Goal: Task Accomplishment & Management: Use online tool/utility

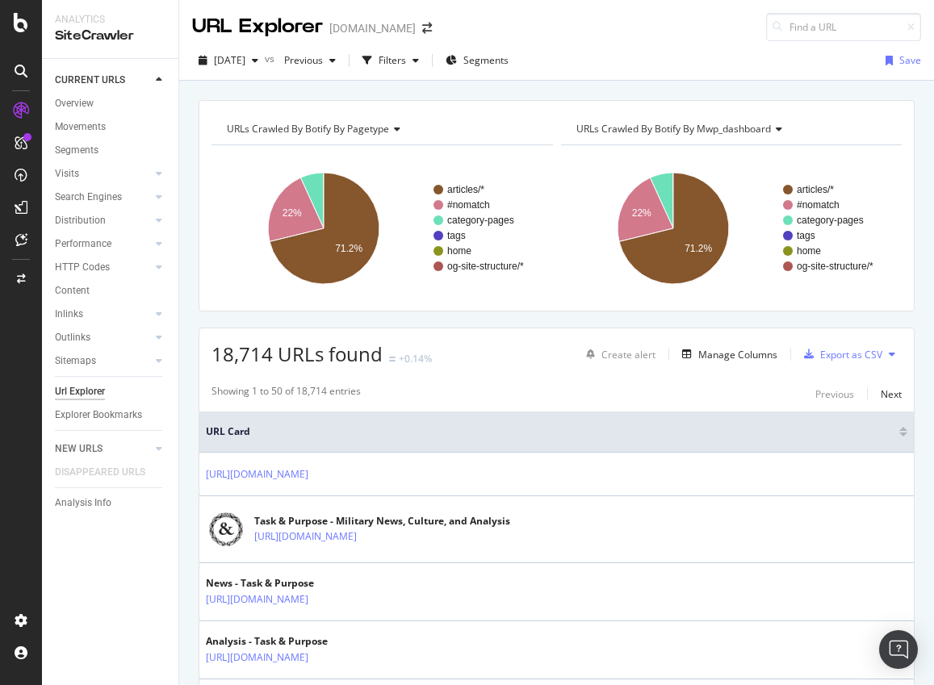
click at [446, 35] on div "URL Explorer taskandpurpose.com" at bounding box center [320, 27] width 256 height 28
click at [432, 25] on icon "arrow-right-arrow-left" at bounding box center [427, 28] width 10 height 11
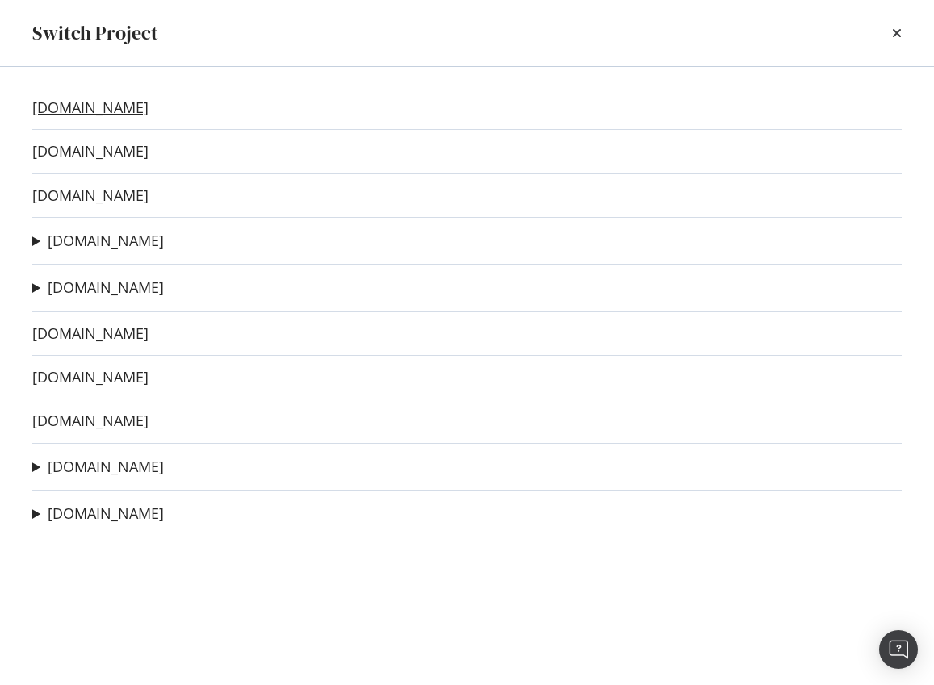
click at [69, 112] on link "bobvila.com" at bounding box center [90, 107] width 116 height 17
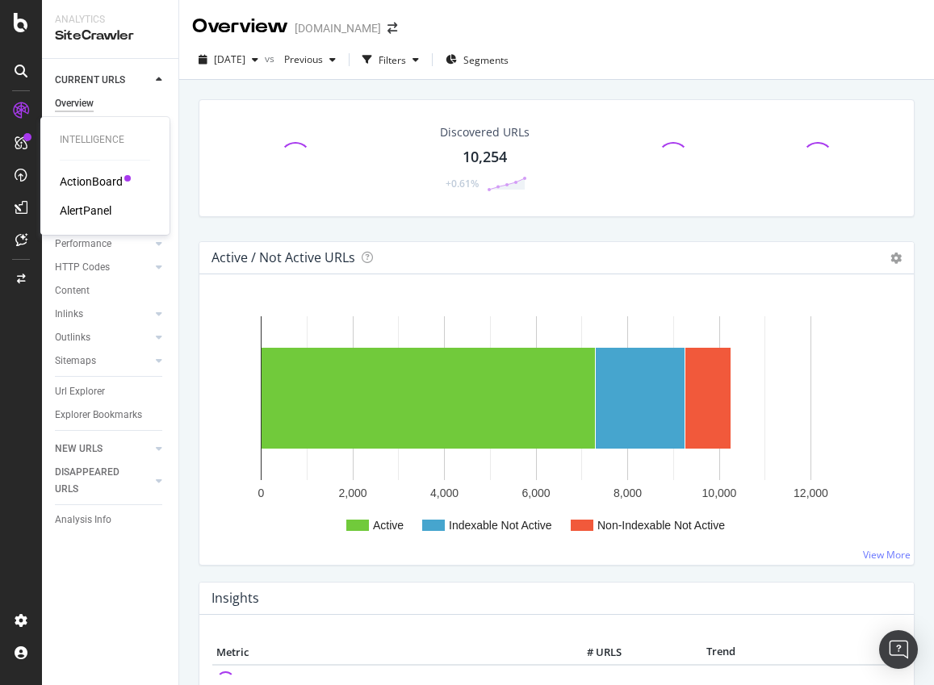
click at [103, 186] on div "ActionBoard" at bounding box center [91, 182] width 63 height 16
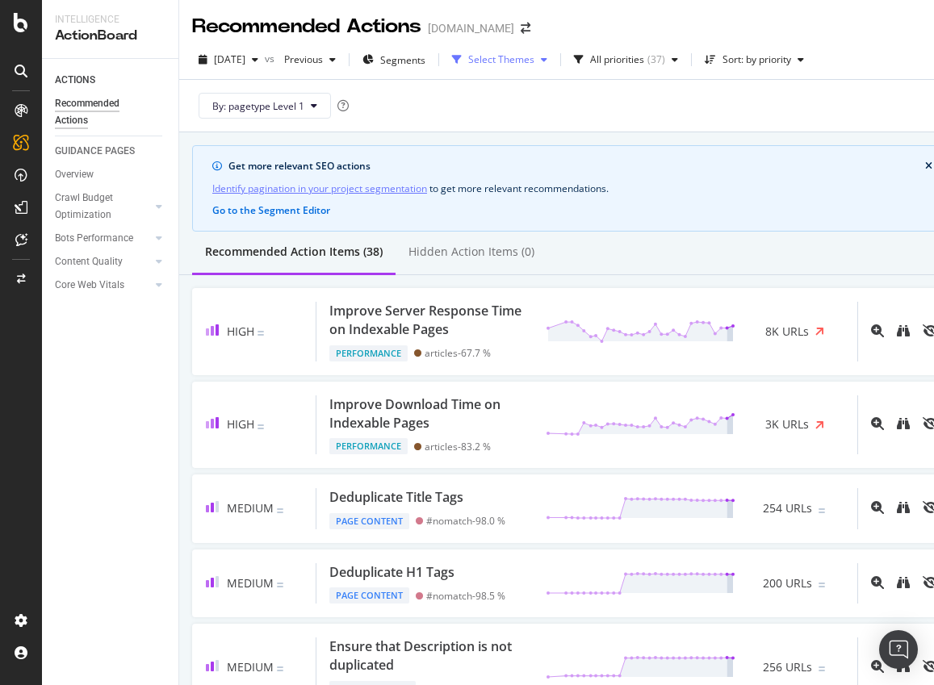
click at [535, 58] on div "Select Themes" at bounding box center [501, 60] width 66 height 10
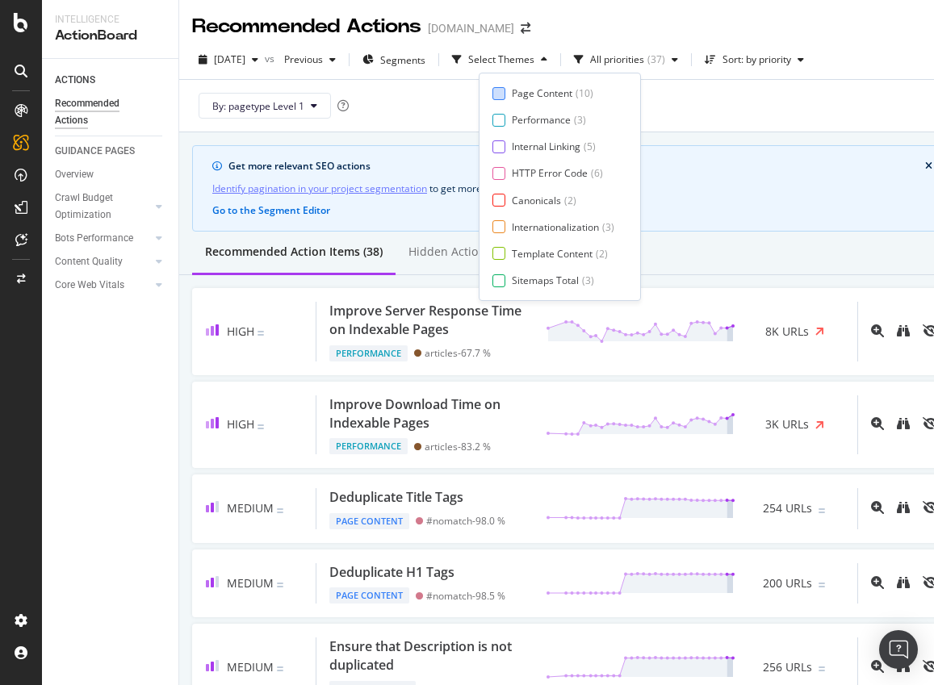
click at [526, 90] on div "Page Content" at bounding box center [542, 93] width 61 height 14
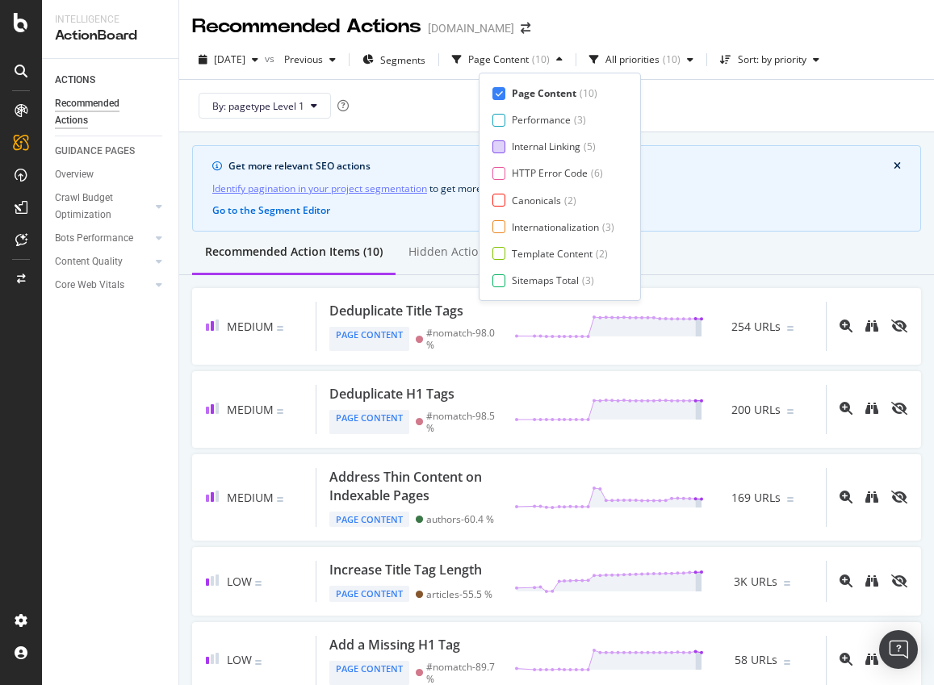
click at [506, 143] on div "Internal Linking ( 5 )" at bounding box center [554, 147] width 122 height 14
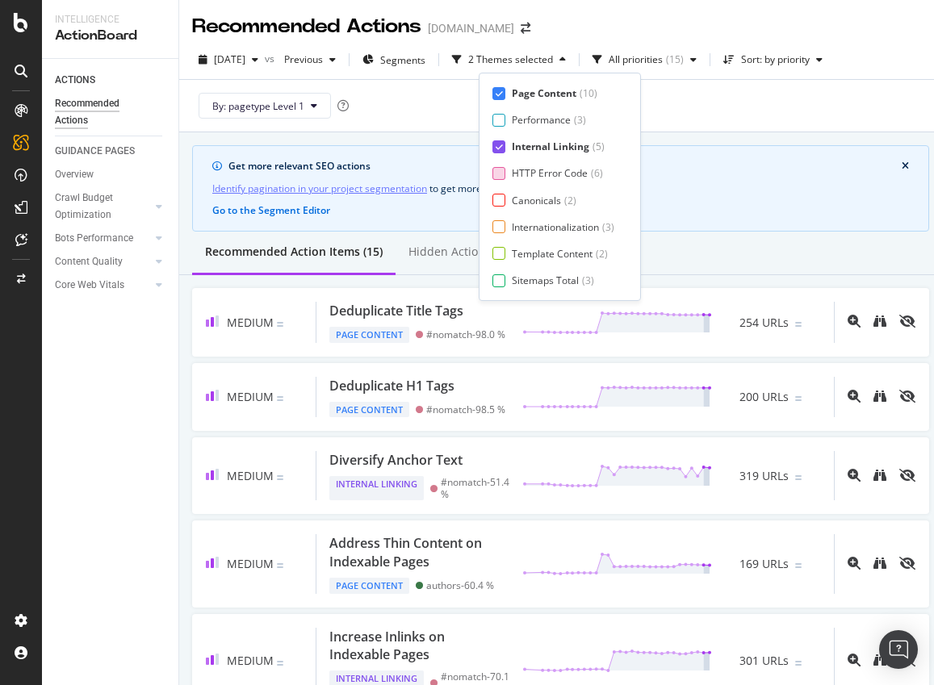
click at [501, 176] on div at bounding box center [499, 173] width 13 height 13
click at [497, 201] on div at bounding box center [499, 200] width 13 height 13
click at [497, 219] on div "Page Content ( 10 ) Performance ( 3 ) Internal Linking ( 5 ) HTTP Error Code ( …" at bounding box center [560, 186] width 135 height 201
click at [497, 231] on div at bounding box center [499, 226] width 13 height 13
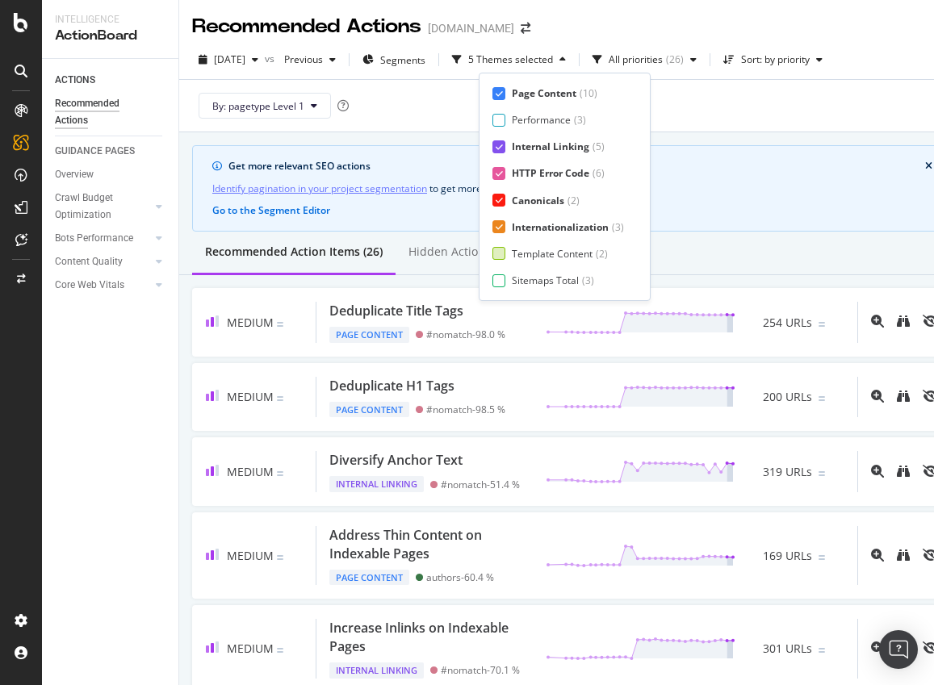
click at [497, 247] on div at bounding box center [499, 253] width 13 height 13
click at [501, 272] on div "Page Content ( 10 ) Performance ( 3 ) Internal Linking ( 5 ) HTTP Error Code ( …" at bounding box center [565, 186] width 145 height 201
click at [498, 280] on div at bounding box center [499, 281] width 13 height 13
click at [512, 276] on div "Page Meta Data" at bounding box center [548, 281] width 73 height 14
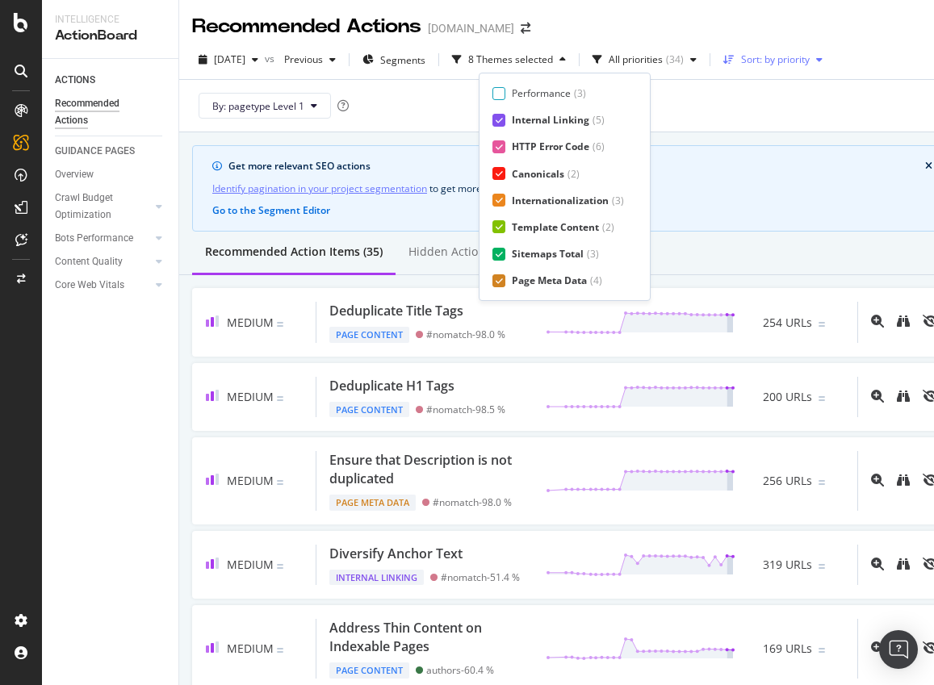
click at [810, 55] on div "Sort: by priority" at bounding box center [775, 60] width 69 height 10
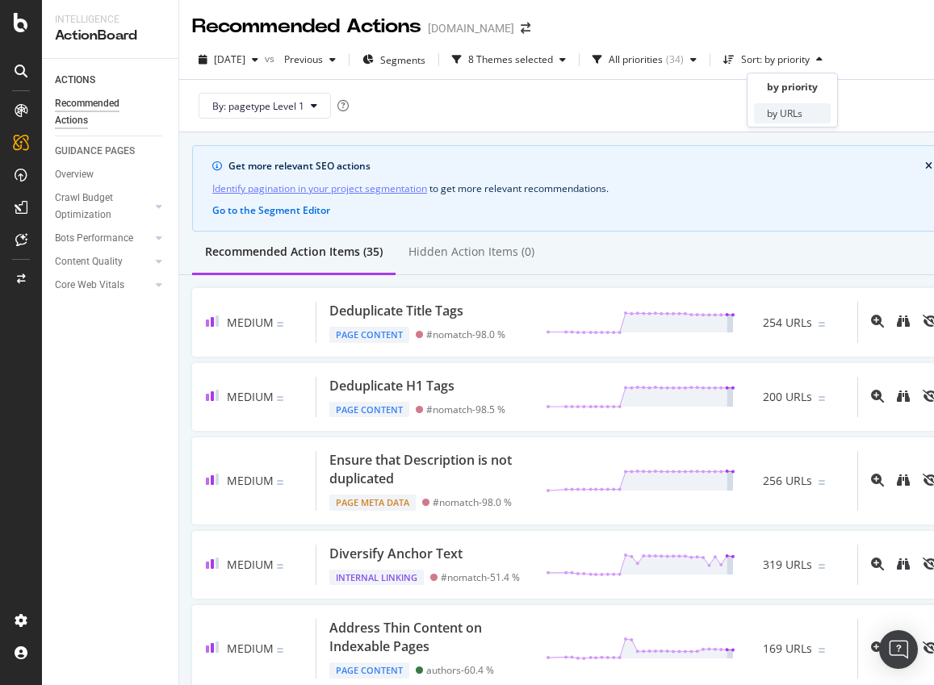
click at [791, 121] on div "by URLs" at bounding box center [792, 113] width 77 height 20
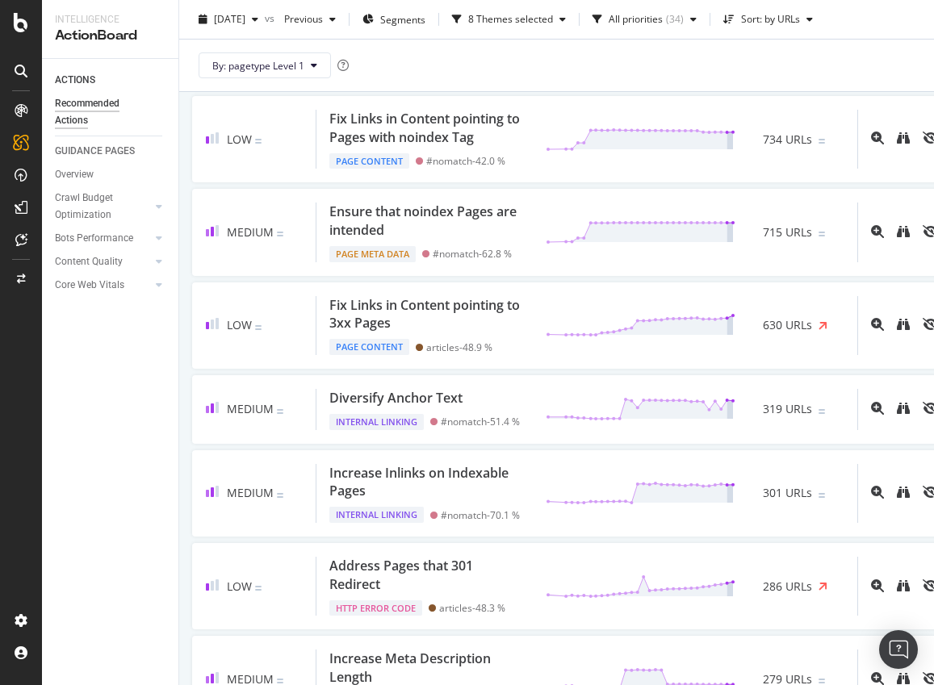
scroll to position [275, 0]
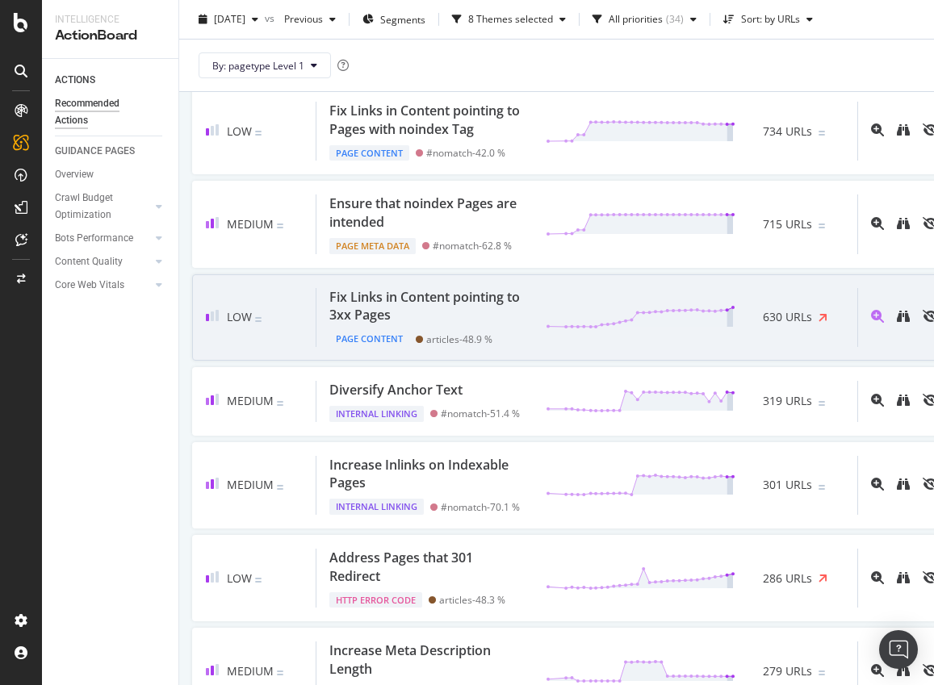
click at [417, 325] on div "Fix Links in Content pointing to 3xx Pages" at bounding box center [427, 306] width 197 height 37
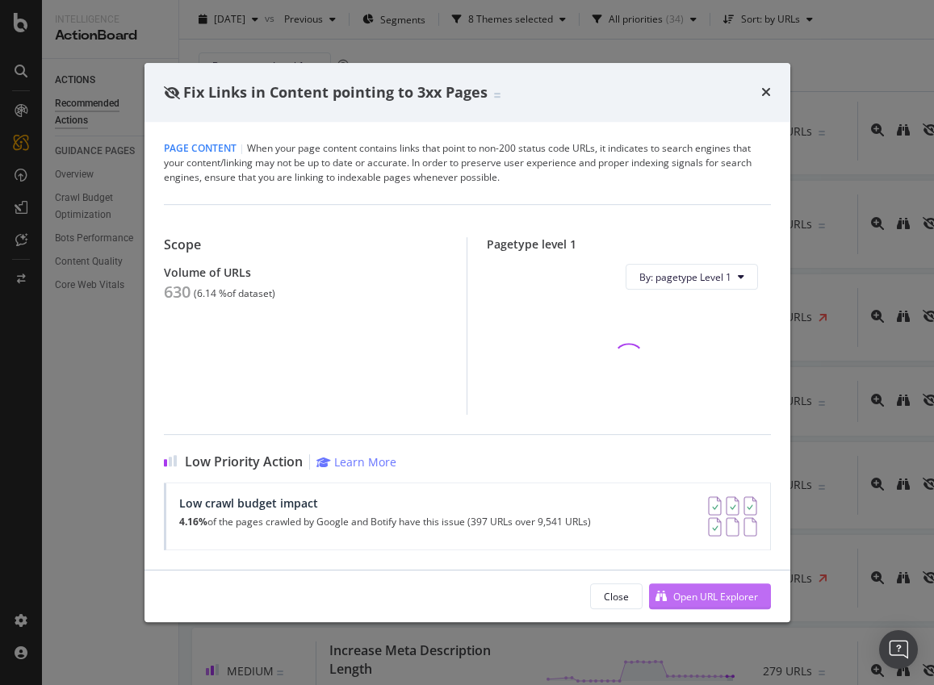
click at [696, 599] on div "Open URL Explorer" at bounding box center [715, 597] width 85 height 14
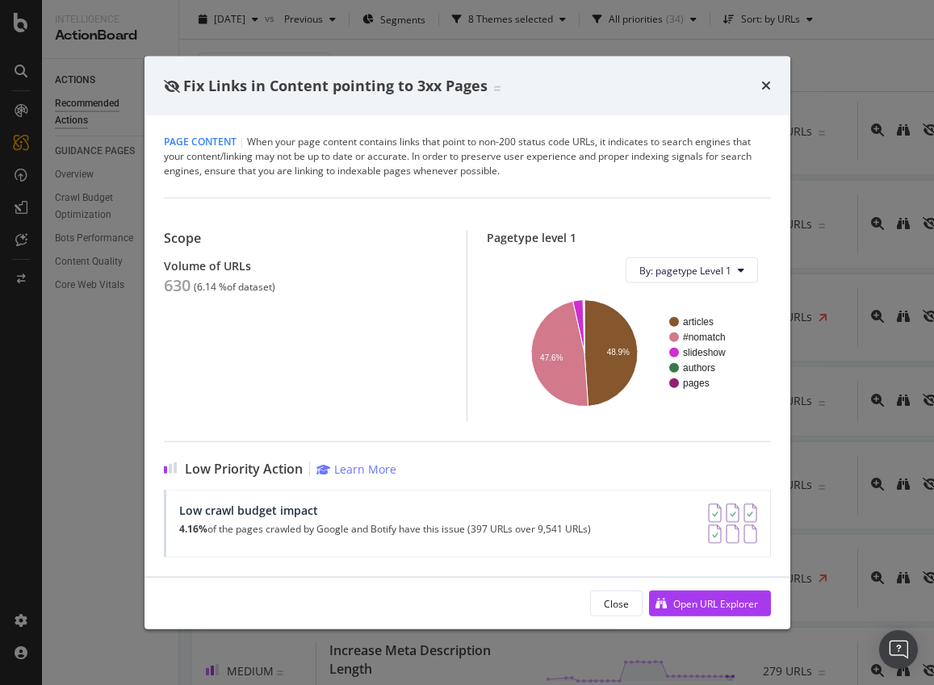
click at [764, 78] on div "times" at bounding box center [766, 85] width 10 height 21
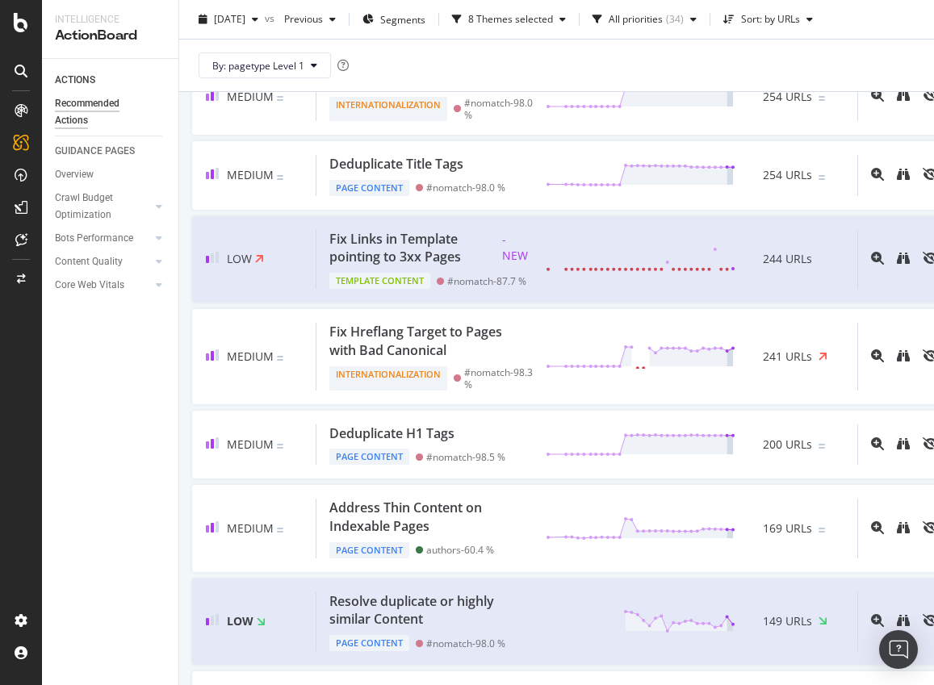
scroll to position [1104, 0]
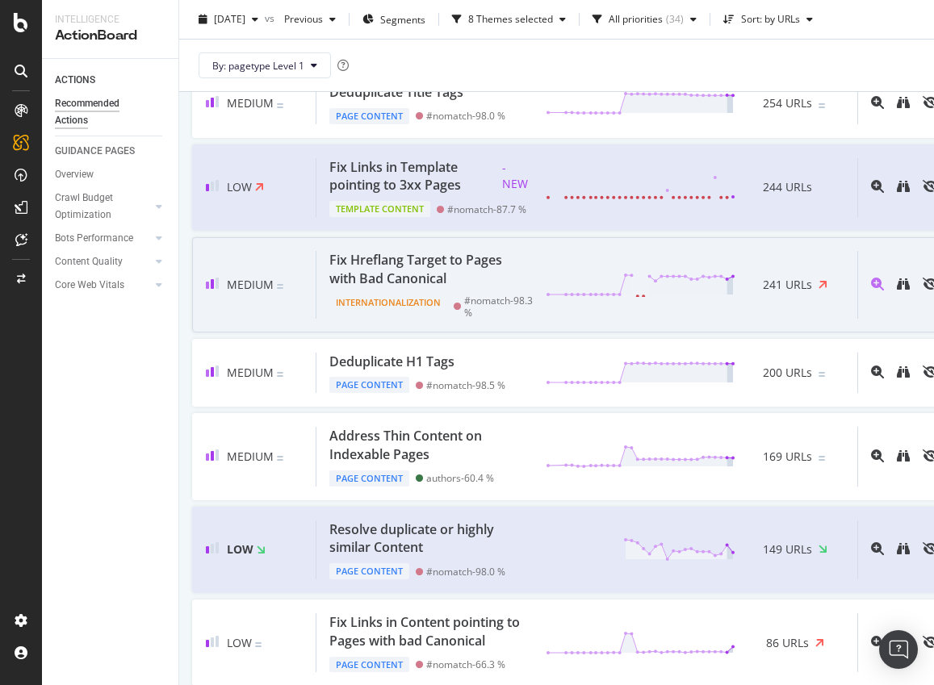
click at [500, 288] on div "Fix Hreflang Target to Pages with Bad Canonical" at bounding box center [427, 269] width 197 height 37
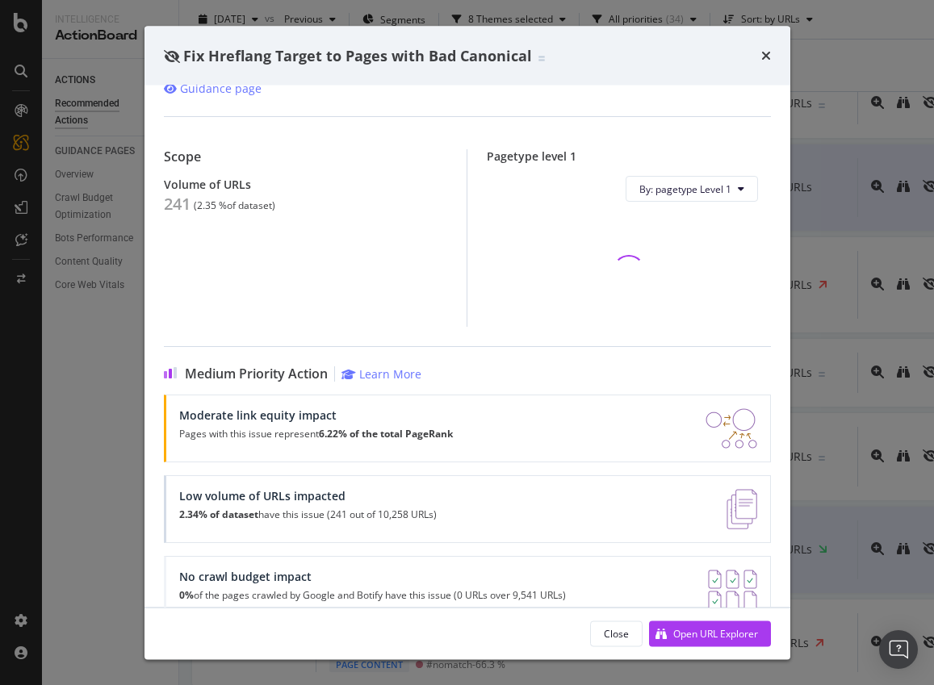
scroll to position [110, 0]
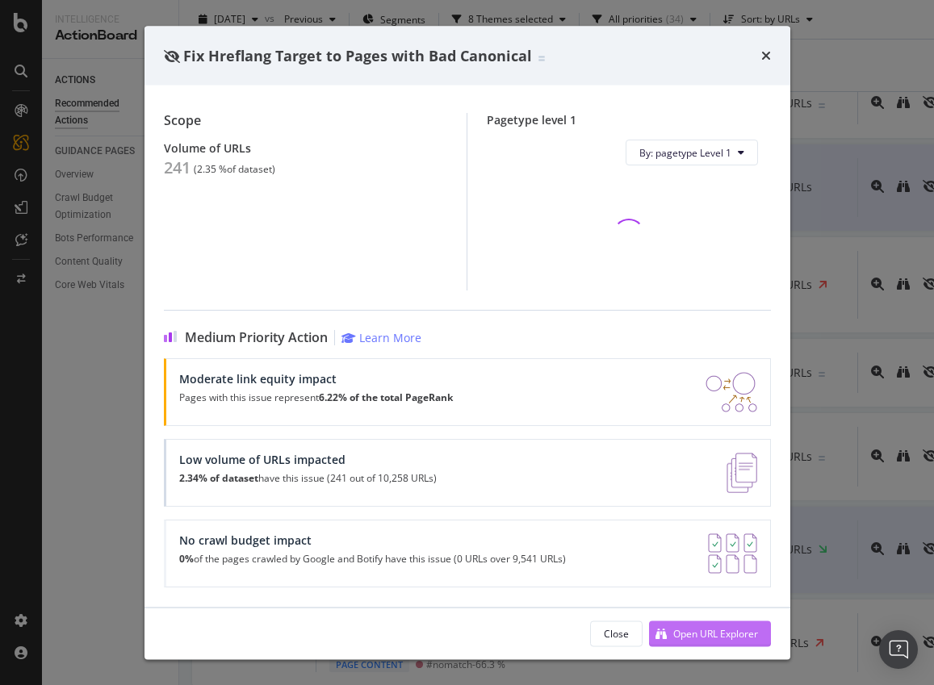
click at [680, 635] on div "Open URL Explorer" at bounding box center [715, 634] width 85 height 14
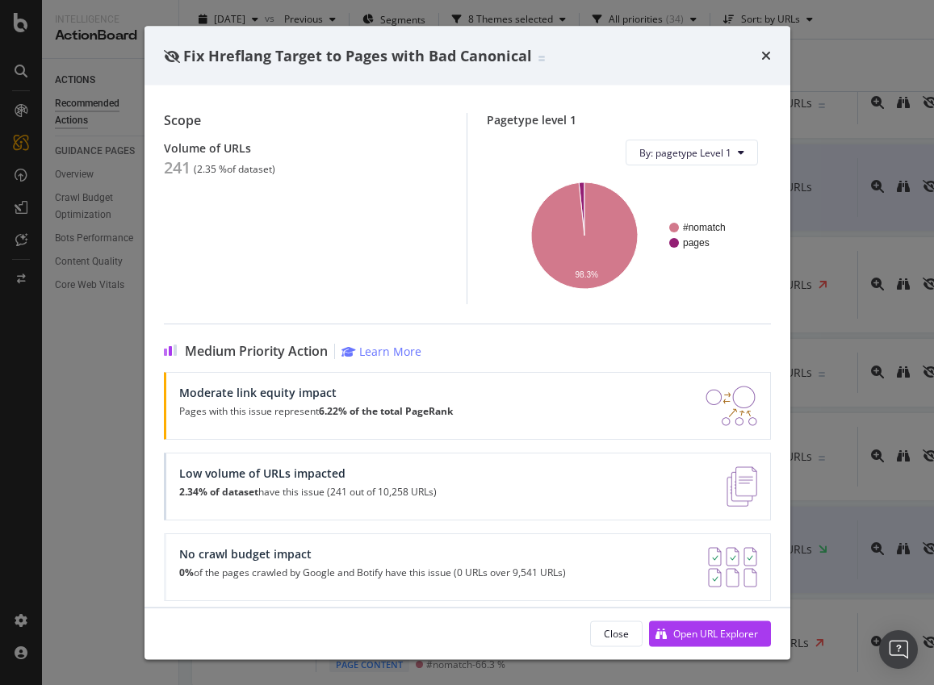
click at [772, 54] on div "Fix Hreflang Target to Pages with Bad Canonical" at bounding box center [468, 56] width 646 height 60
click at [765, 53] on icon "times" at bounding box center [766, 55] width 10 height 13
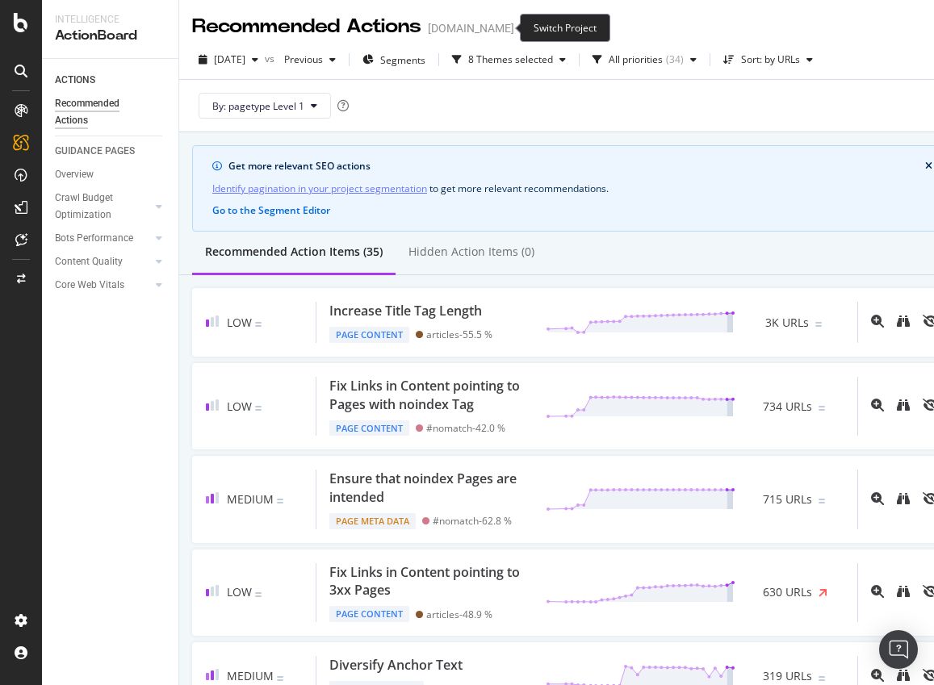
click at [521, 31] on icon "arrow-right-arrow-left" at bounding box center [526, 28] width 10 height 11
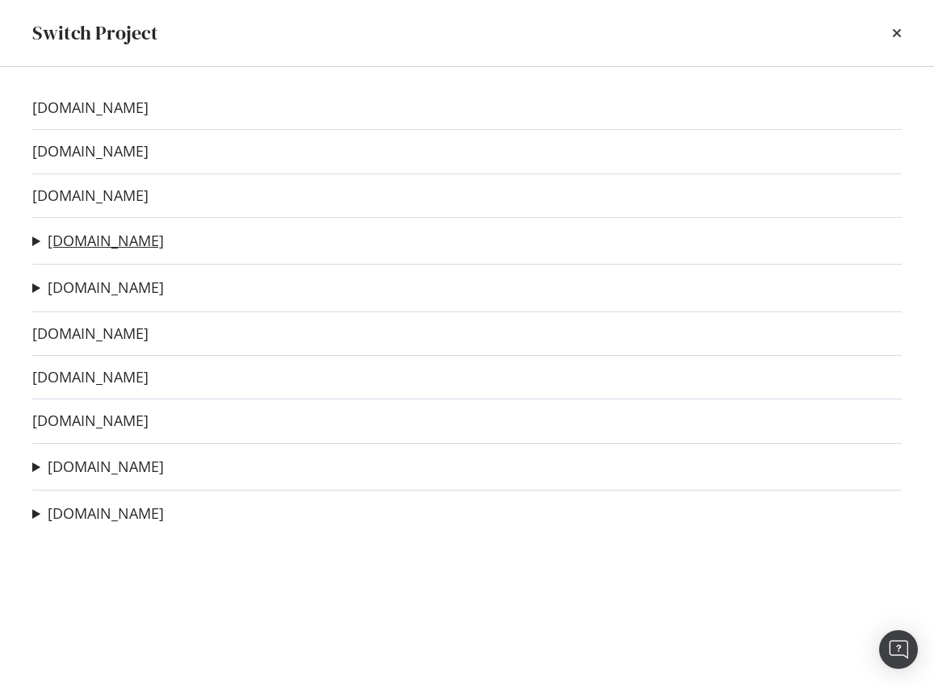
click at [83, 244] on link "thedrive.com" at bounding box center [106, 241] width 116 height 17
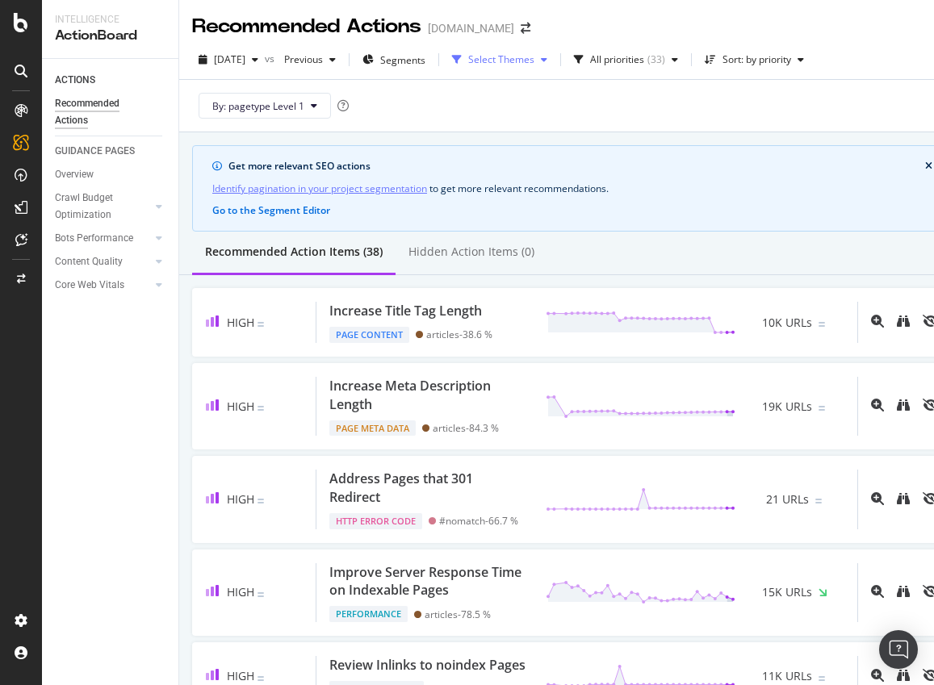
click at [535, 64] on div "Select Themes" at bounding box center [501, 60] width 66 height 10
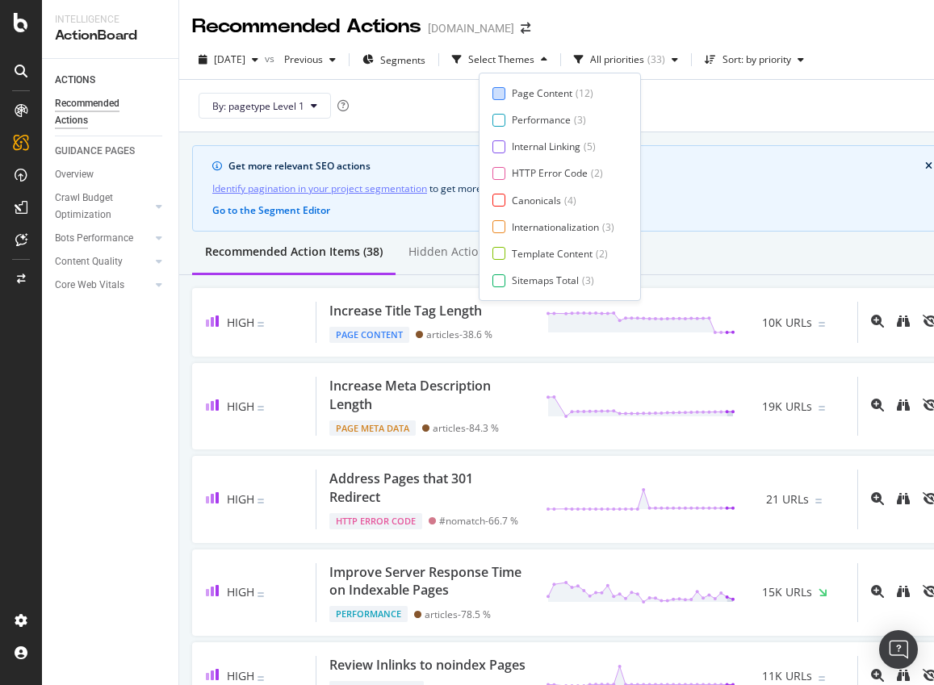
click at [528, 92] on div "Page Content" at bounding box center [542, 93] width 61 height 14
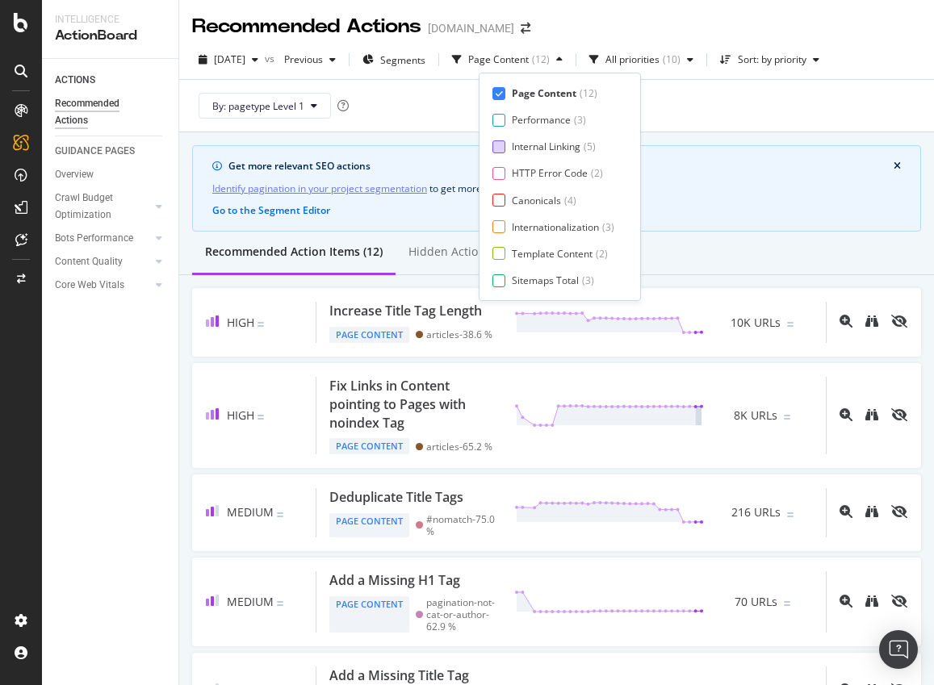
click at [518, 149] on div "Internal Linking" at bounding box center [546, 147] width 69 height 14
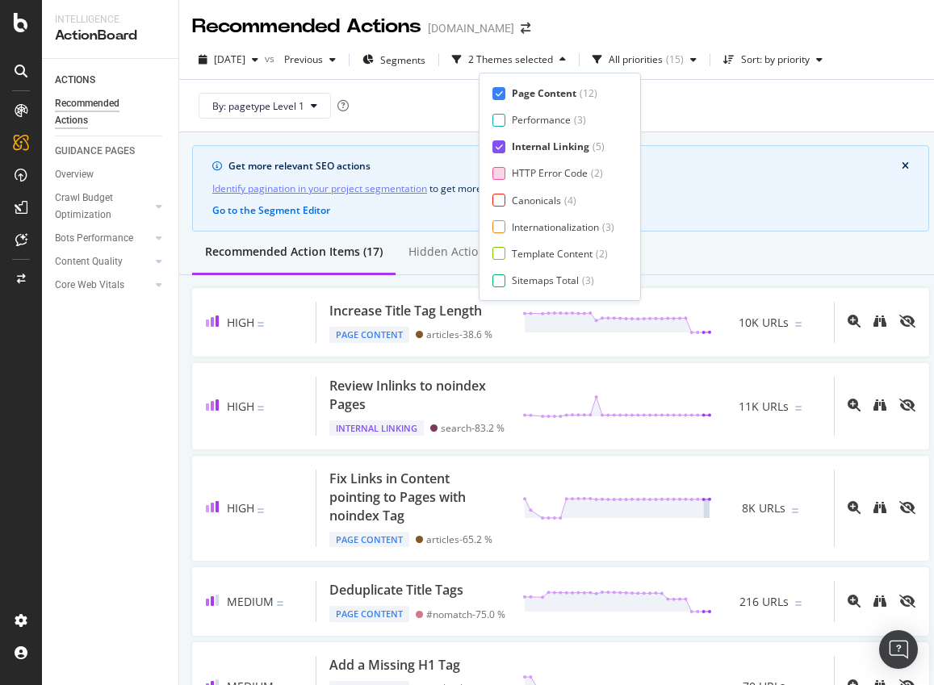
click at [514, 171] on div "HTTP Error Code" at bounding box center [550, 173] width 76 height 14
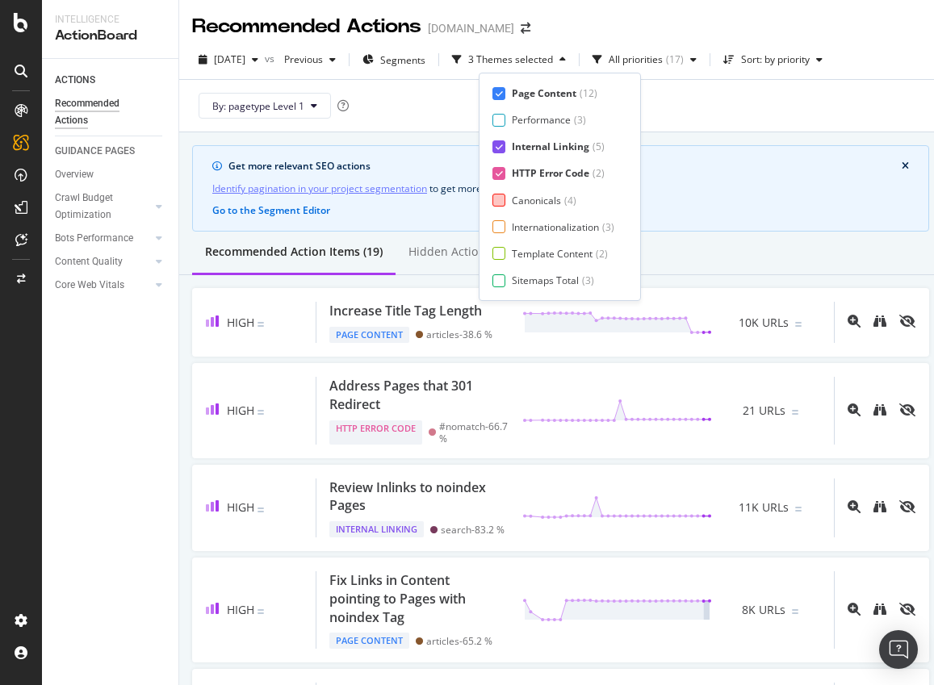
click at [512, 196] on div "Canonicals" at bounding box center [536, 201] width 49 height 14
click at [509, 223] on div "Internationalization ( 3 )" at bounding box center [554, 227] width 122 height 14
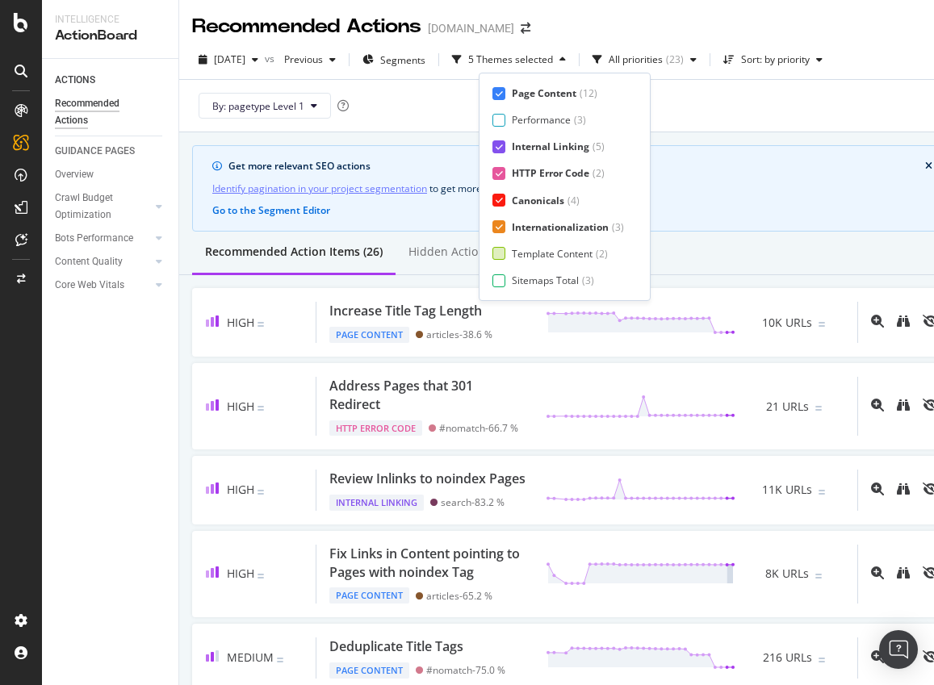
click at [505, 256] on div "Template Content ( 2 )" at bounding box center [559, 254] width 132 height 14
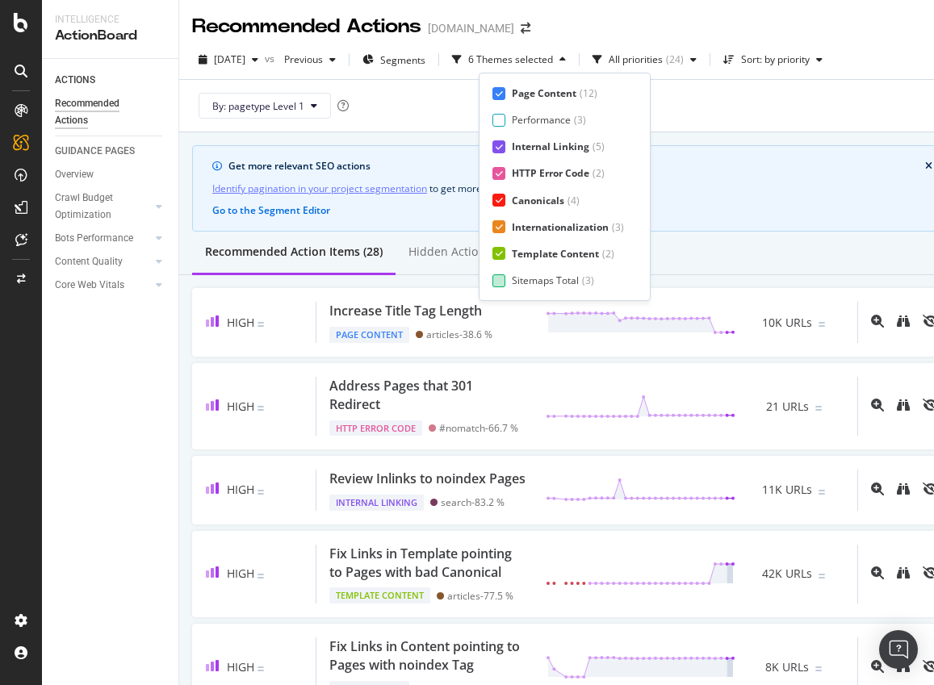
click at [501, 282] on div at bounding box center [499, 281] width 13 height 13
click at [530, 280] on div "Page Meta Data" at bounding box center [548, 281] width 73 height 14
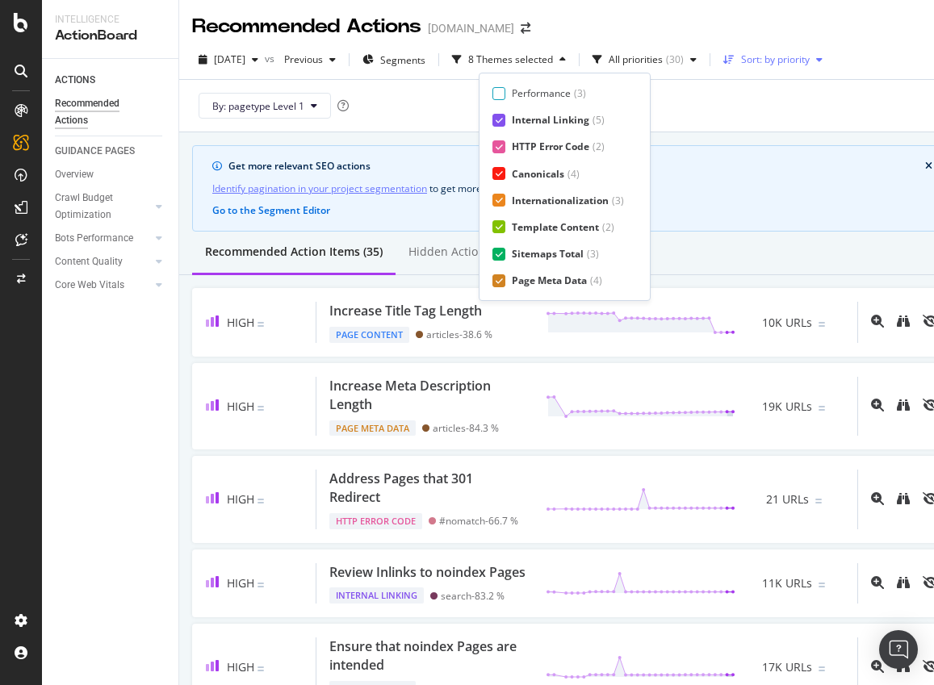
click at [810, 55] on div "Sort: by priority" at bounding box center [775, 60] width 69 height 10
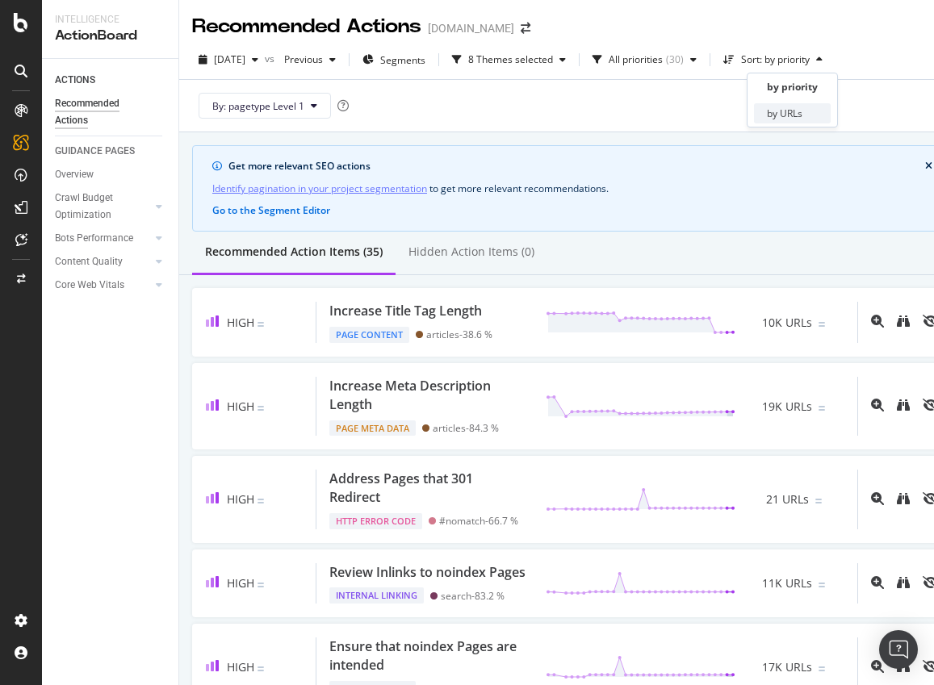
click at [796, 111] on div "by URLs" at bounding box center [785, 114] width 36 height 14
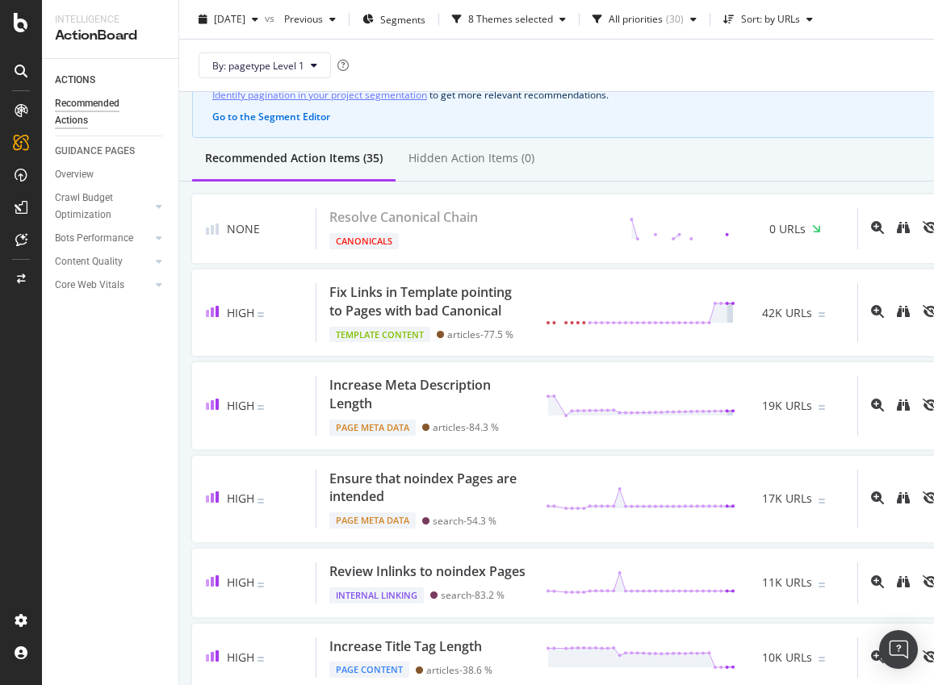
scroll to position [0, 0]
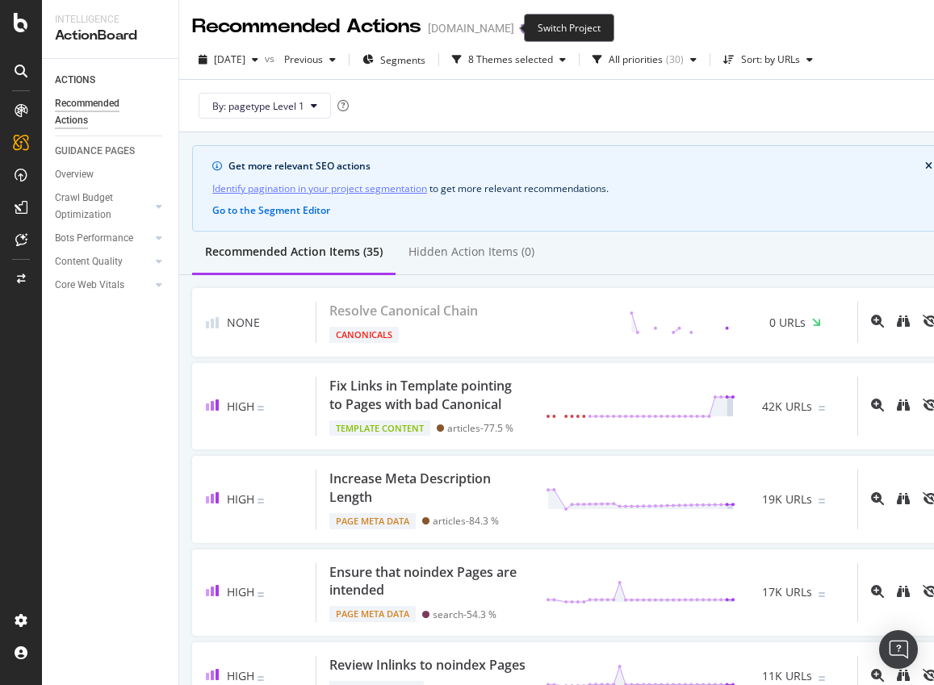
click at [521, 27] on icon "arrow-right-arrow-left" at bounding box center [526, 28] width 10 height 11
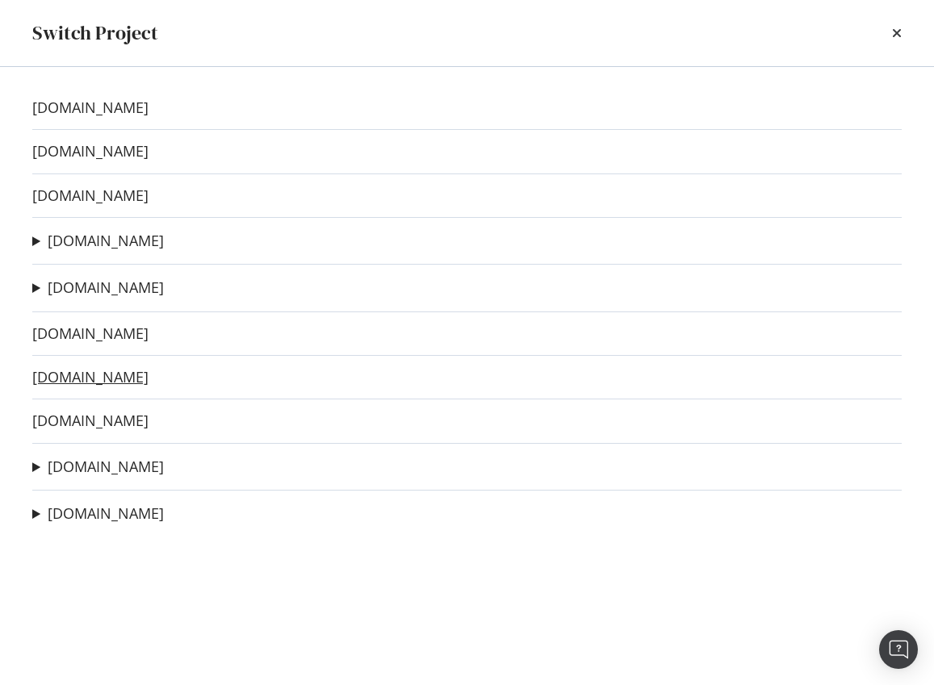
click at [84, 375] on link "[DOMAIN_NAME]" at bounding box center [90, 377] width 116 height 17
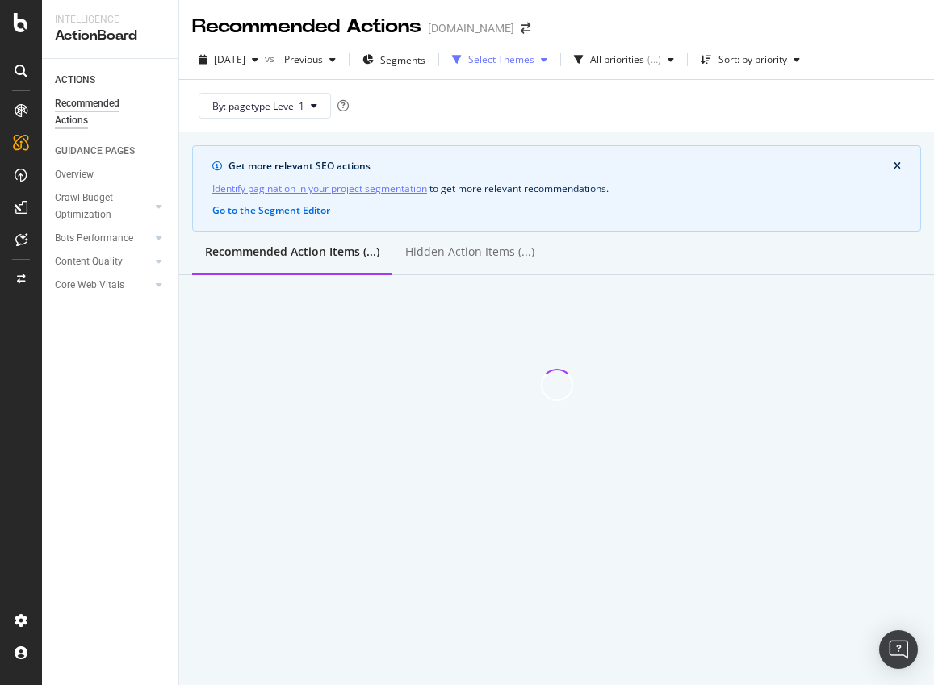
click at [519, 57] on div "Select Themes" at bounding box center [501, 60] width 66 height 10
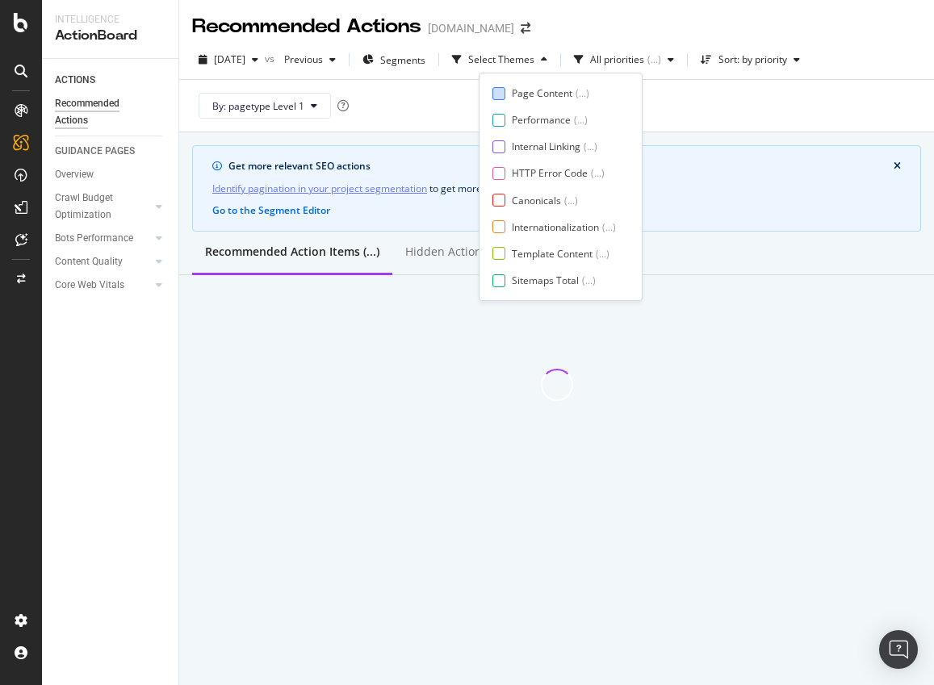
click at [512, 90] on div "Page Content" at bounding box center [542, 93] width 61 height 14
click at [505, 140] on div "Internal Linking ( ... )" at bounding box center [555, 147] width 124 height 14
click at [505, 174] on div "HTTP Error Code ( ... )" at bounding box center [555, 173] width 124 height 14
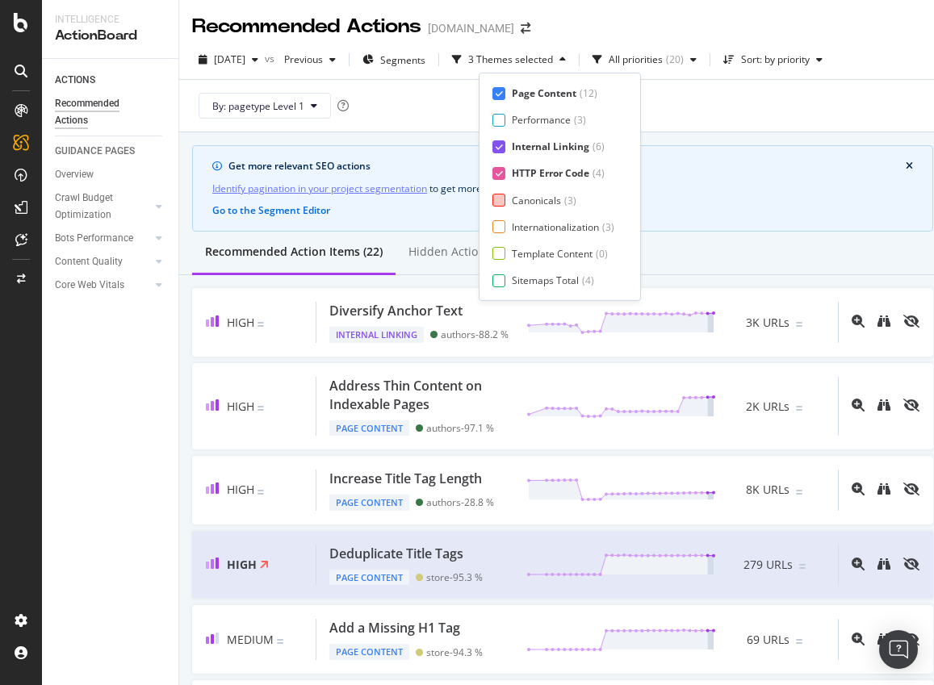
click at [506, 203] on div "Canonicals ( 3 )" at bounding box center [554, 201] width 122 height 14
click at [501, 232] on div at bounding box center [499, 226] width 13 height 13
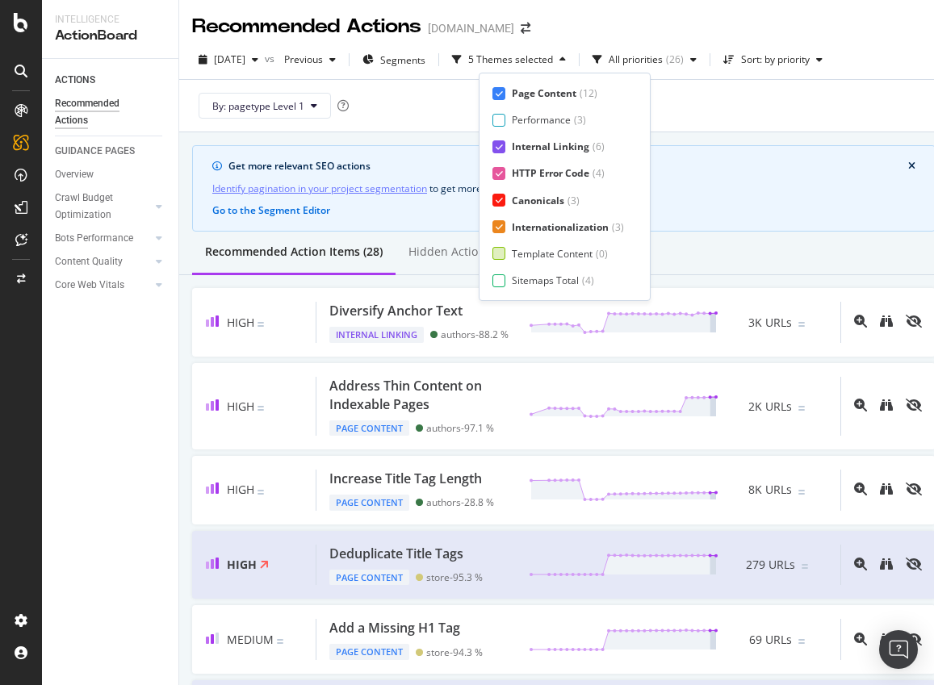
click at [501, 258] on div at bounding box center [499, 253] width 13 height 13
click at [499, 279] on div at bounding box center [499, 281] width 13 height 13
click at [518, 277] on div "Page Meta Data" at bounding box center [548, 281] width 73 height 14
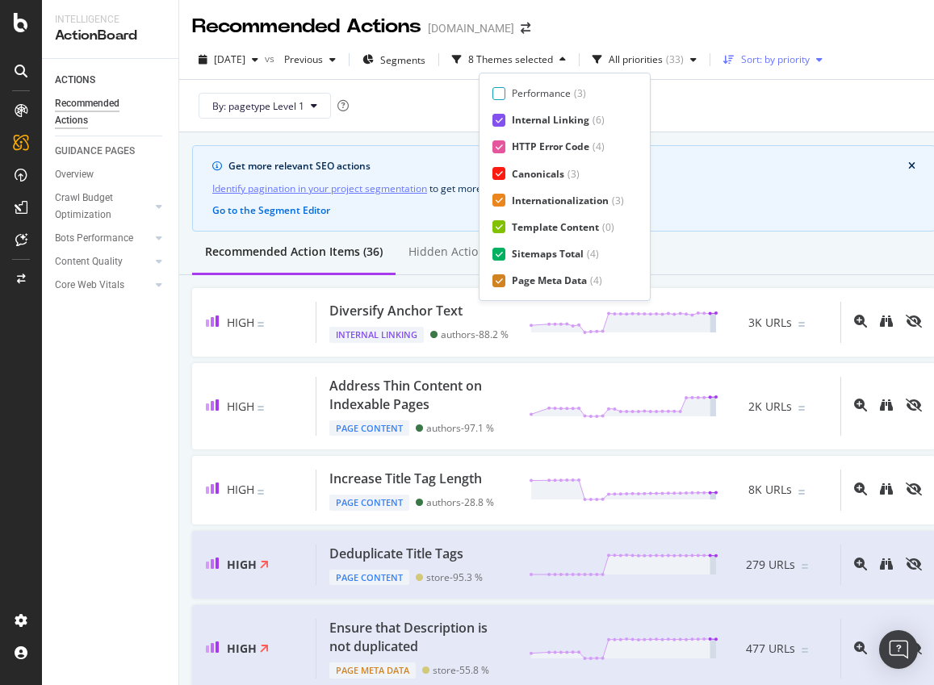
click at [807, 55] on div "Sort: by priority" at bounding box center [775, 60] width 69 height 10
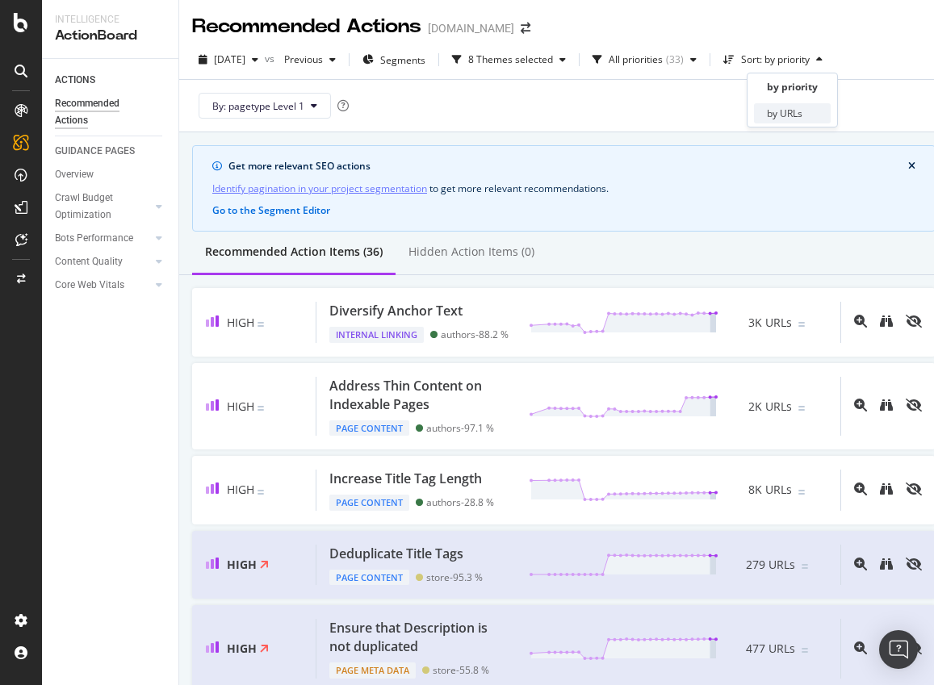
click at [778, 115] on div "by URLs" at bounding box center [785, 114] width 36 height 14
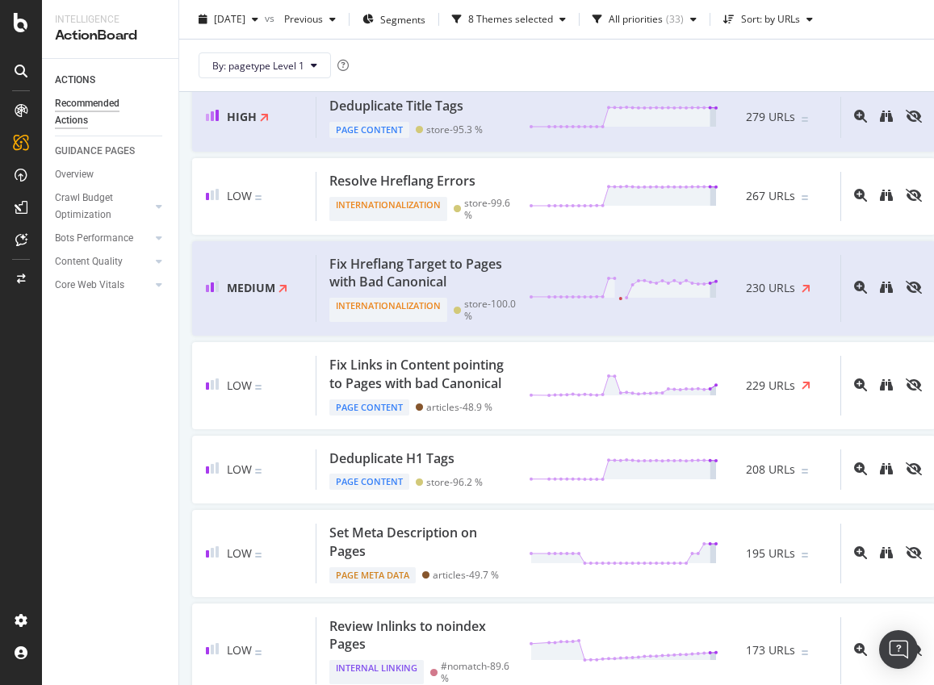
scroll to position [1087, 0]
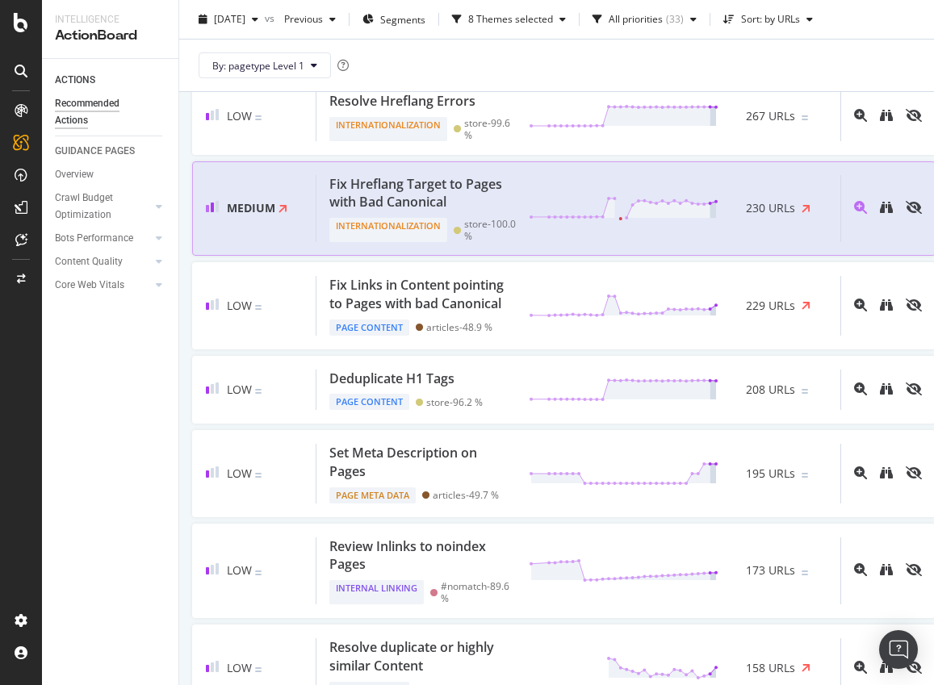
click at [482, 212] on div "Fix Hreflang Target to Pages with Bad Canonical" at bounding box center [419, 193] width 180 height 37
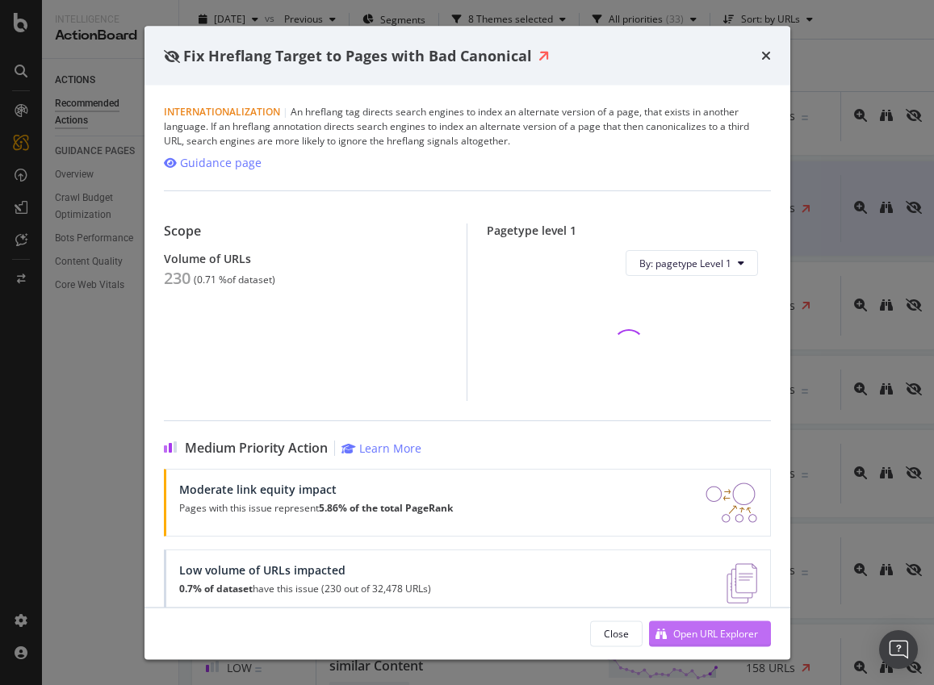
click at [696, 636] on div "Open URL Explorer" at bounding box center [715, 634] width 85 height 14
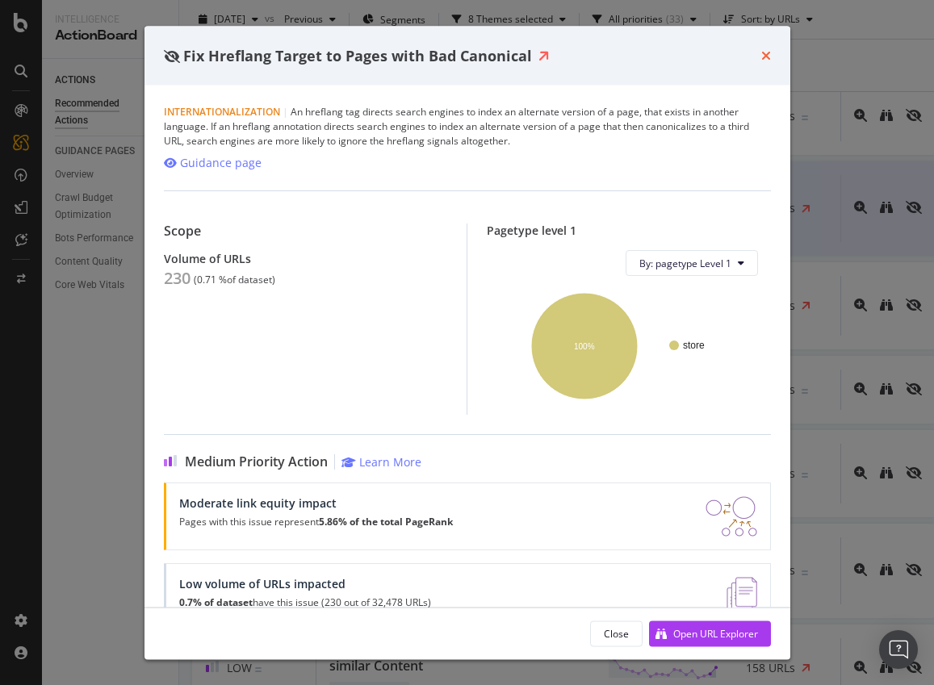
click at [765, 57] on icon "times" at bounding box center [766, 55] width 10 height 13
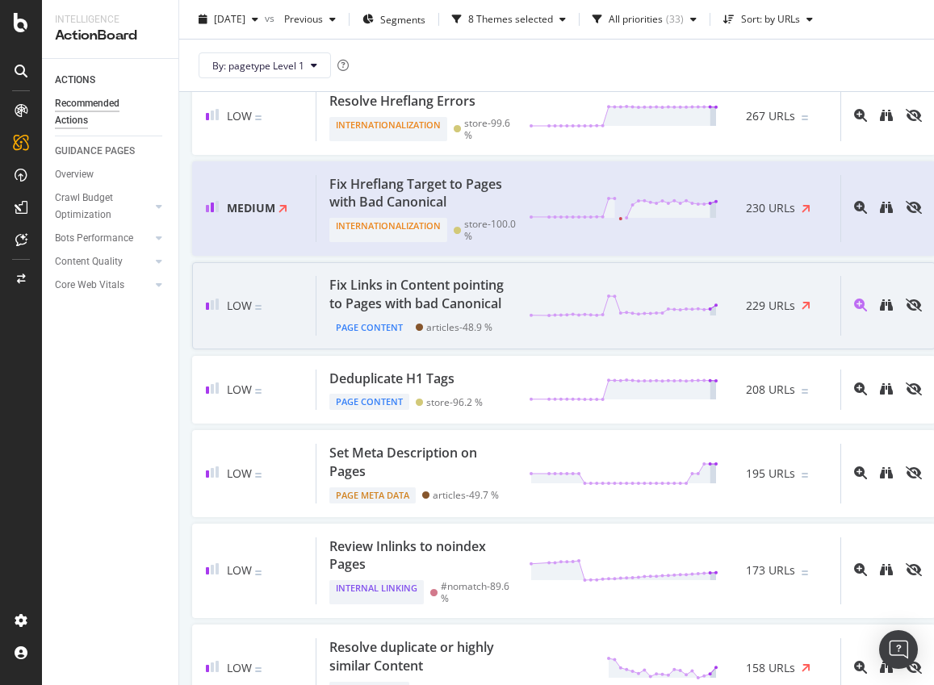
click at [405, 313] on div "Fix Links in Content pointing to Pages with bad Canonical" at bounding box center [419, 294] width 180 height 37
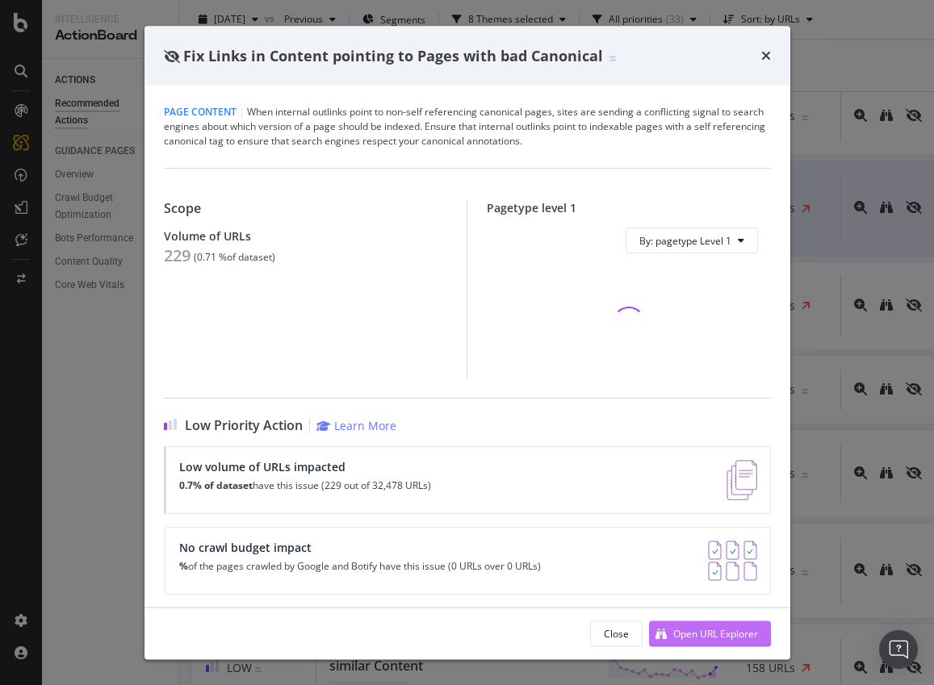
click at [697, 636] on div "Open URL Explorer" at bounding box center [715, 634] width 85 height 14
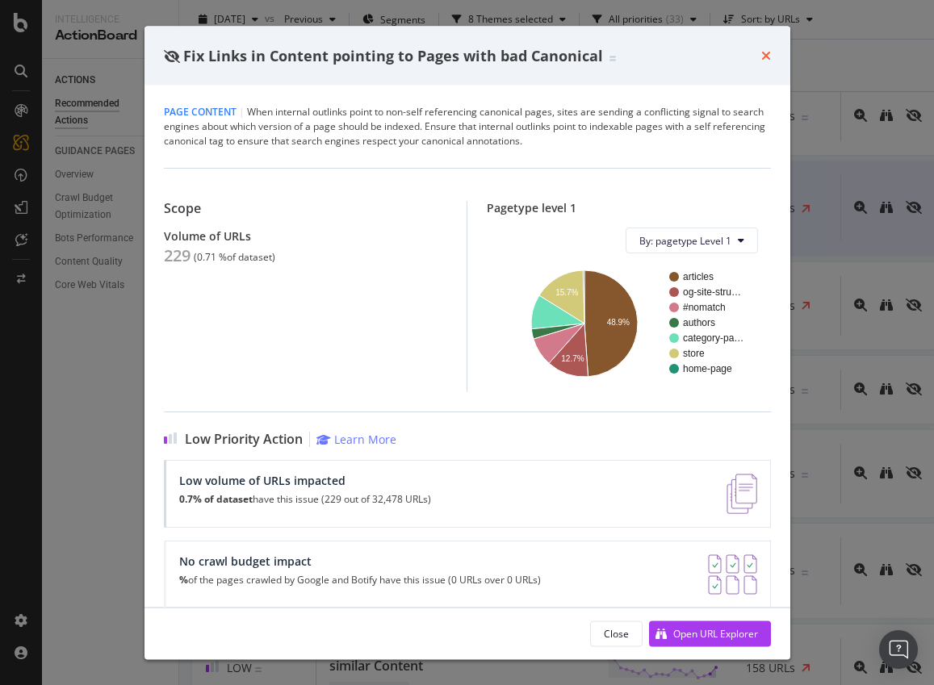
click at [763, 51] on icon "times" at bounding box center [766, 55] width 10 height 13
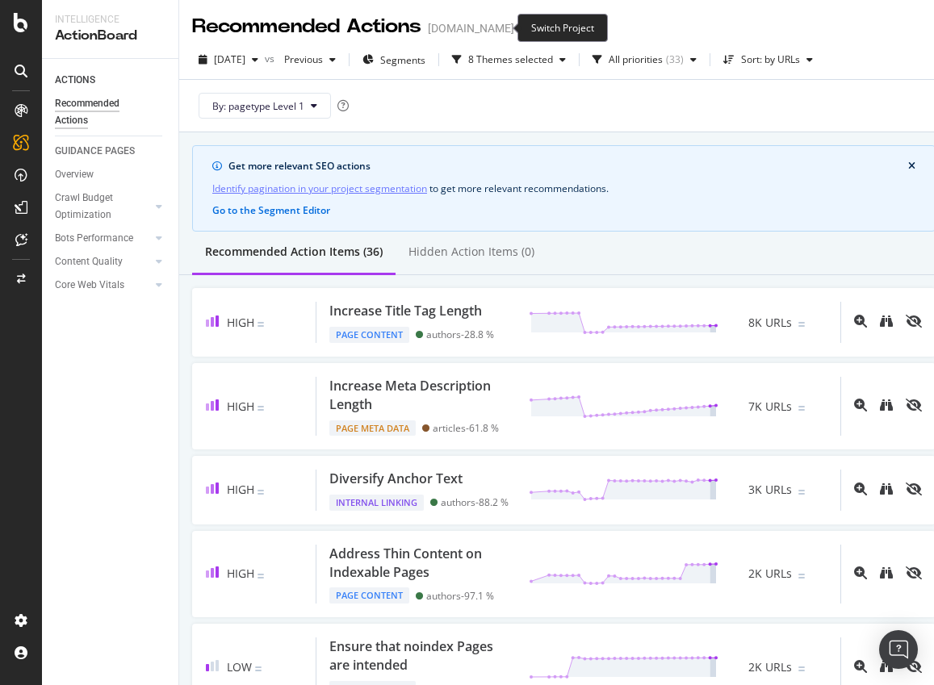
click at [521, 27] on icon "arrow-right-arrow-left" at bounding box center [526, 28] width 10 height 11
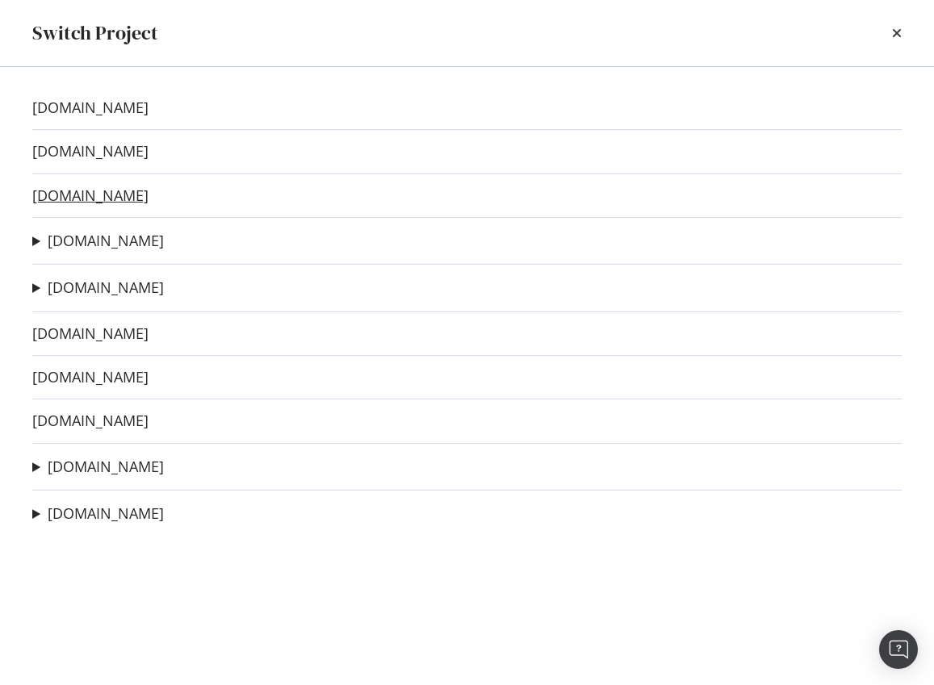
click at [94, 192] on link "outdoorlife.com" at bounding box center [90, 195] width 116 height 17
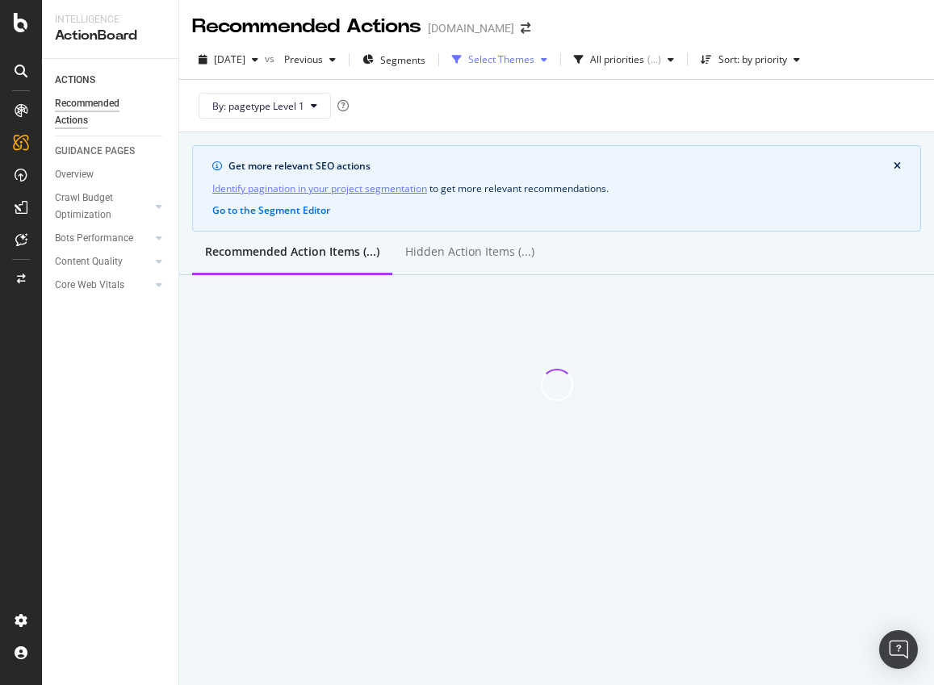
click at [535, 65] on div "Select Themes" at bounding box center [501, 60] width 66 height 10
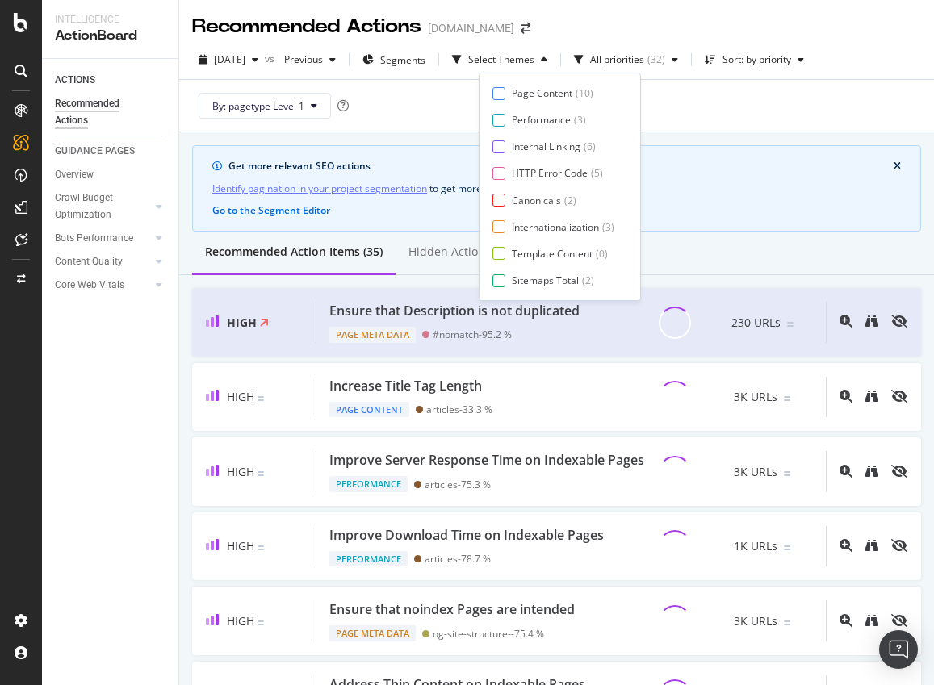
click at [527, 102] on div "Page Content ( 10 ) Performance ( 3 ) Internal Linking ( 6 ) HTTP Error Code ( …" at bounding box center [560, 186] width 135 height 201
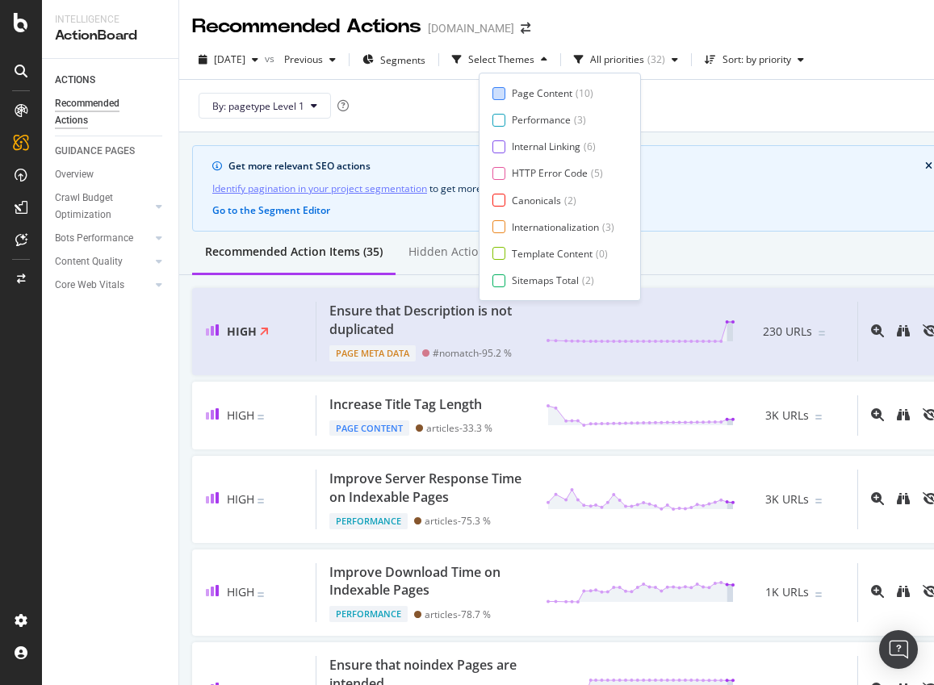
click at [522, 95] on div "Page Content" at bounding box center [542, 93] width 61 height 14
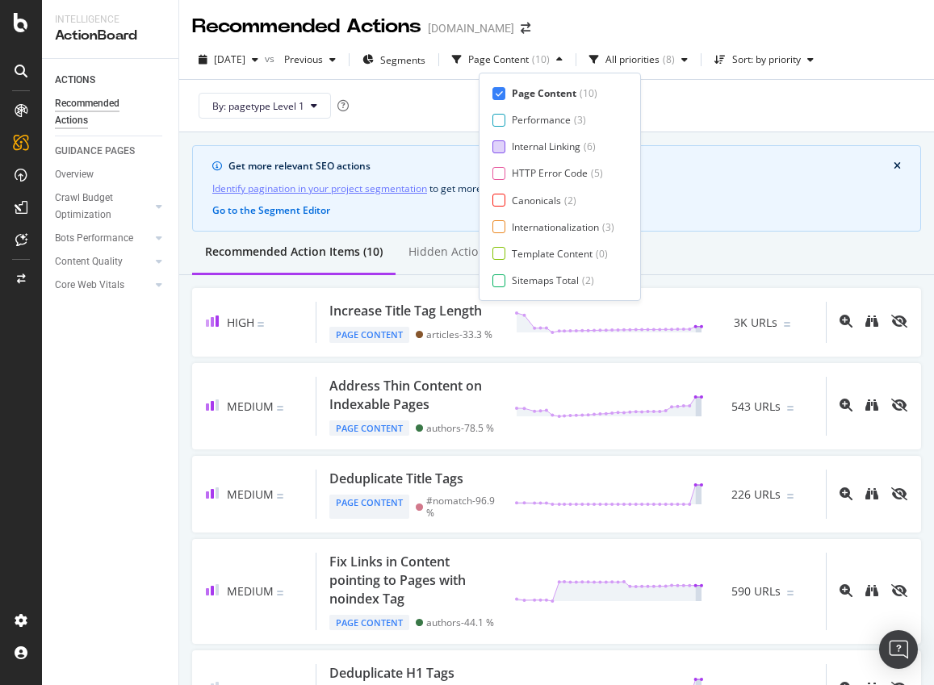
click at [514, 144] on div "Internal Linking" at bounding box center [546, 147] width 69 height 14
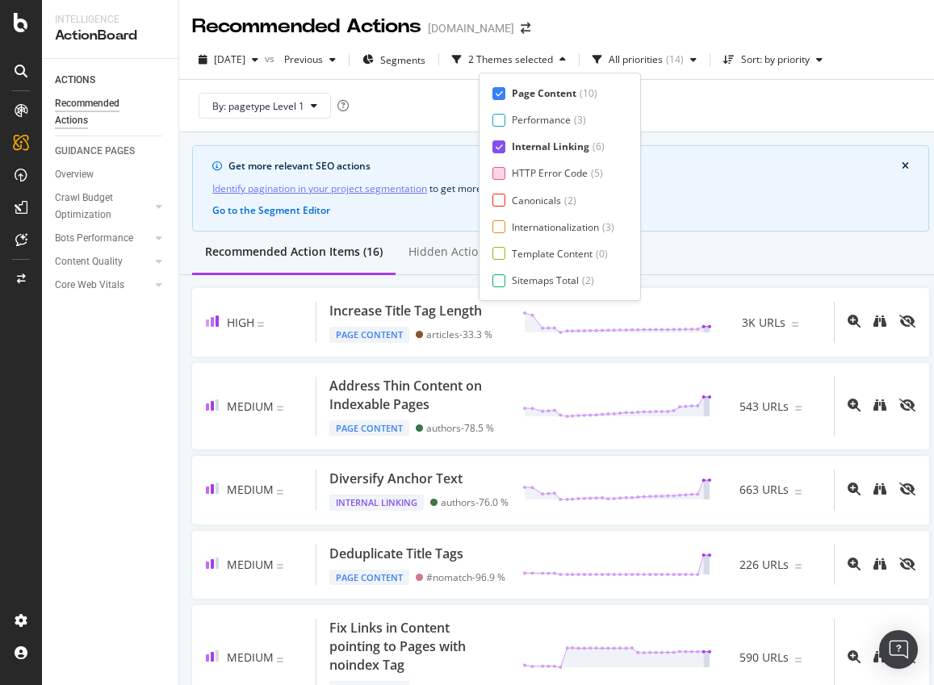
click at [512, 172] on div "HTTP Error Code" at bounding box center [550, 173] width 76 height 14
click at [509, 207] on div "Canonicals ( 2 )" at bounding box center [554, 201] width 122 height 14
click at [513, 228] on div "Internationalization" at bounding box center [555, 227] width 87 height 14
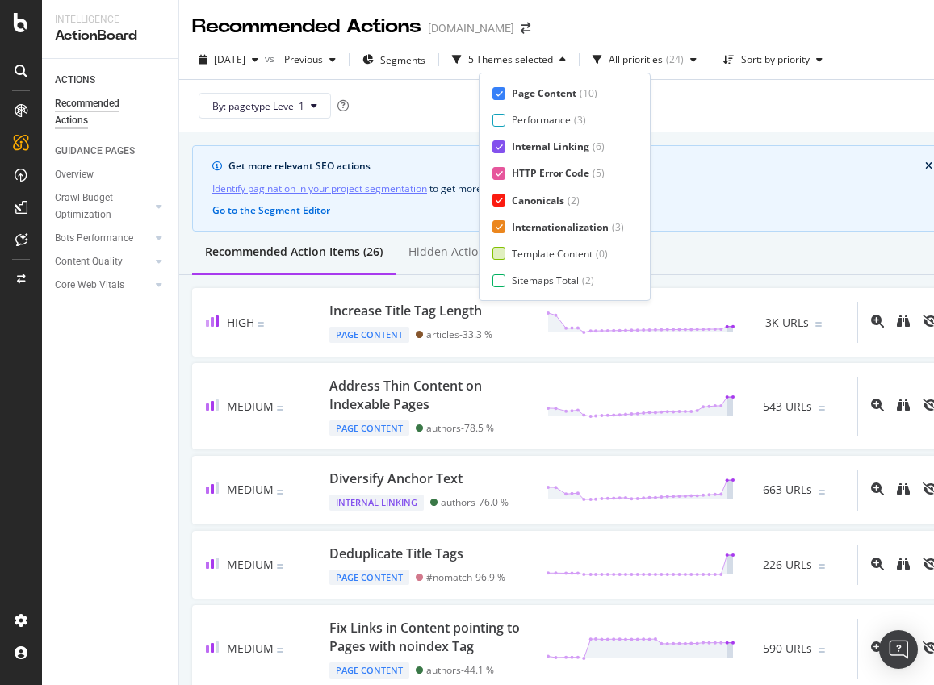
click at [514, 254] on div "Template Content" at bounding box center [552, 254] width 81 height 14
click at [515, 277] on div "Sitemaps Total" at bounding box center [545, 281] width 67 height 14
click at [539, 278] on div "Page Meta Data" at bounding box center [548, 281] width 73 height 14
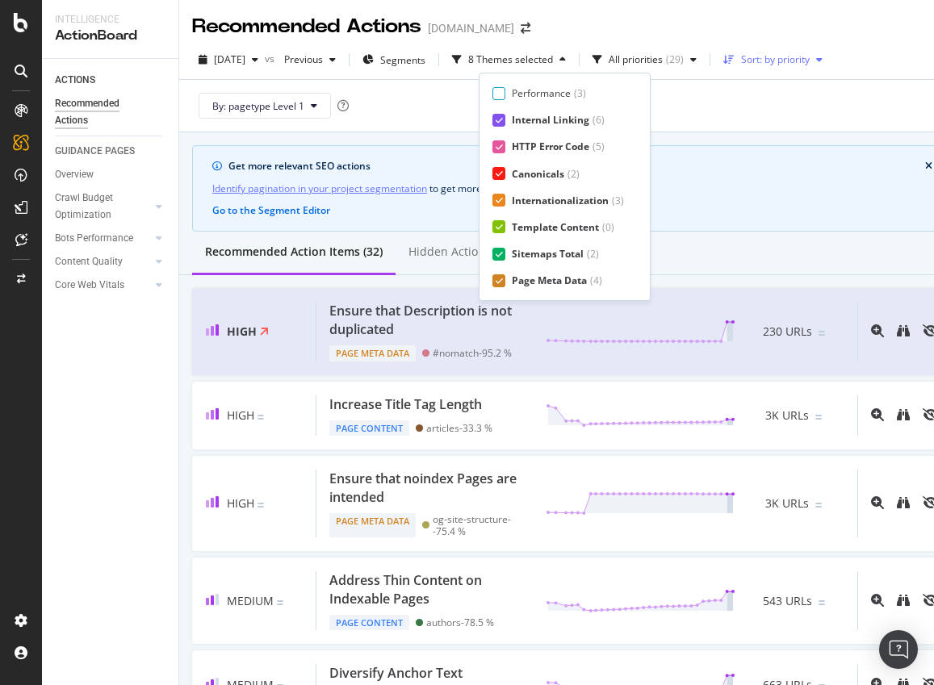
click at [786, 61] on div "Sort: by priority" at bounding box center [775, 60] width 69 height 10
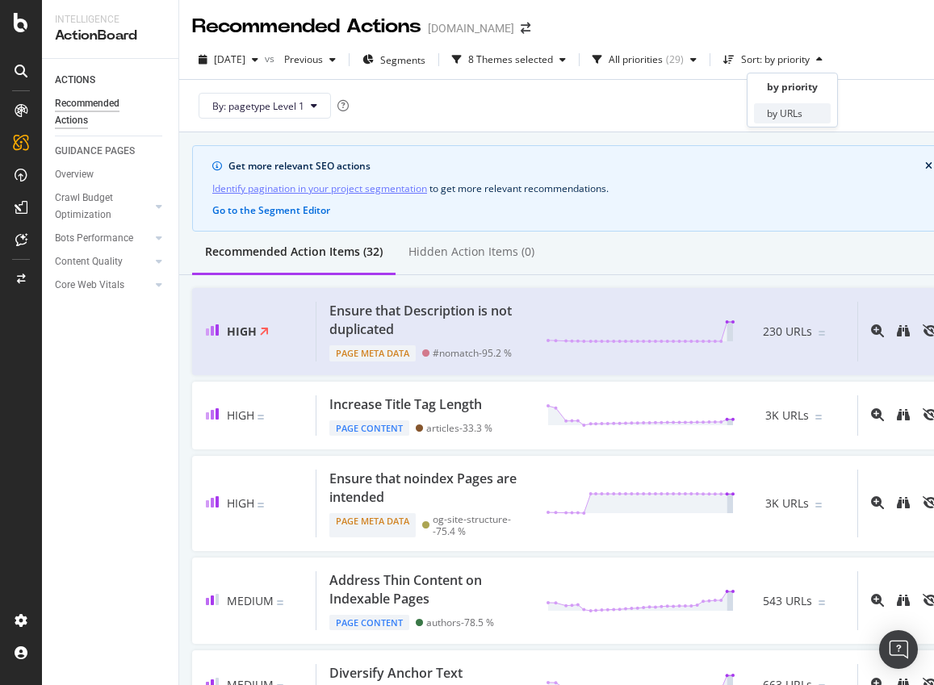
click at [773, 110] on div "by URLs" at bounding box center [785, 114] width 36 height 14
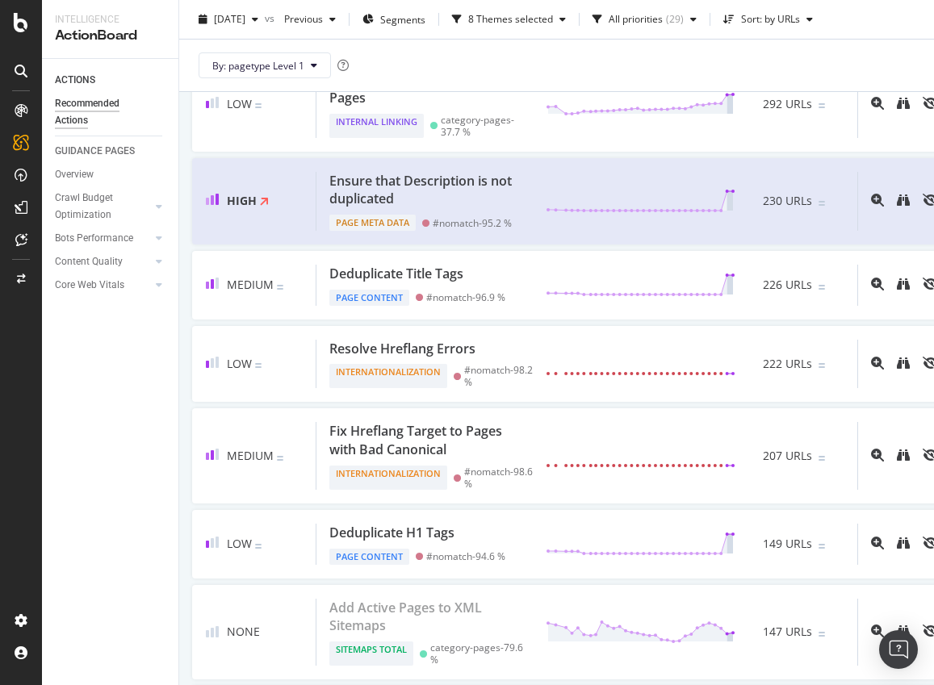
scroll to position [0, 0]
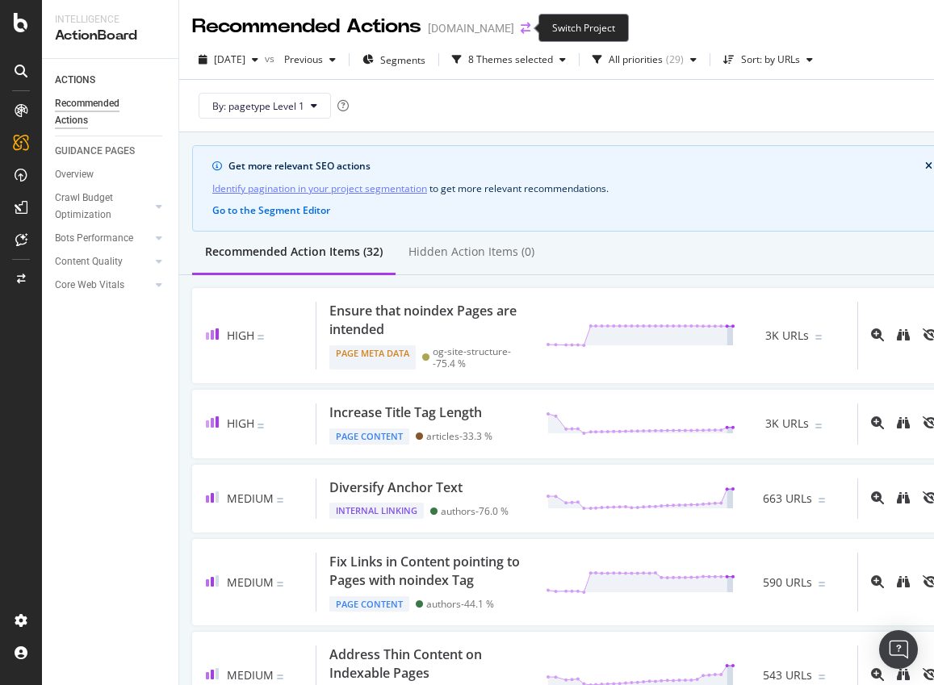
click at [521, 24] on icon "arrow-right-arrow-left" at bounding box center [526, 28] width 10 height 11
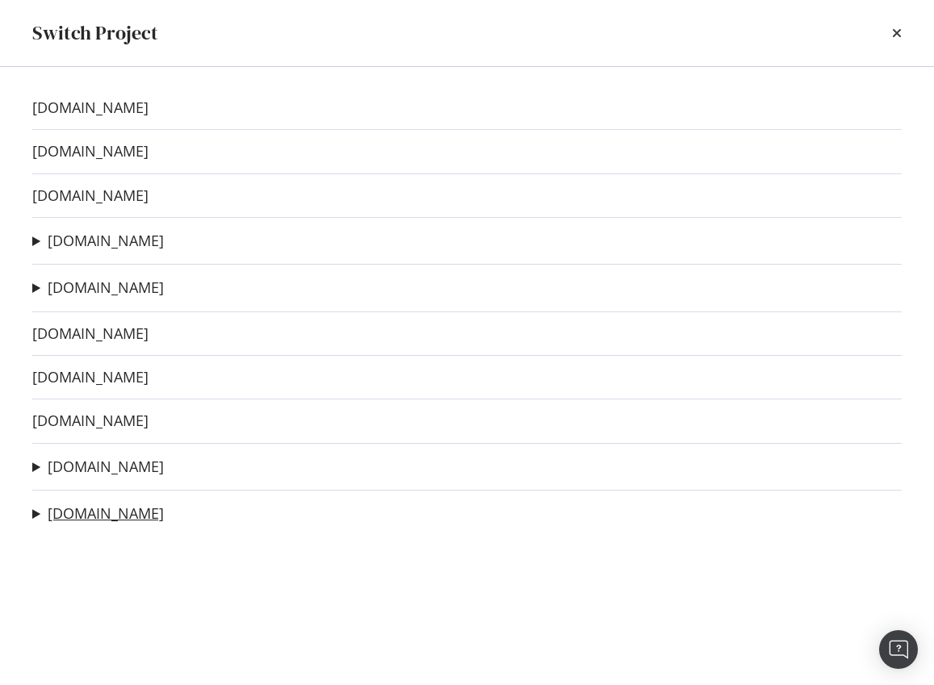
click at [74, 514] on link "dwell.com" at bounding box center [106, 513] width 116 height 17
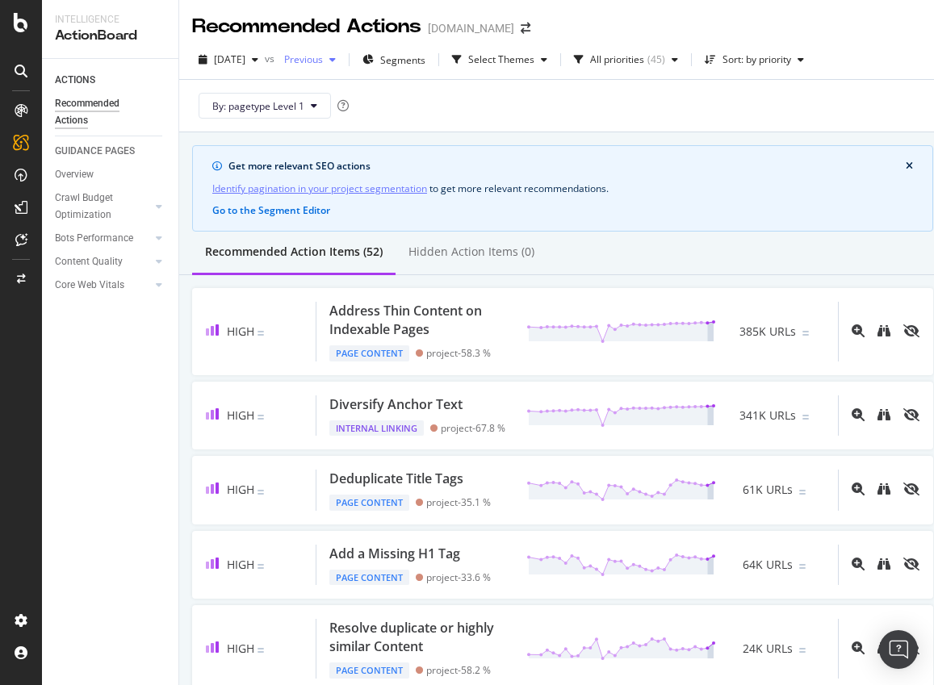
click at [323, 57] on span "Previous" at bounding box center [300, 59] width 45 height 14
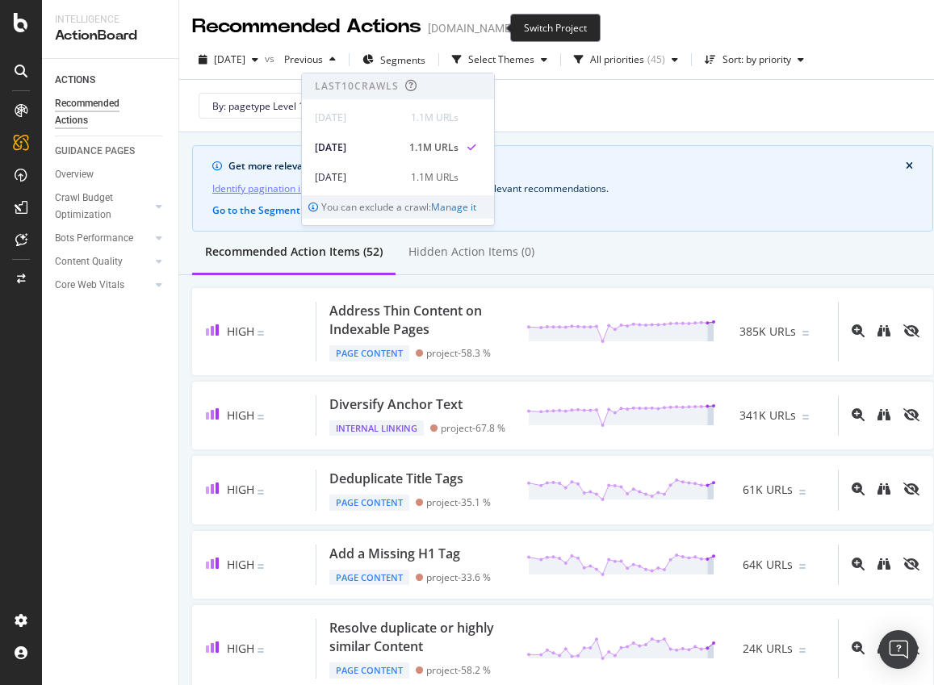
click at [521, 27] on icon "arrow-right-arrow-left" at bounding box center [526, 28] width 10 height 11
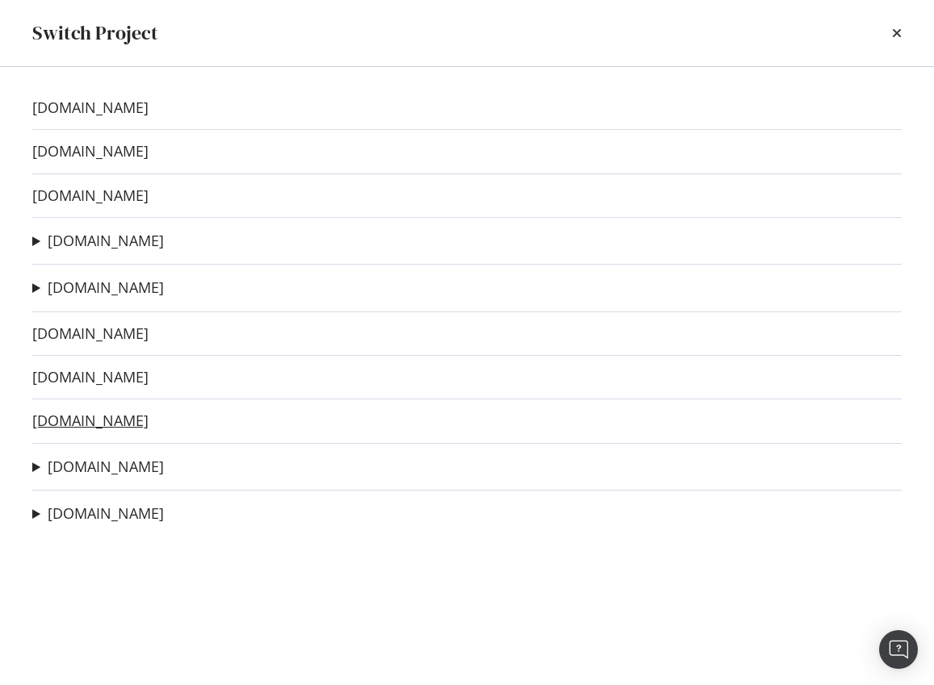
click at [119, 419] on link "wearethemighty.com" at bounding box center [90, 421] width 116 height 17
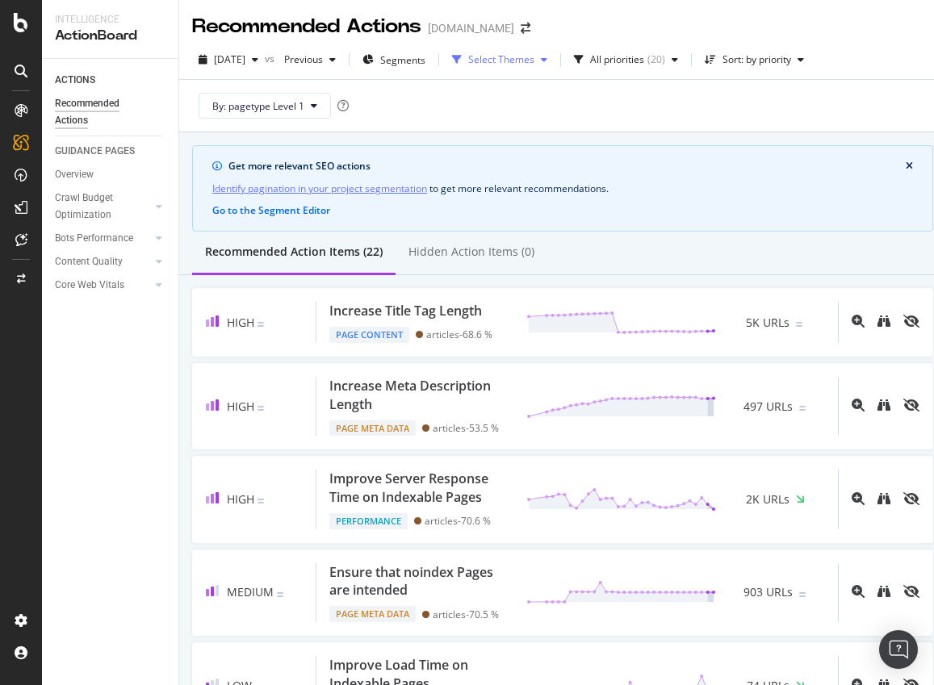
click at [535, 58] on div "Select Themes" at bounding box center [501, 60] width 66 height 10
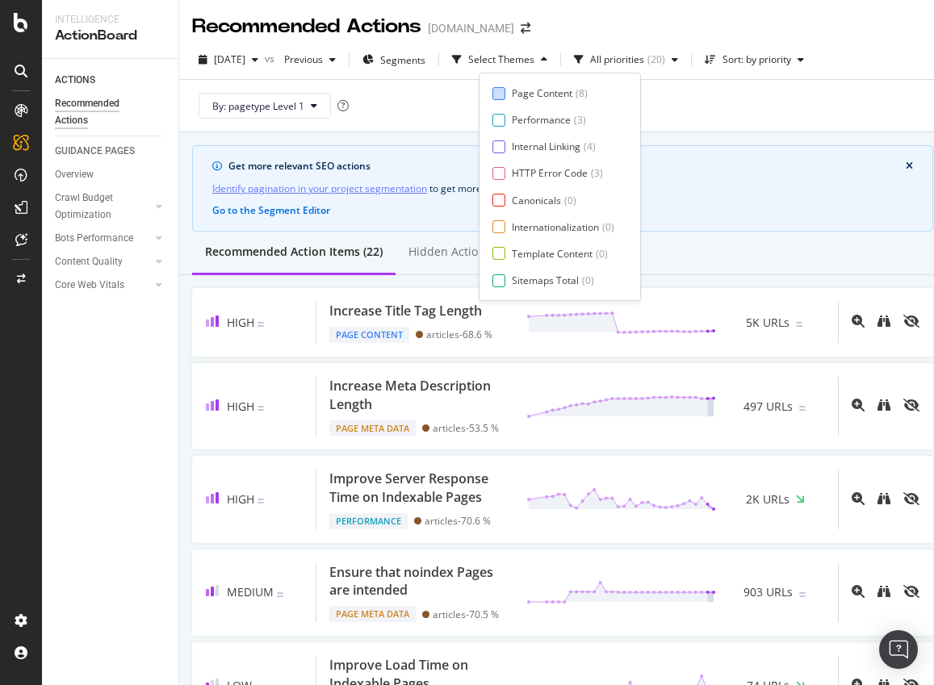
click at [551, 87] on div "Page Content" at bounding box center [542, 93] width 61 height 14
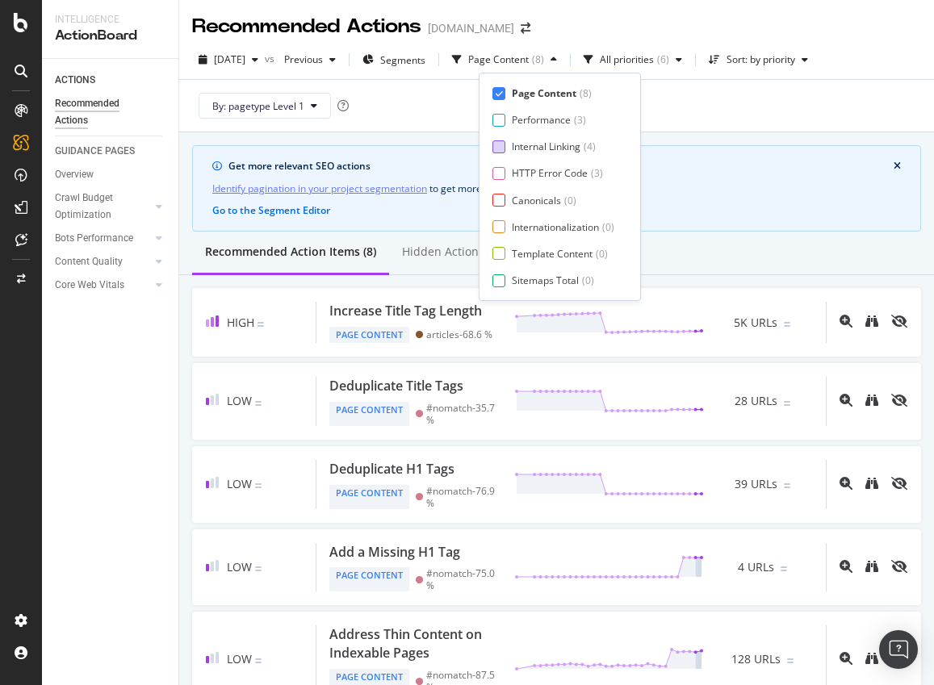
click at [539, 149] on div "Internal Linking" at bounding box center [546, 147] width 69 height 14
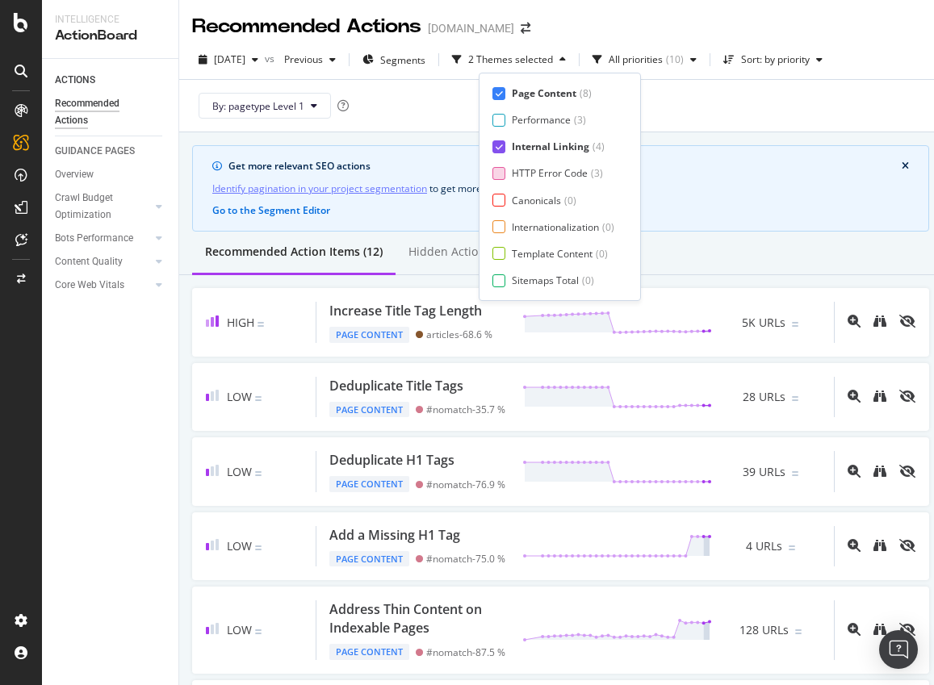
click at [539, 173] on div "HTTP Error Code" at bounding box center [550, 173] width 76 height 14
click at [539, 198] on div "Canonicals" at bounding box center [536, 201] width 49 height 14
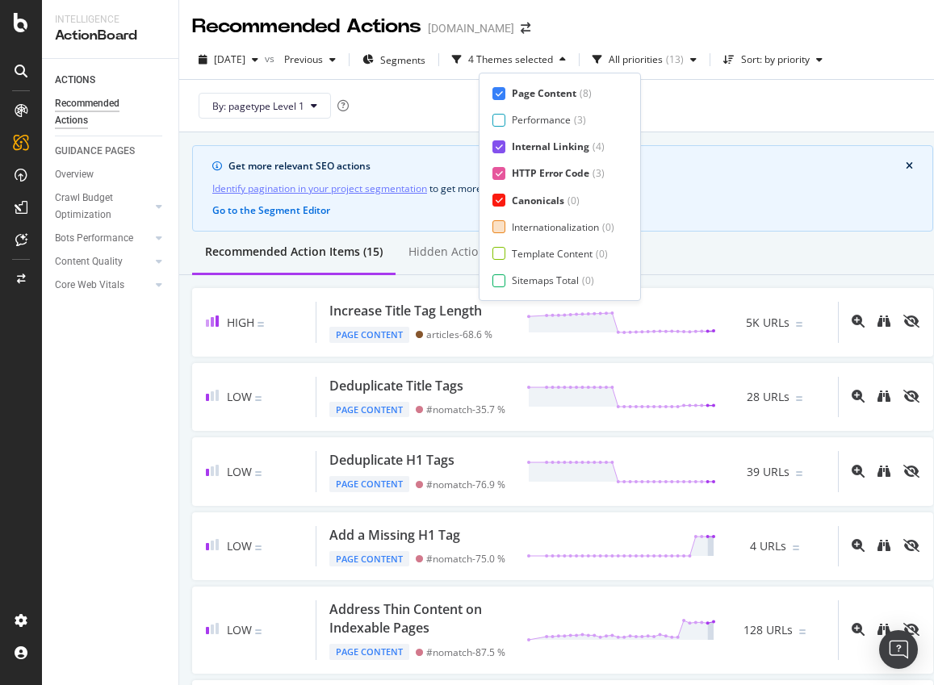
click at [530, 228] on div "Internationalization" at bounding box center [555, 227] width 87 height 14
click at [522, 250] on div "Template Content" at bounding box center [552, 254] width 81 height 14
click at [548, 275] on div "Page Meta Data" at bounding box center [548, 281] width 73 height 14
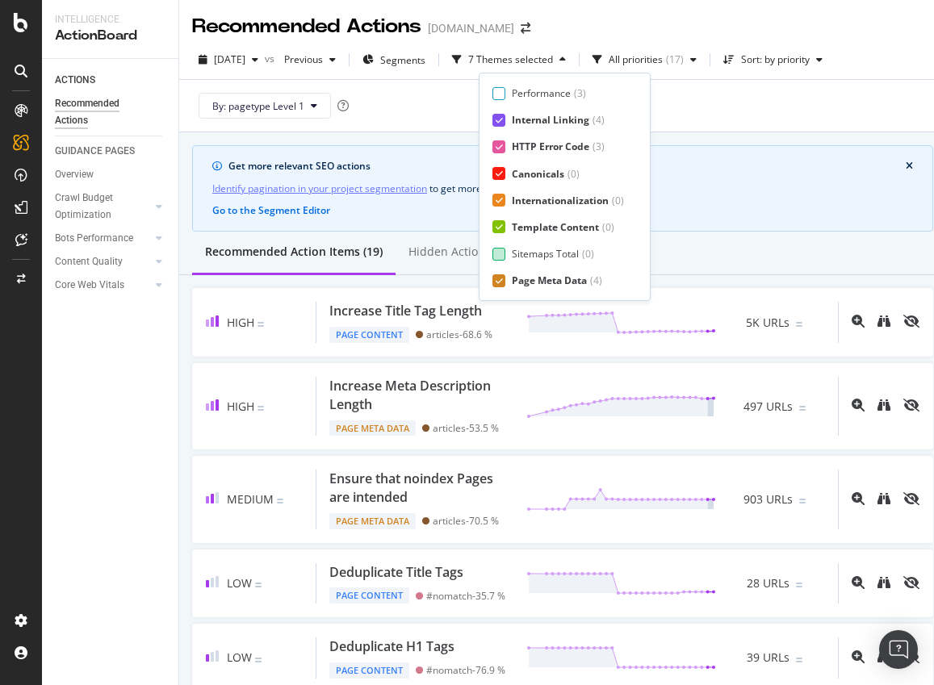
click at [553, 255] on div "Sitemaps Total" at bounding box center [545, 254] width 67 height 14
click at [806, 64] on div "Sort: by priority" at bounding box center [775, 60] width 69 height 10
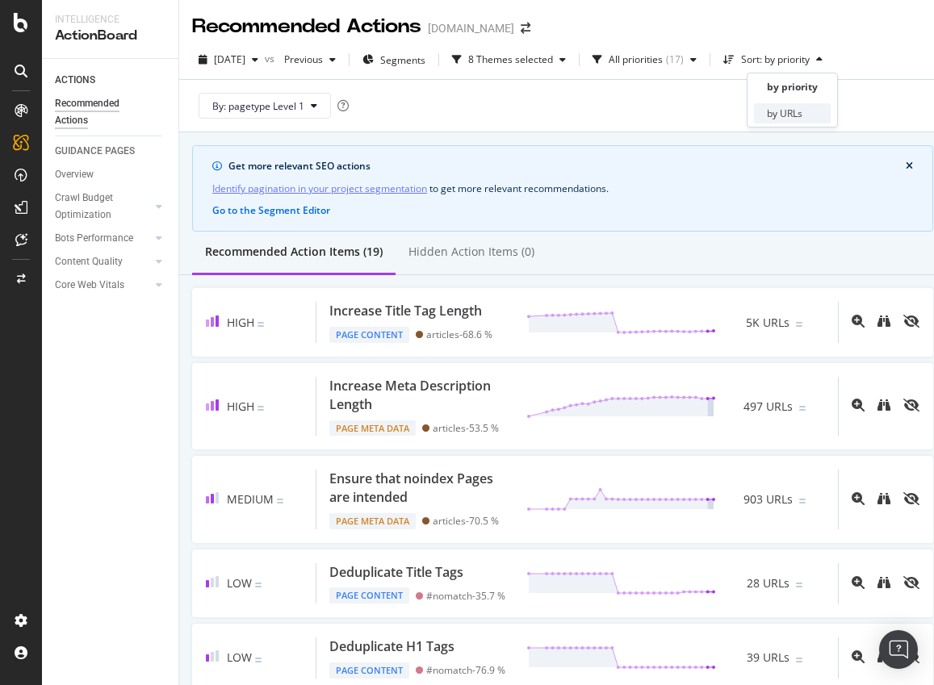
click at [779, 117] on div "by URLs" at bounding box center [785, 114] width 36 height 14
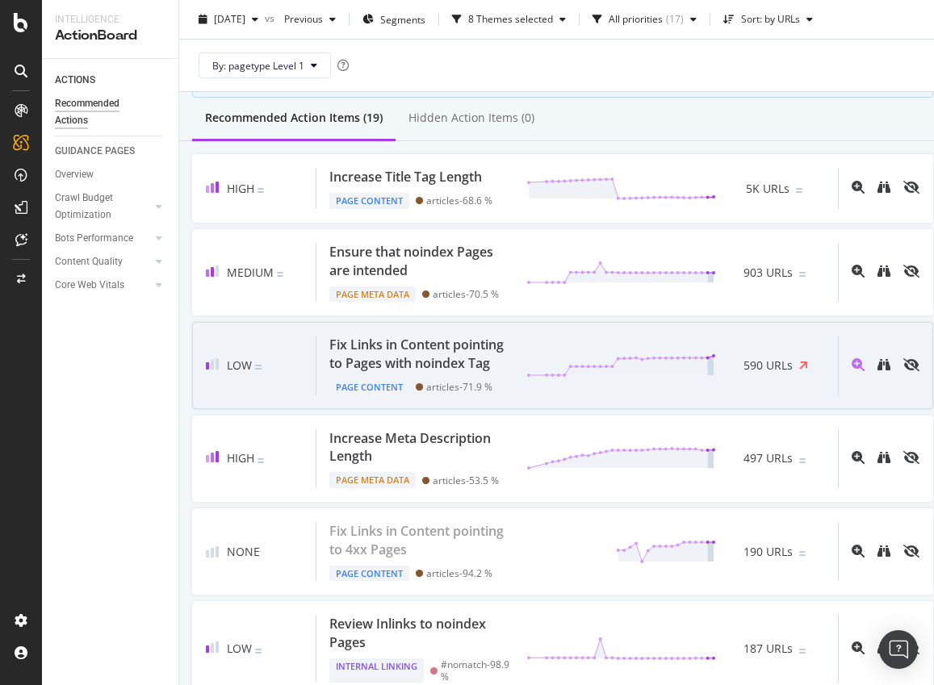
scroll to position [0, 0]
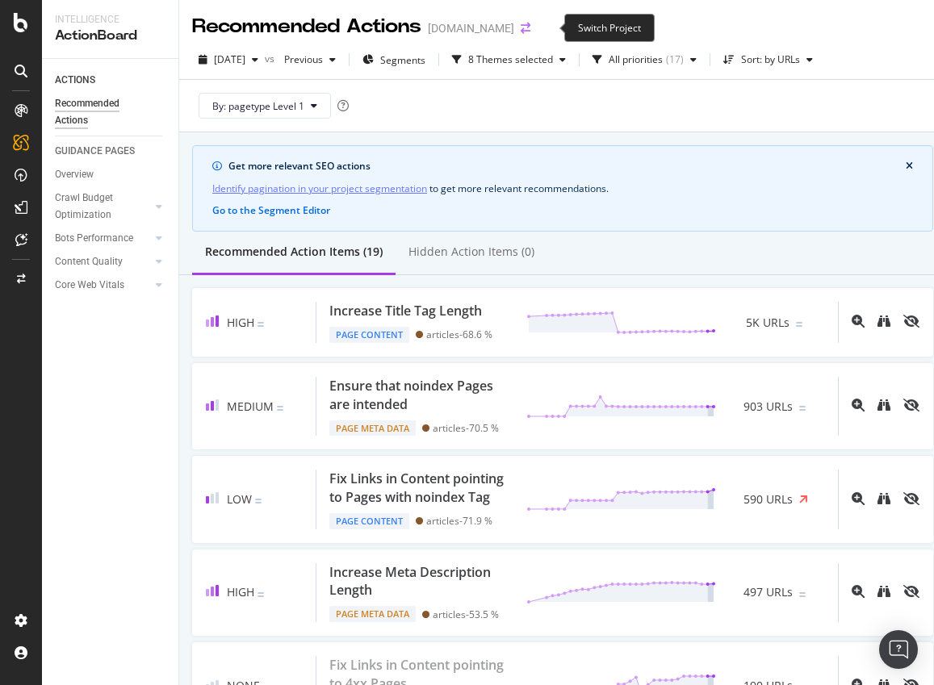
click at [530, 29] on icon "arrow-right-arrow-left" at bounding box center [526, 28] width 10 height 11
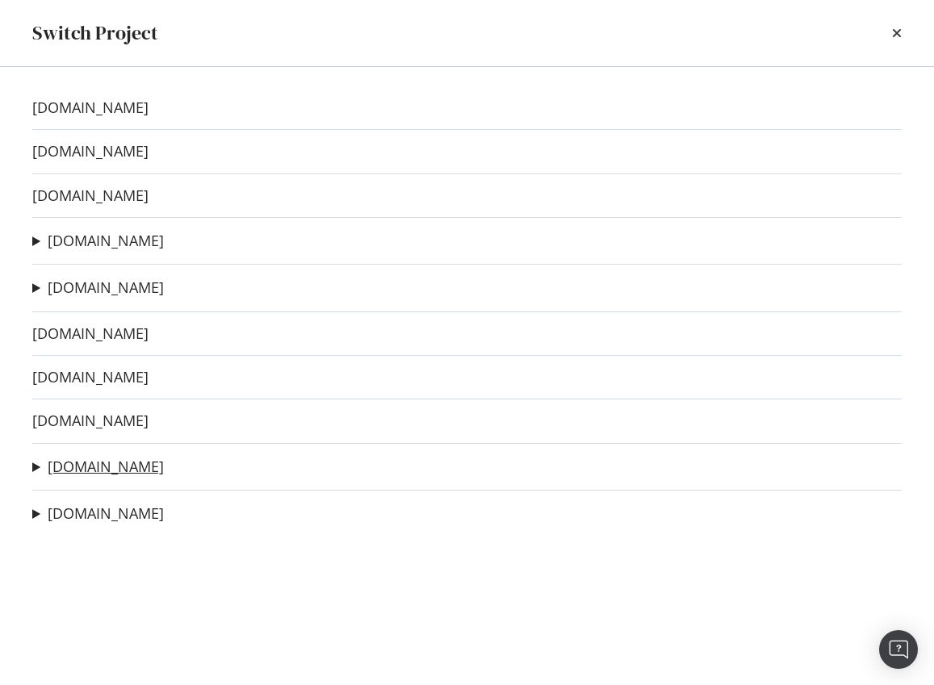
click at [94, 463] on link "futurism.com" at bounding box center [106, 467] width 116 height 17
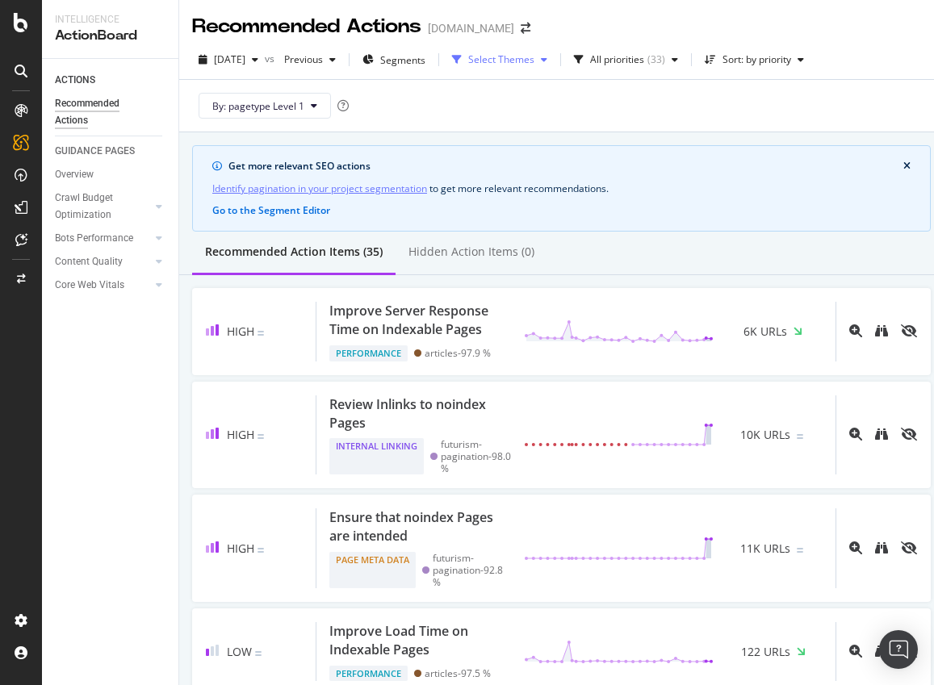
click at [529, 57] on div "Select Themes" at bounding box center [501, 60] width 66 height 10
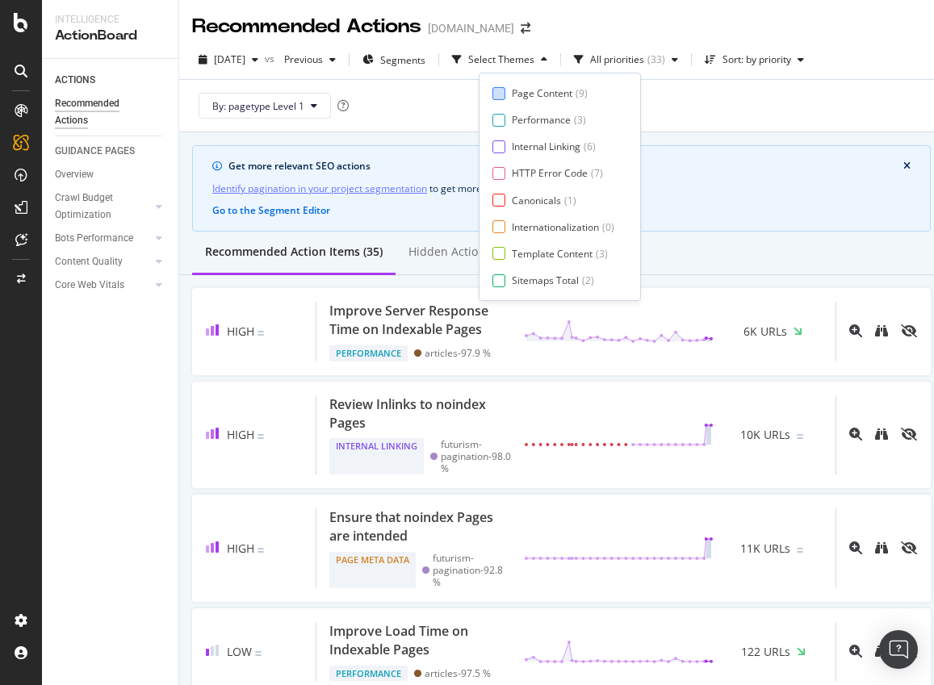
click at [517, 87] on div "Page Content" at bounding box center [542, 93] width 61 height 14
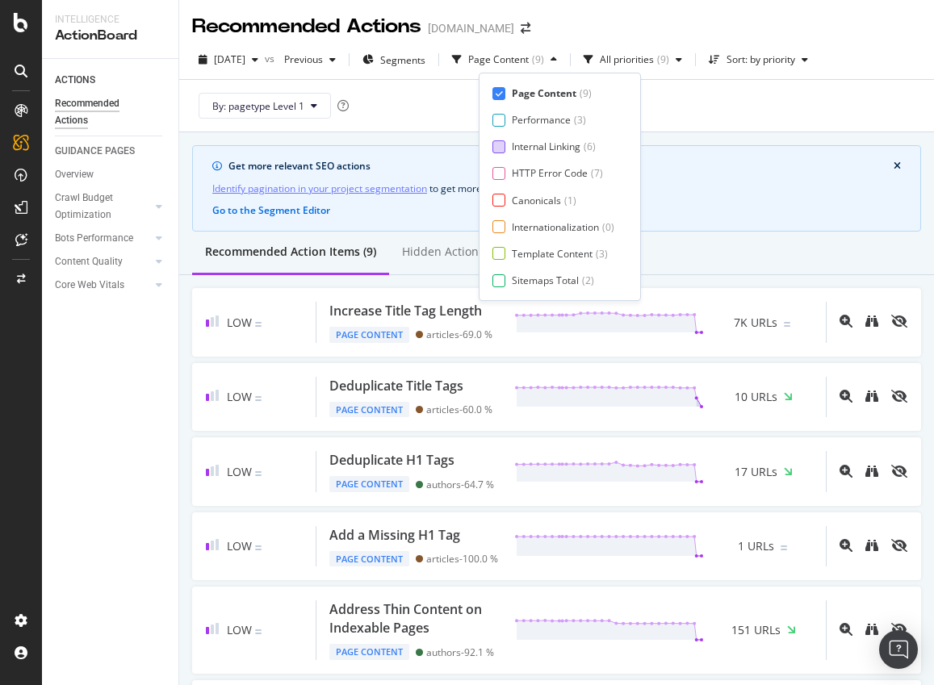
click at [501, 145] on div at bounding box center [499, 146] width 13 height 13
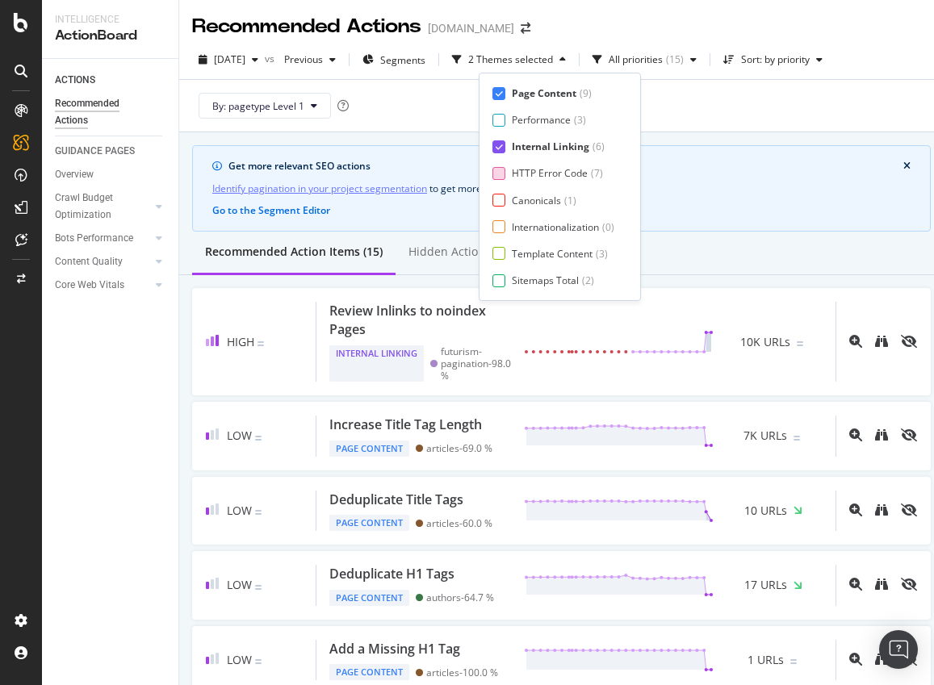
click at [500, 174] on div at bounding box center [499, 173] width 13 height 13
click at [497, 202] on div at bounding box center [499, 200] width 13 height 13
click at [499, 226] on div at bounding box center [499, 226] width 13 height 13
click at [502, 250] on div at bounding box center [499, 253] width 13 height 13
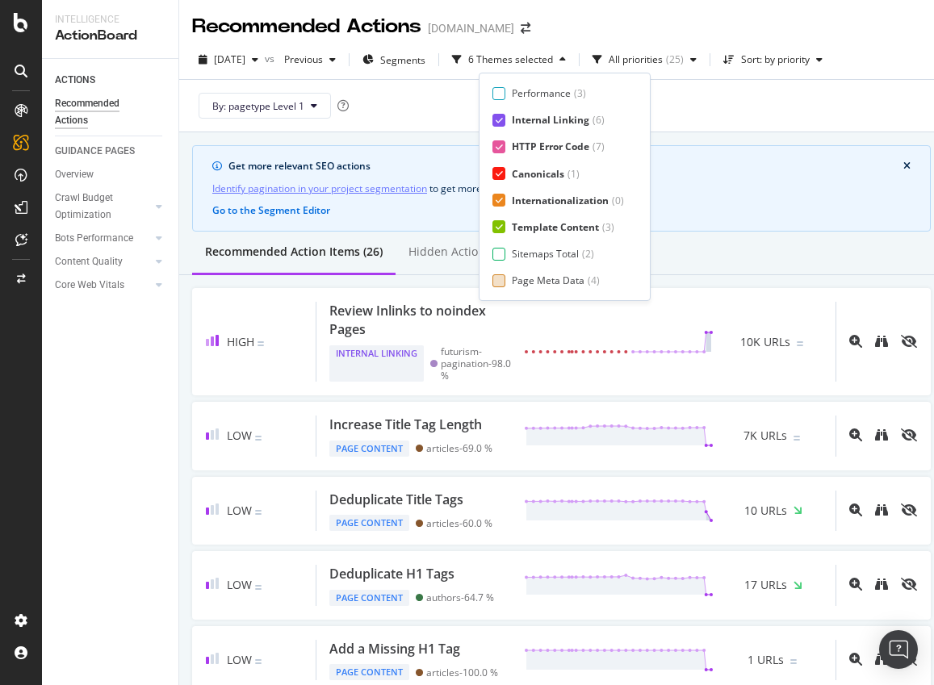
click at [520, 277] on div "Page Meta Data" at bounding box center [548, 281] width 73 height 14
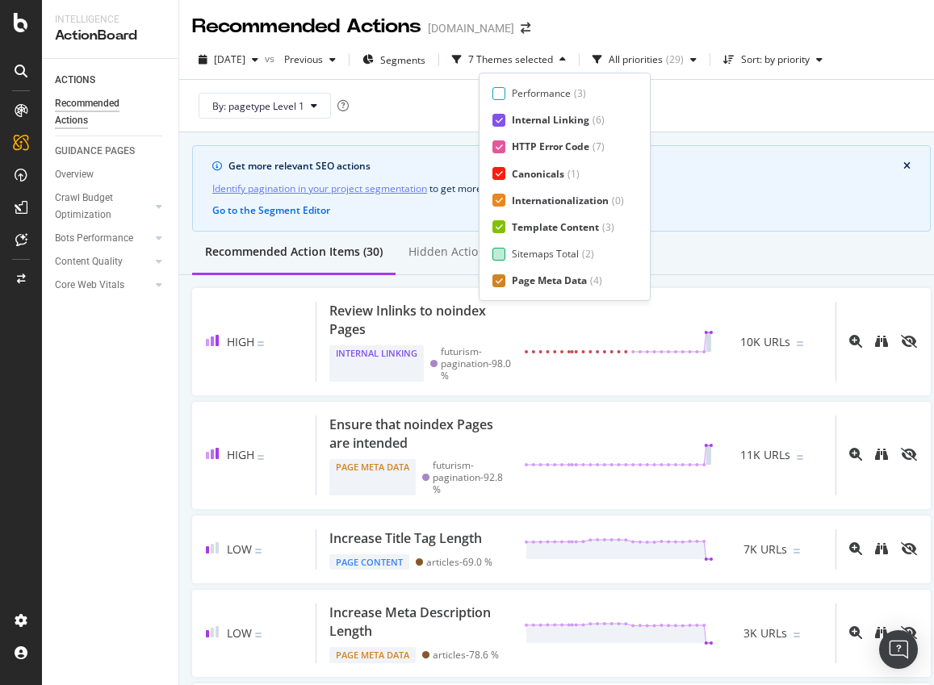
click at [535, 247] on div "Sitemaps Total" at bounding box center [545, 254] width 67 height 14
click at [790, 71] on div "Sort: by priority" at bounding box center [773, 60] width 112 height 24
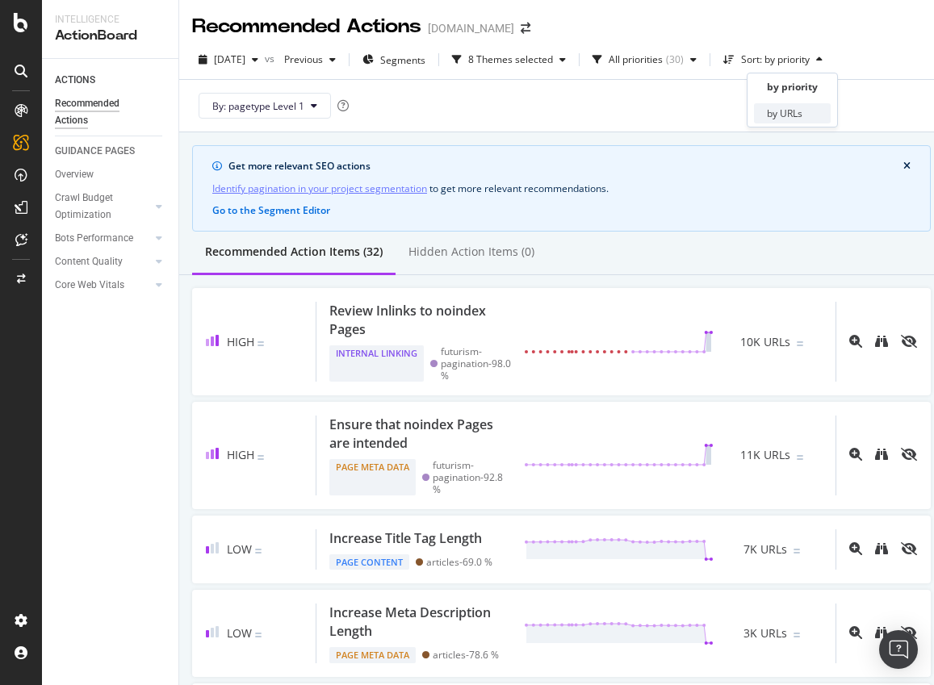
click at [781, 109] on div "by URLs" at bounding box center [785, 114] width 36 height 14
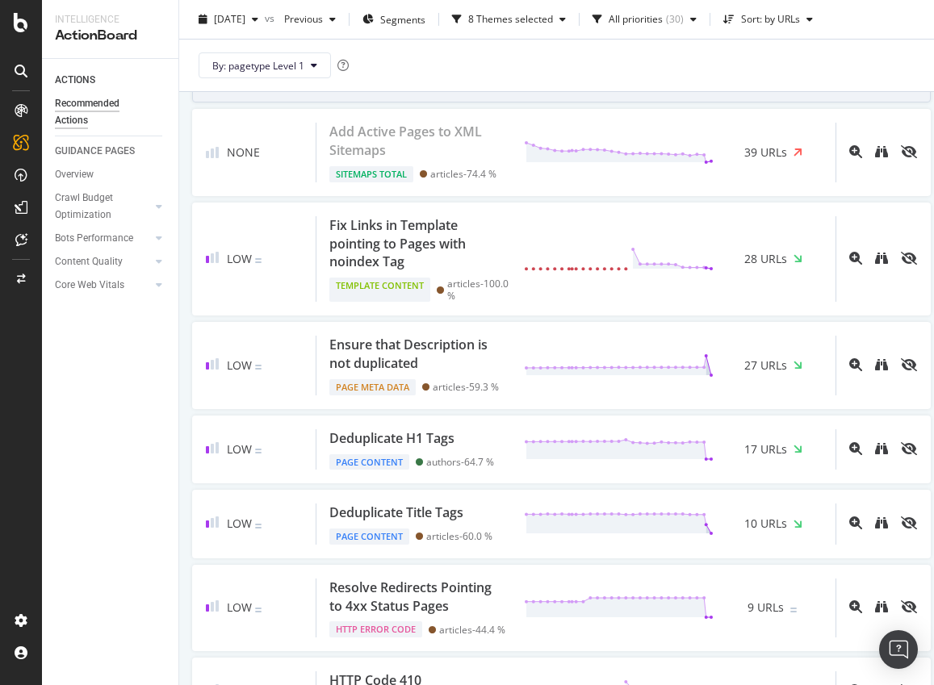
scroll to position [1754, 0]
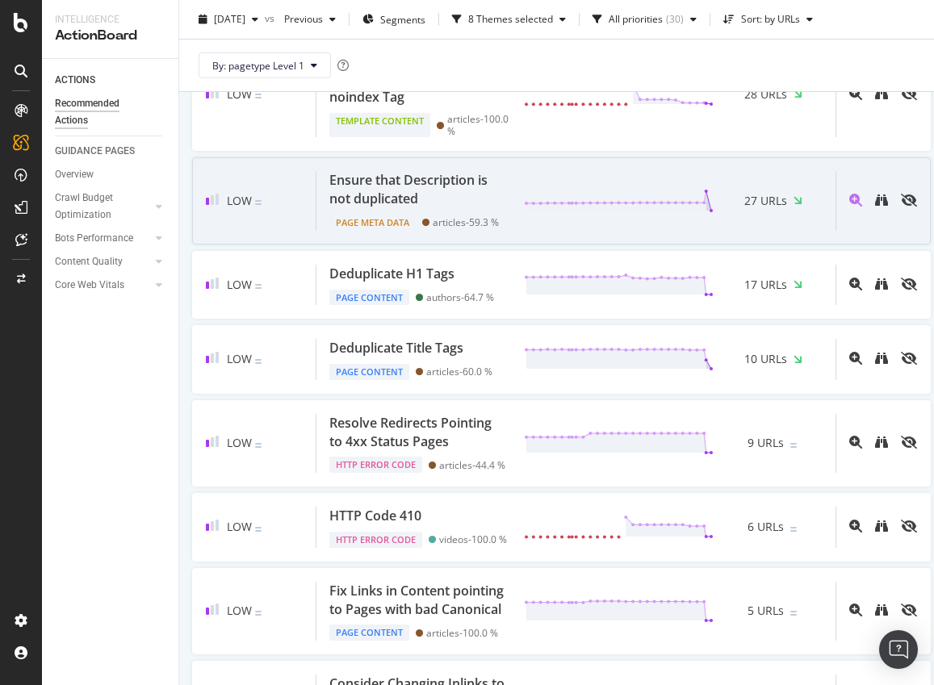
click at [522, 230] on div "Ensure that Description is not duplicated Page Meta Data articles - 59.3 % 27 U…" at bounding box center [576, 200] width 519 height 59
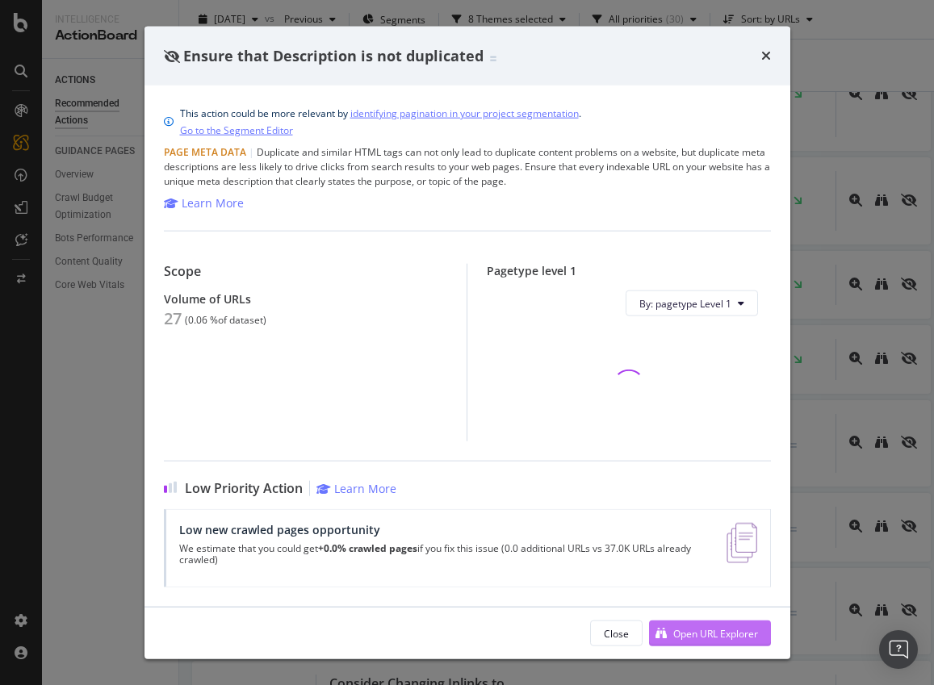
click at [681, 635] on div "Open URL Explorer" at bounding box center [715, 634] width 85 height 14
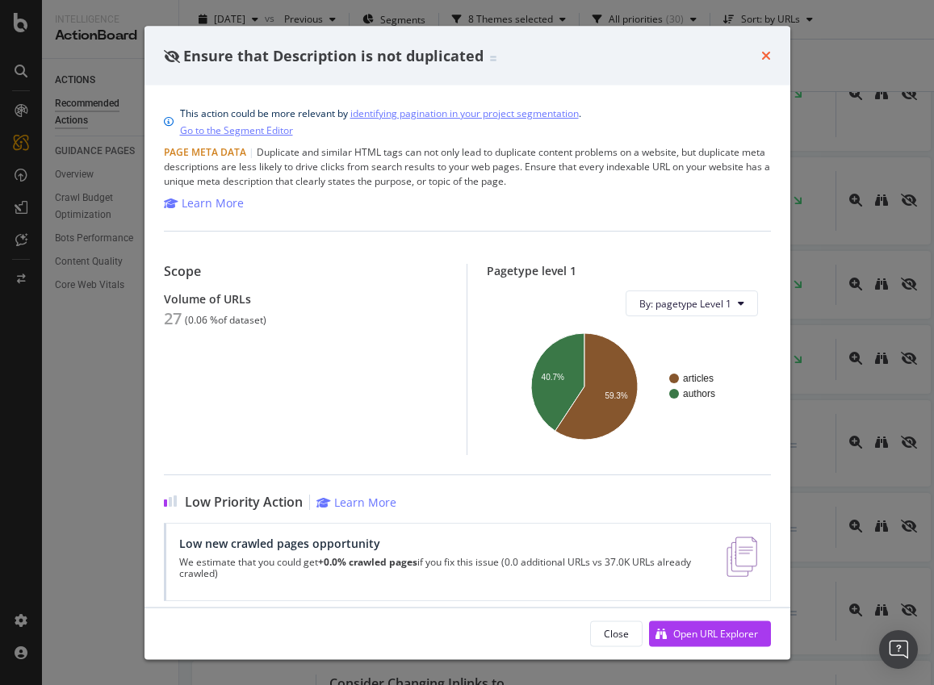
click at [768, 55] on icon "times" at bounding box center [766, 55] width 10 height 13
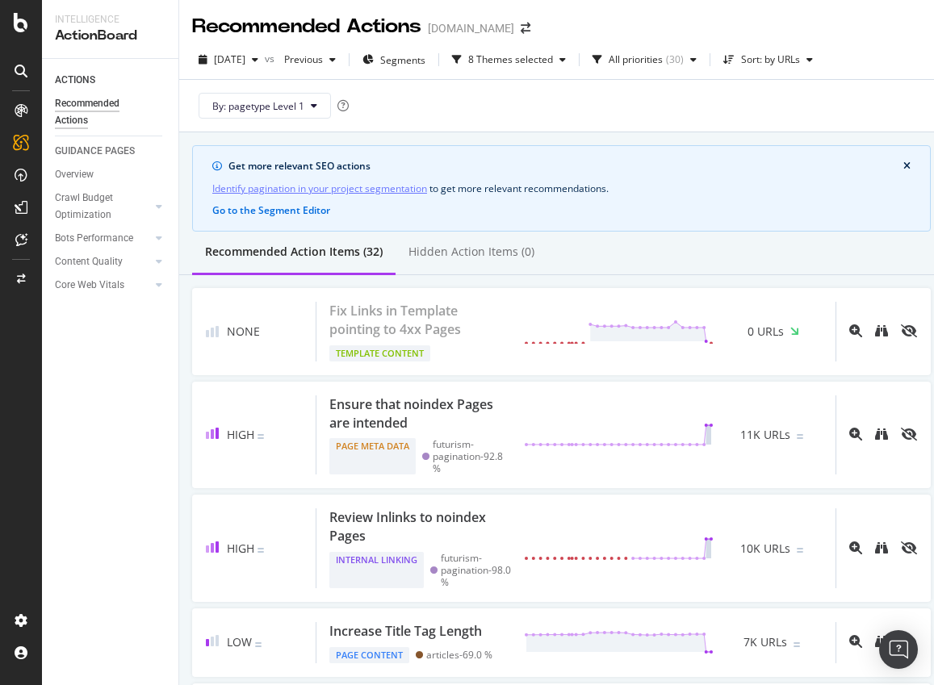
click at [514, 34] on div "Recommended Actions futurism.com" at bounding box center [369, 26] width 354 height 27
click at [521, 29] on icon "arrow-right-arrow-left" at bounding box center [526, 28] width 10 height 11
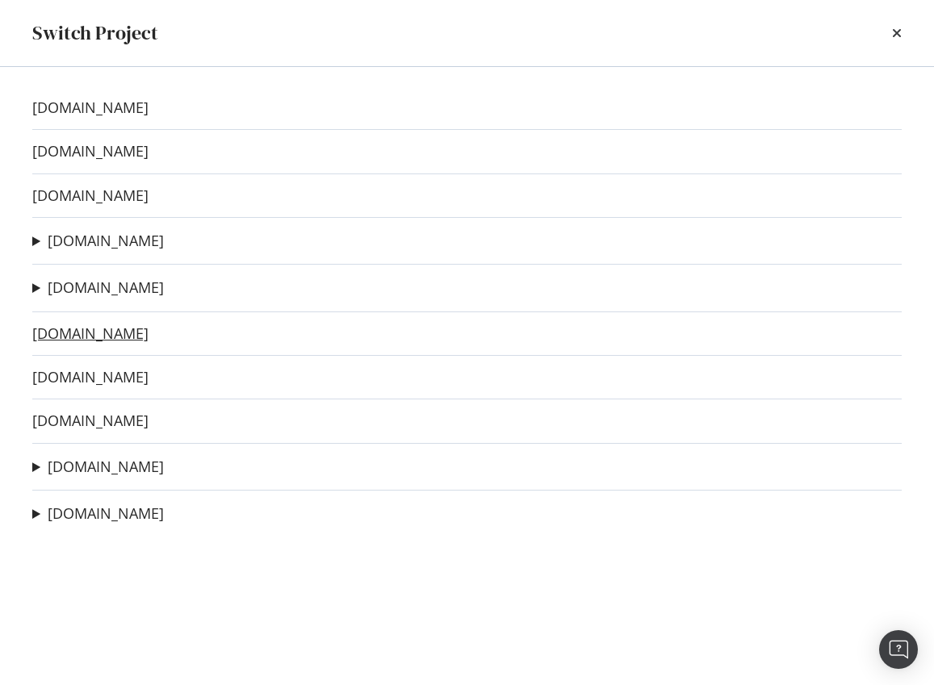
click at [103, 328] on link "taskandpurpose.com" at bounding box center [90, 333] width 116 height 17
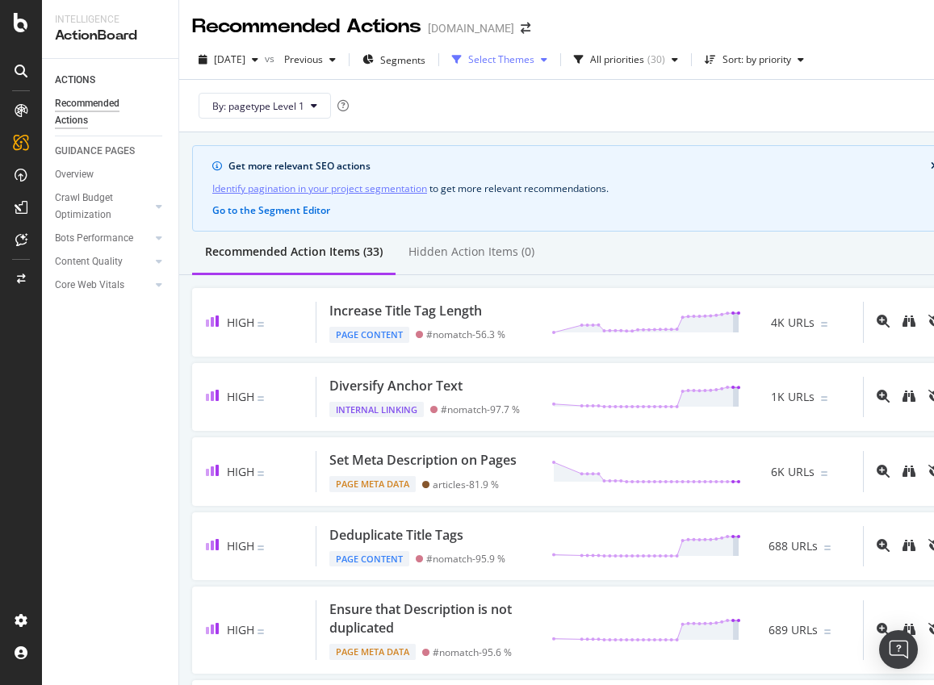
click at [535, 62] on div "Select Themes" at bounding box center [501, 60] width 66 height 10
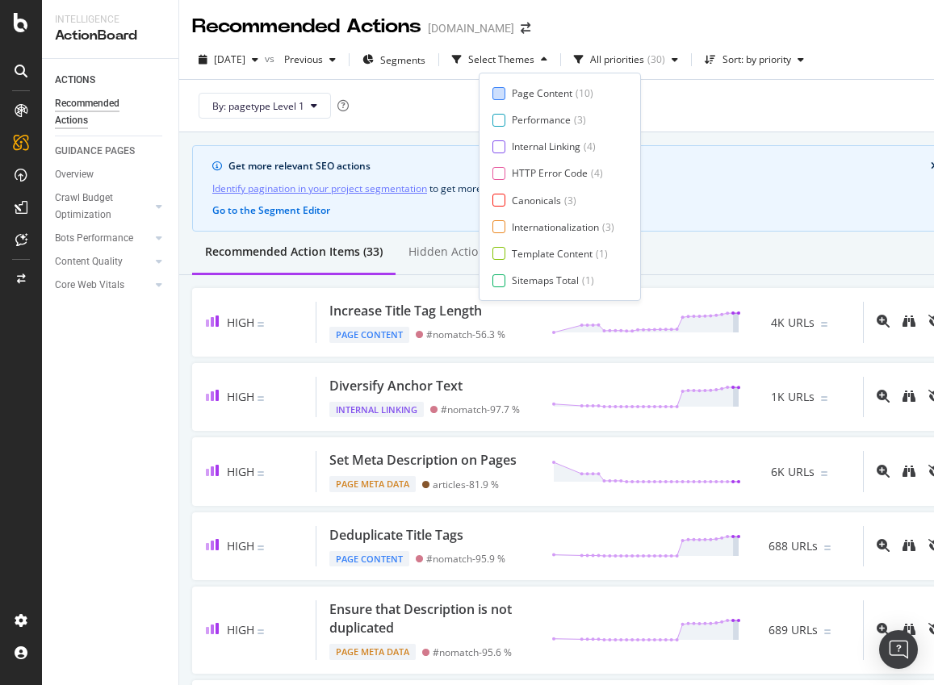
click at [525, 97] on div "Page Content" at bounding box center [542, 93] width 61 height 14
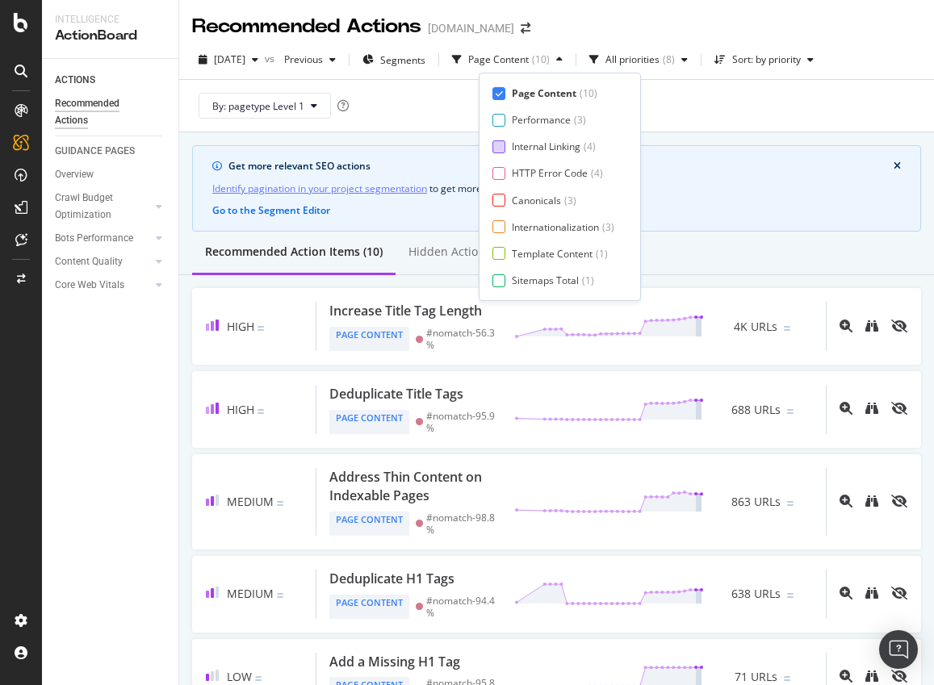
click at [512, 146] on div "Internal Linking" at bounding box center [546, 147] width 69 height 14
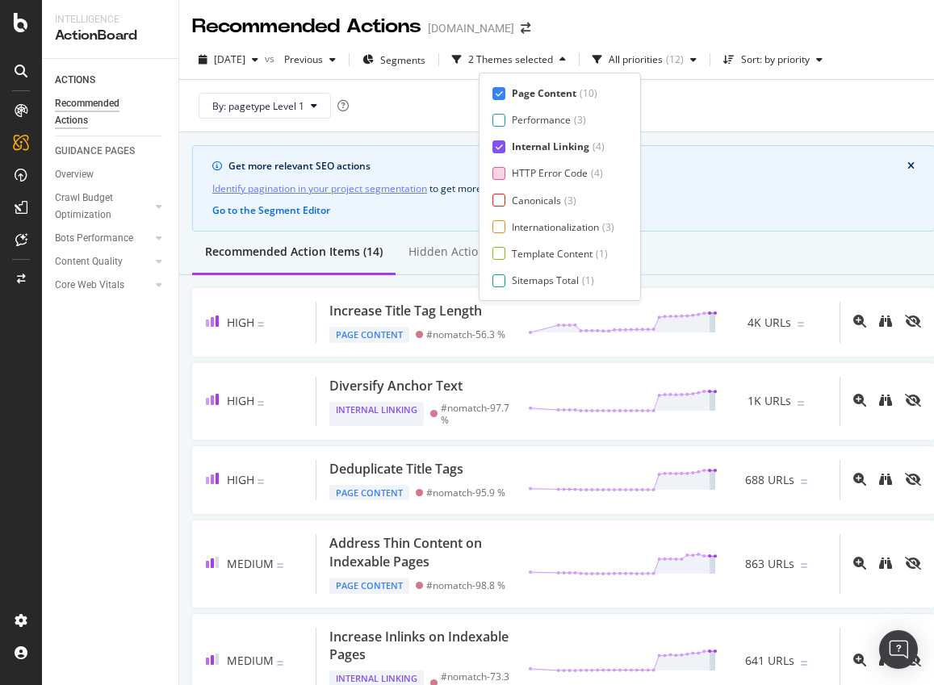
click at [508, 175] on div "HTTP Error Code ( 4 )" at bounding box center [554, 173] width 122 height 14
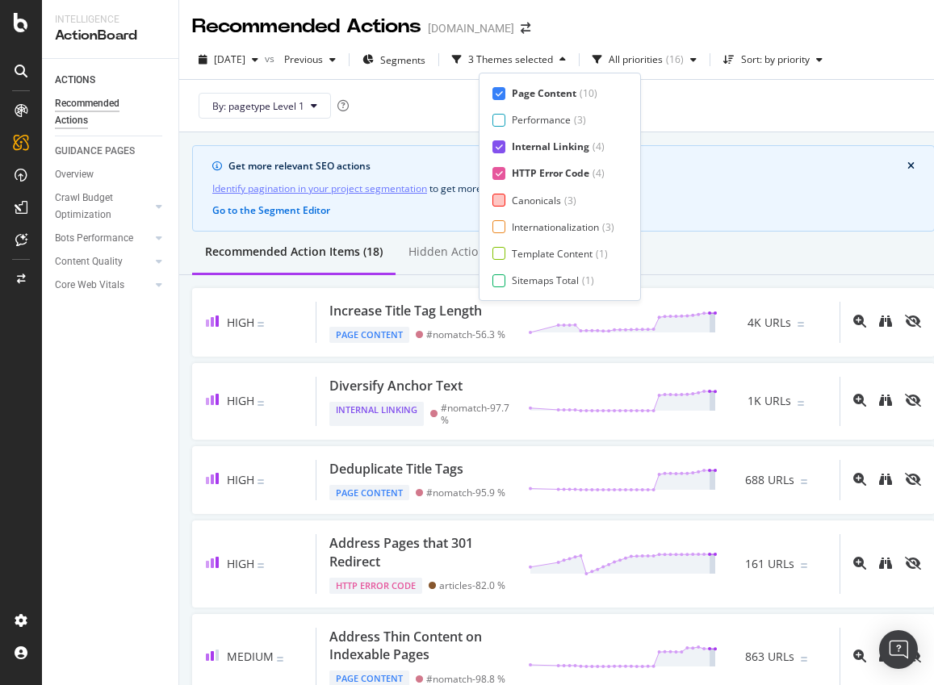
click at [507, 195] on div "Canonicals ( 3 )" at bounding box center [554, 201] width 122 height 14
click at [506, 223] on div "Internationalization ( 3 )" at bounding box center [554, 227] width 122 height 14
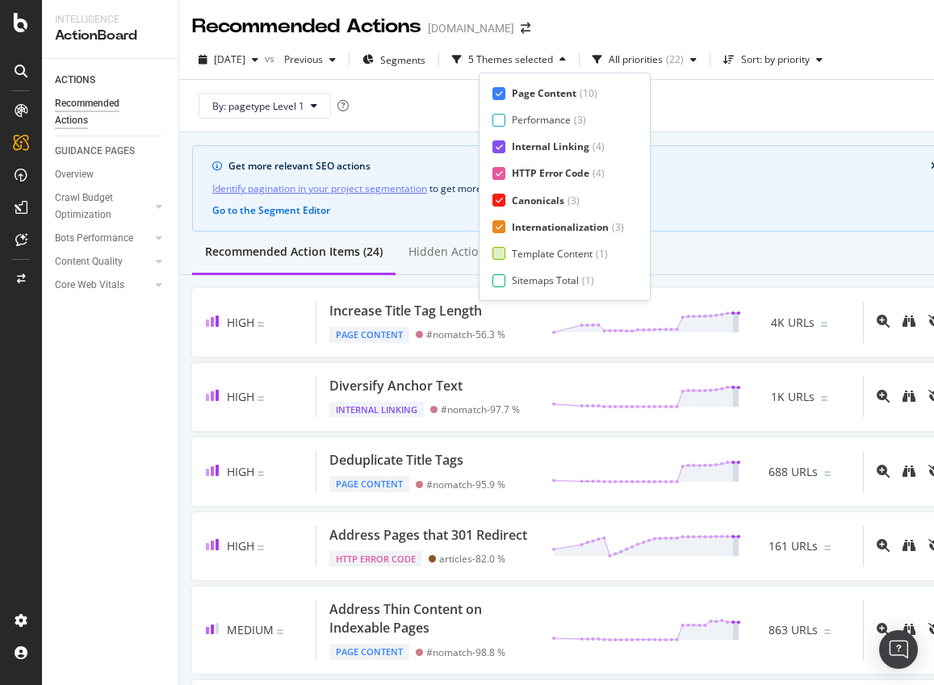
click at [506, 252] on div "Template Content ( 1 )" at bounding box center [559, 254] width 132 height 14
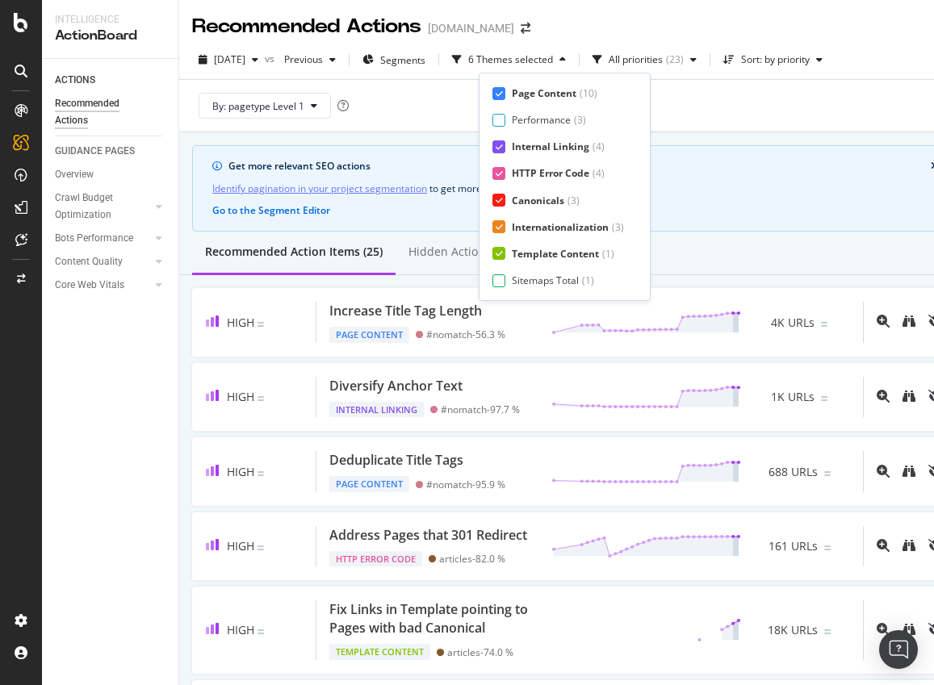
click at [505, 271] on div "Page Content ( 10 ) Performance ( 3 ) Internal Linking ( 4 ) HTTP Error Code ( …" at bounding box center [565, 186] width 145 height 201
click at [503, 282] on div at bounding box center [499, 281] width 13 height 13
click at [524, 277] on div "Page Meta Data" at bounding box center [548, 281] width 73 height 14
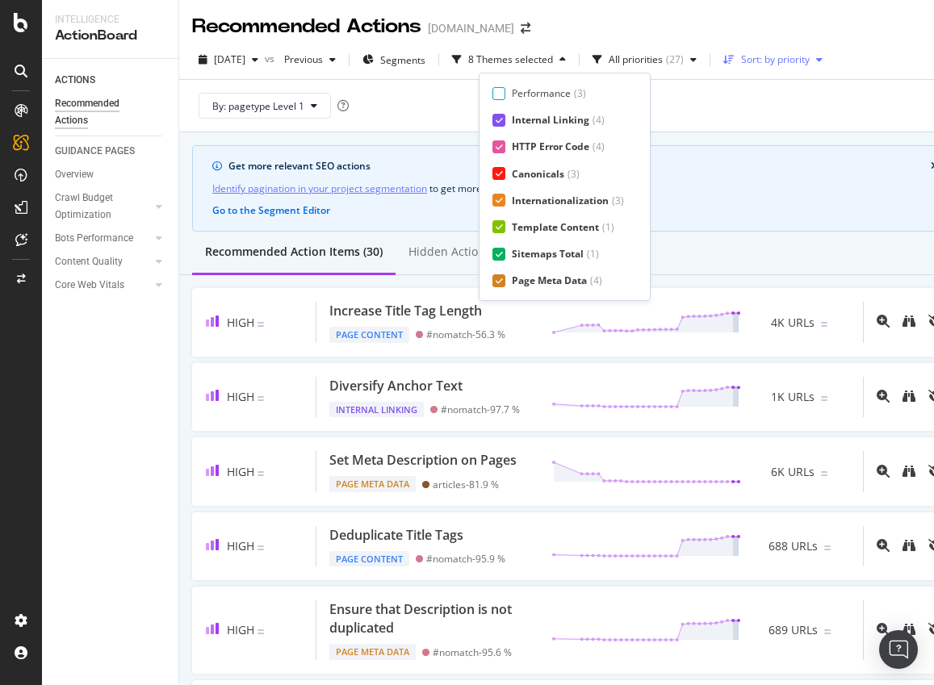
click at [810, 65] on div "Sort: by priority" at bounding box center [775, 60] width 69 height 10
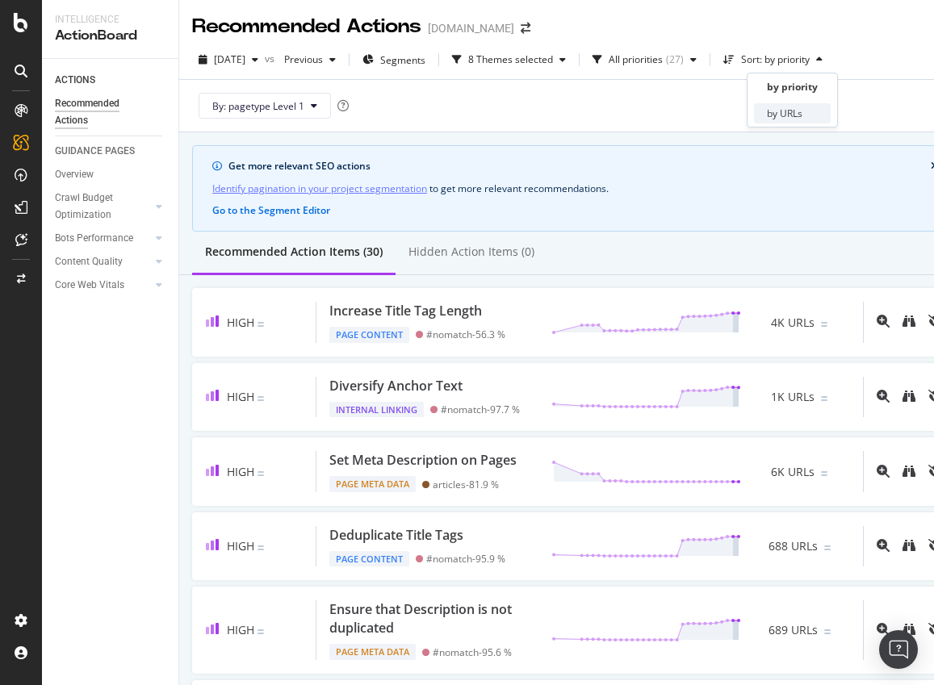
click at [808, 113] on div "by URLs" at bounding box center [792, 113] width 77 height 20
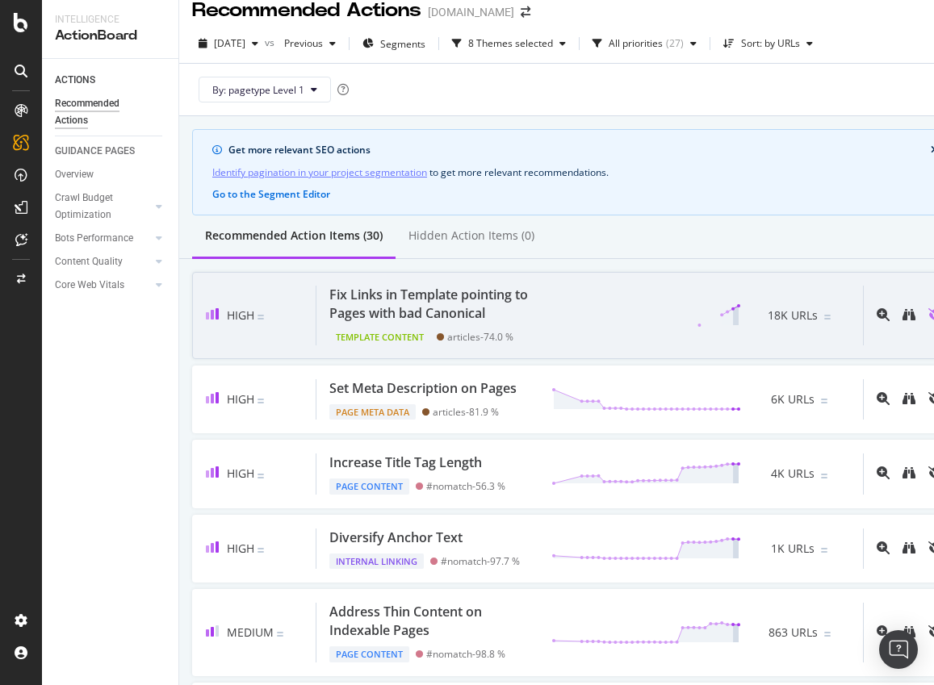
scroll to position [0, 0]
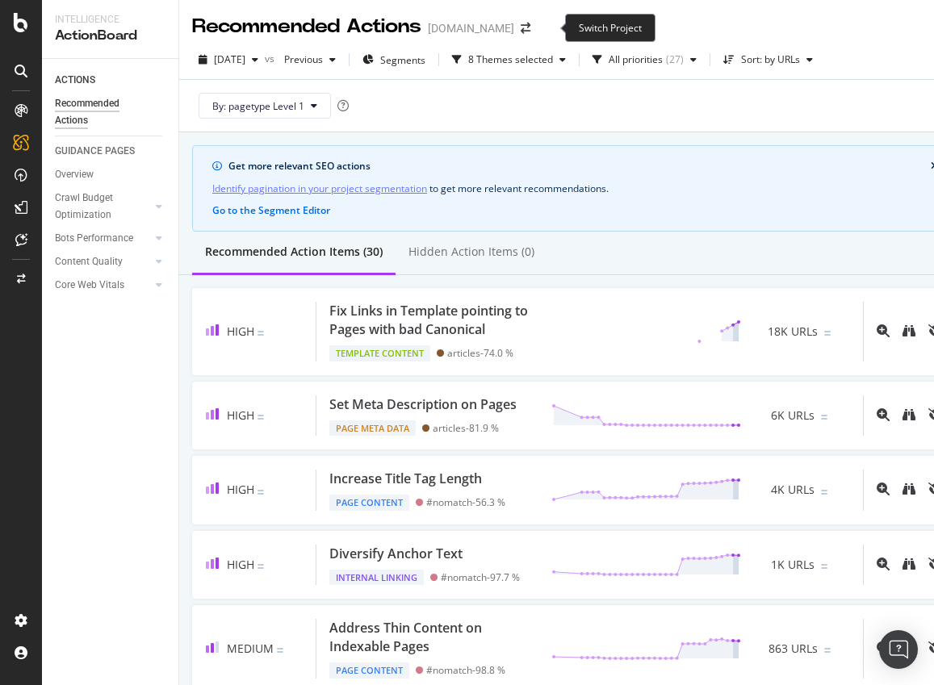
click at [537, 28] on span at bounding box center [525, 28] width 23 height 11
click at [530, 28] on icon "arrow-right-arrow-left" at bounding box center [526, 28] width 10 height 11
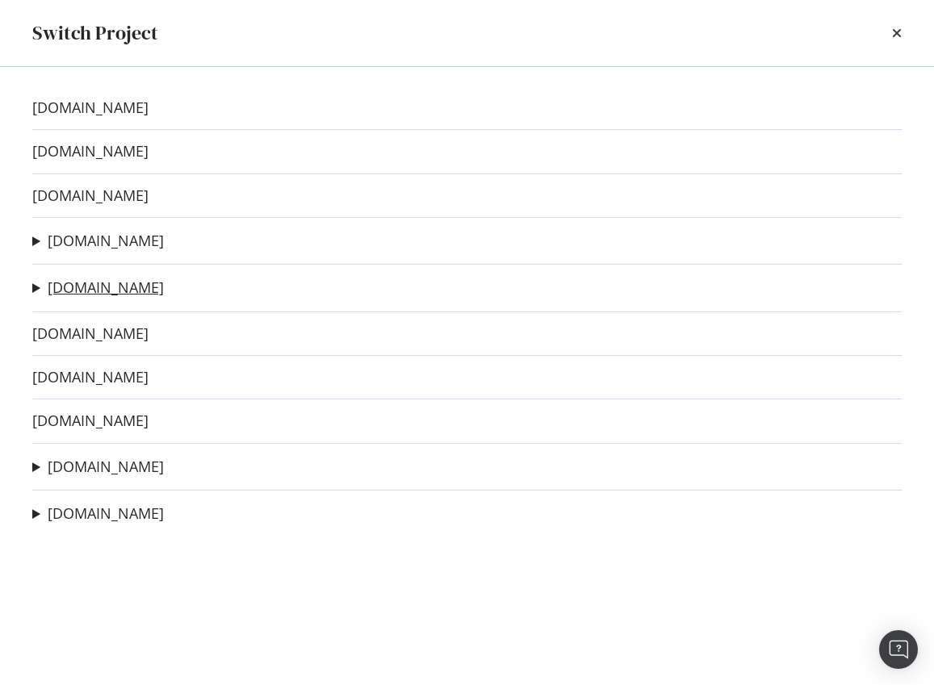
click at [86, 289] on link "domino.com" at bounding box center [106, 287] width 116 height 17
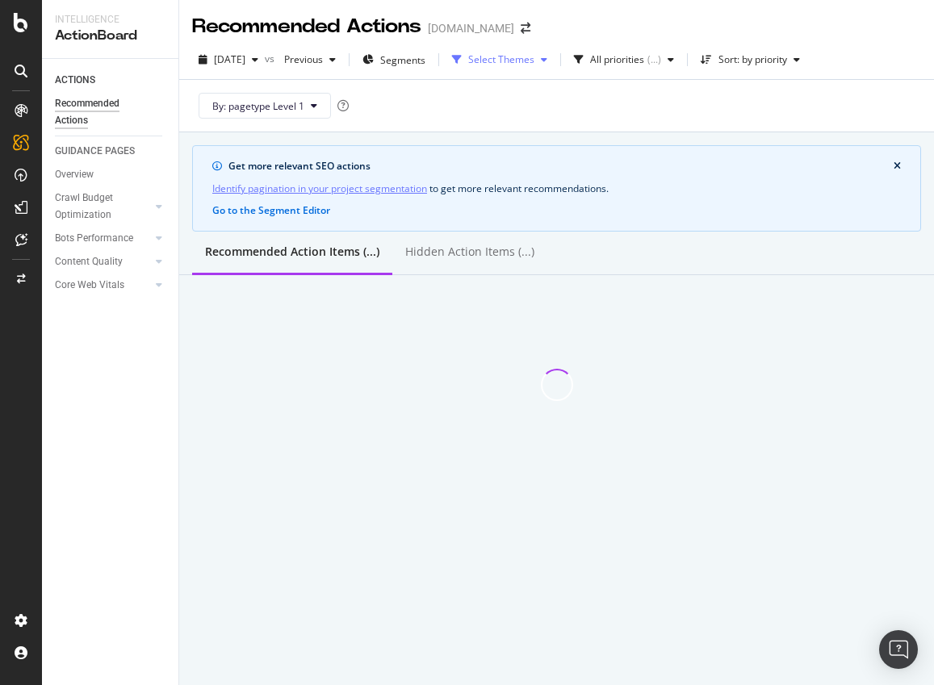
click at [535, 59] on div "Select Themes" at bounding box center [501, 60] width 66 height 10
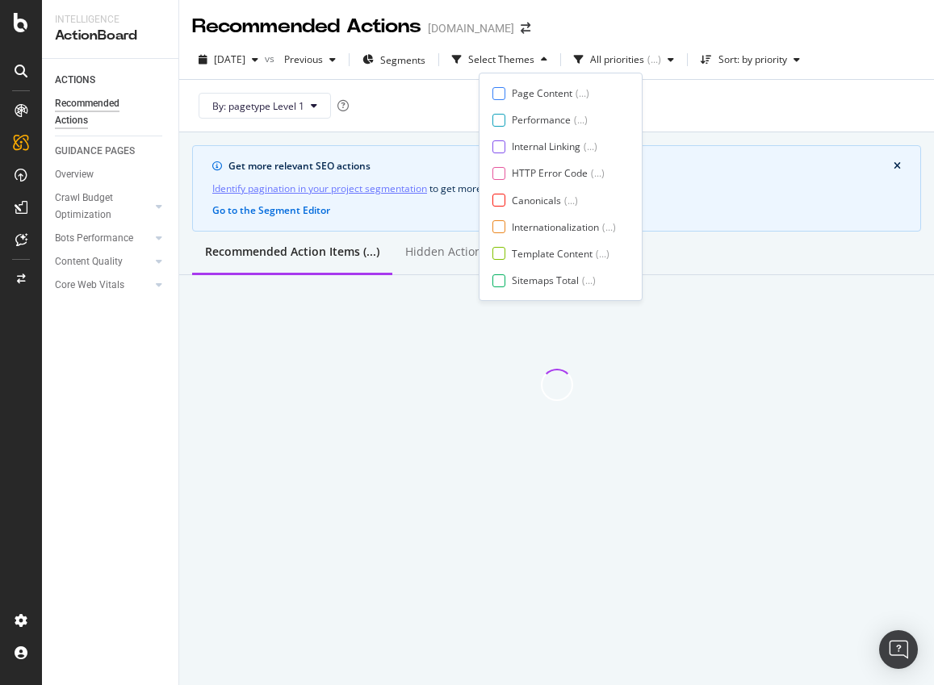
click at [551, 84] on div "Page Content ( ... ) Performance ( ... ) Internal Linking ( ... ) HTTP Error Co…" at bounding box center [561, 187] width 164 height 228
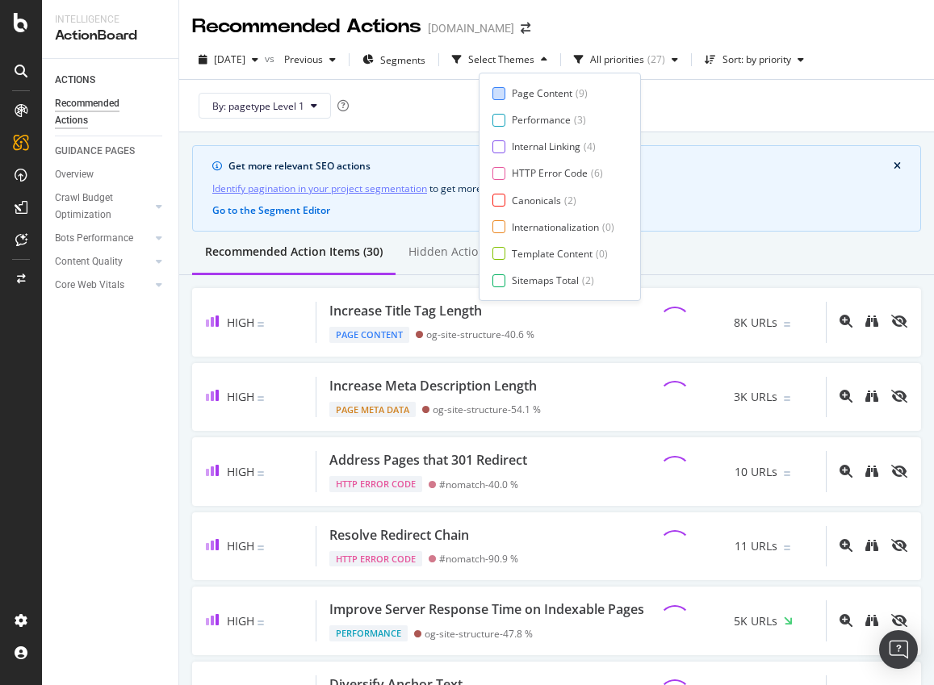
click at [547, 90] on div "Page Content" at bounding box center [542, 93] width 61 height 14
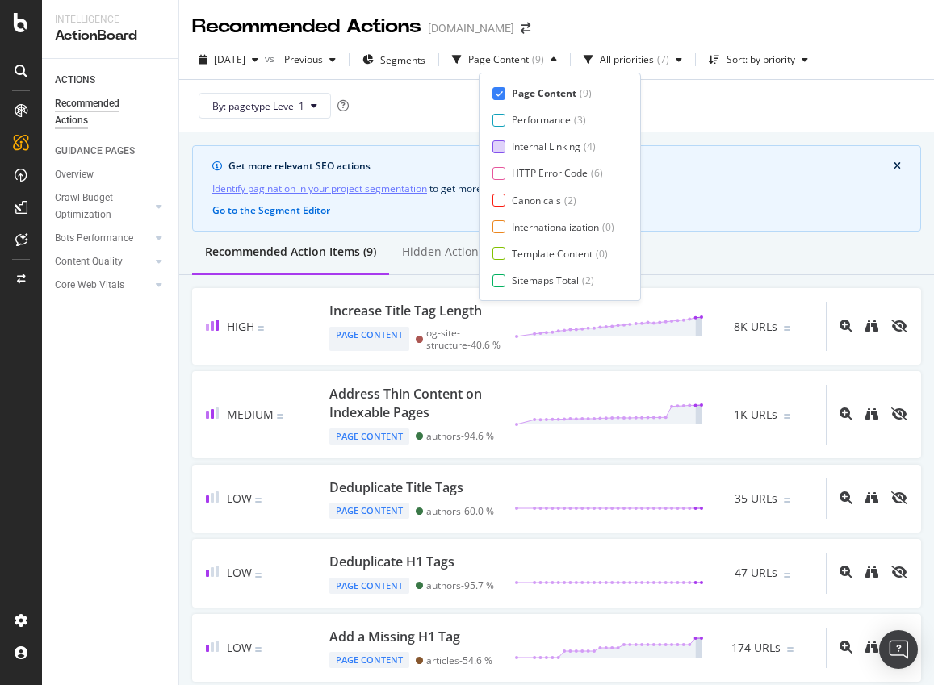
click at [539, 141] on div "Internal Linking" at bounding box center [546, 147] width 69 height 14
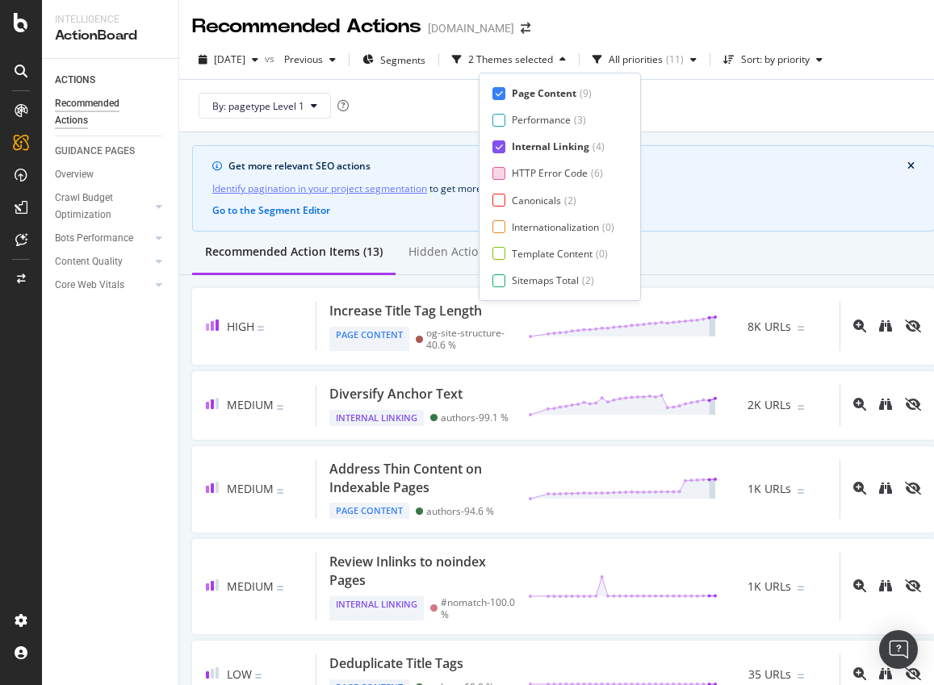
click at [537, 176] on div "HTTP Error Code" at bounding box center [550, 173] width 76 height 14
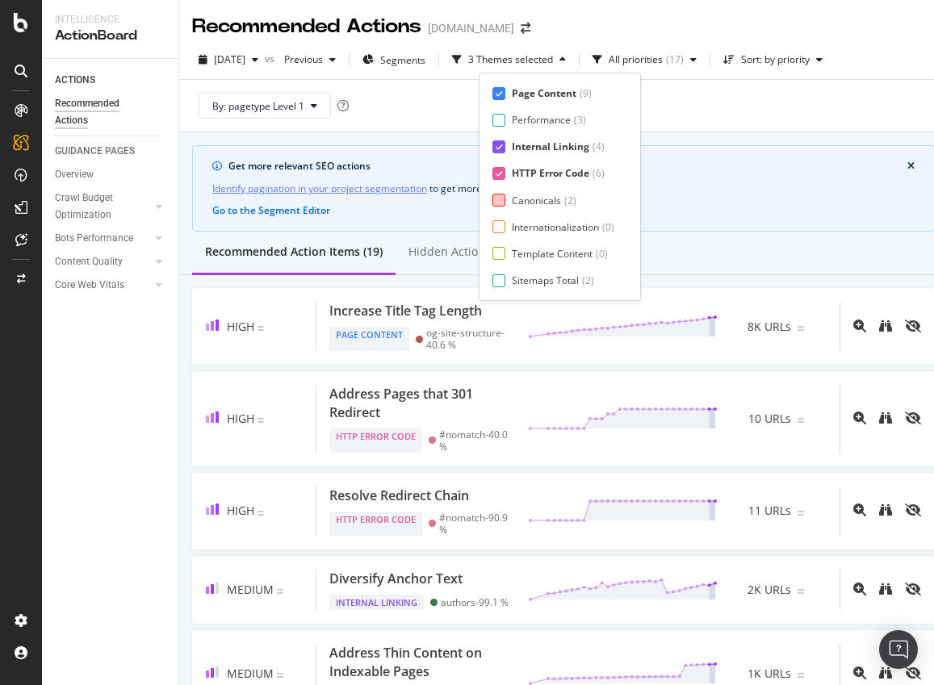
click at [534, 196] on div "Canonicals" at bounding box center [536, 201] width 49 height 14
click at [534, 228] on div "Internationalization" at bounding box center [555, 227] width 87 height 14
click at [549, 257] on div "Template Content" at bounding box center [552, 254] width 81 height 14
click at [531, 280] on div "Sitemaps Total" at bounding box center [545, 281] width 67 height 14
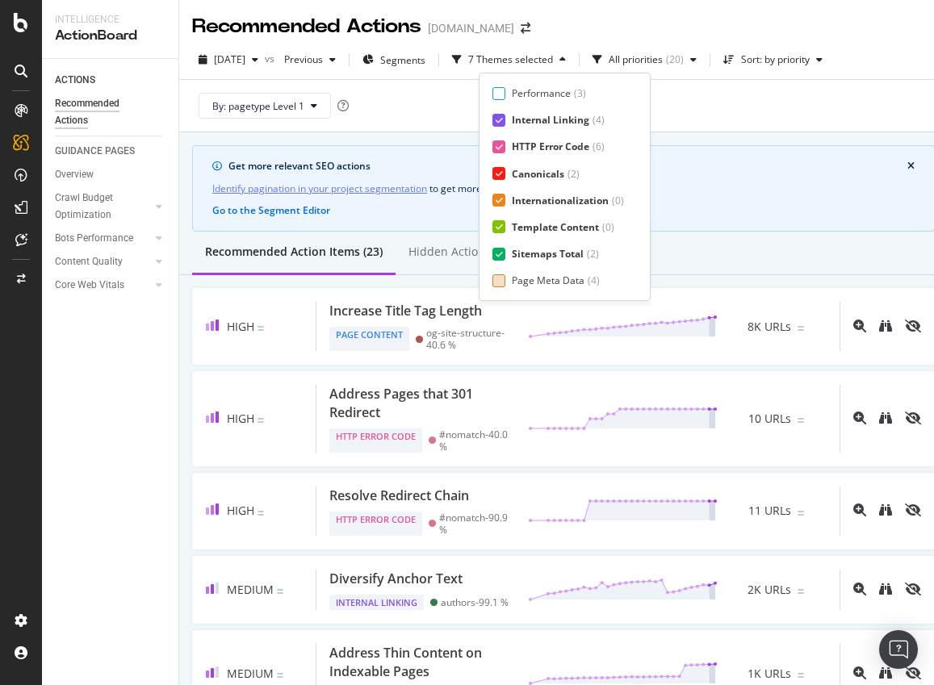
click at [546, 278] on div "Page Meta Data" at bounding box center [548, 281] width 73 height 14
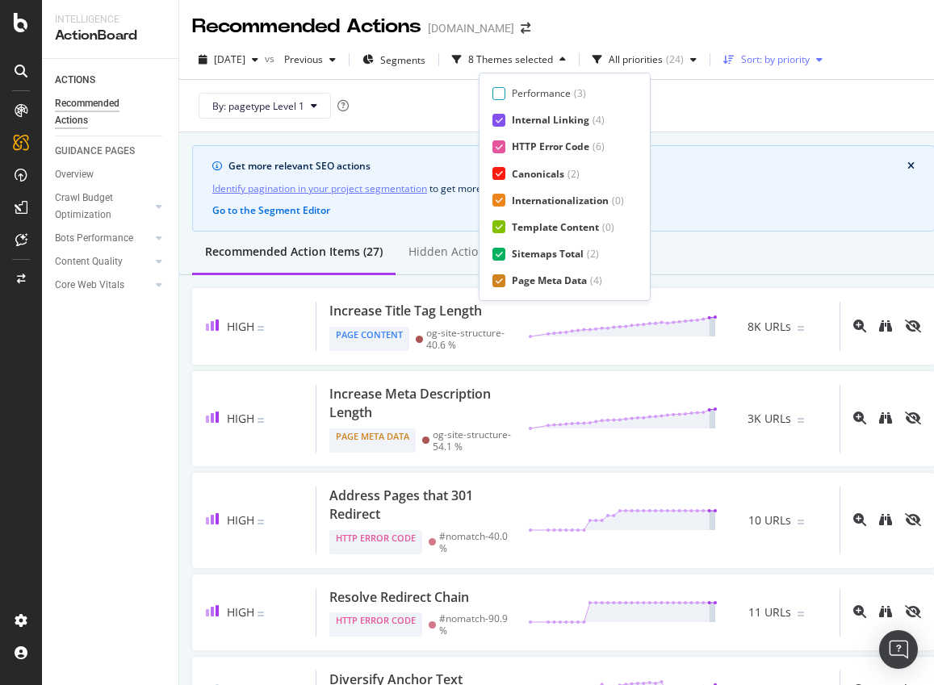
click at [810, 57] on div "Sort: by priority" at bounding box center [775, 60] width 69 height 10
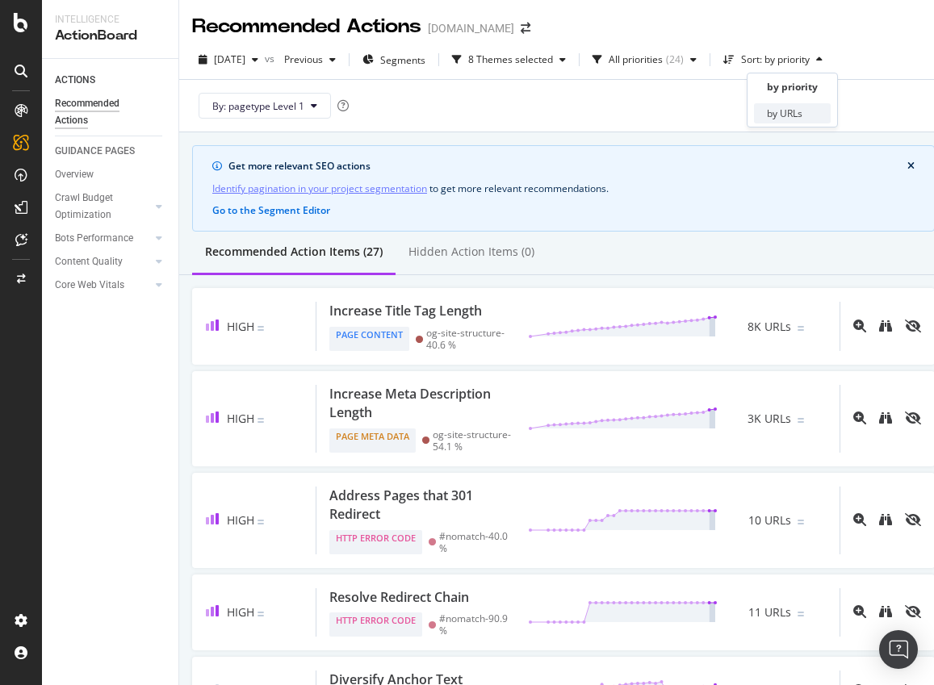
click at [804, 111] on div "by URLs" at bounding box center [792, 113] width 77 height 20
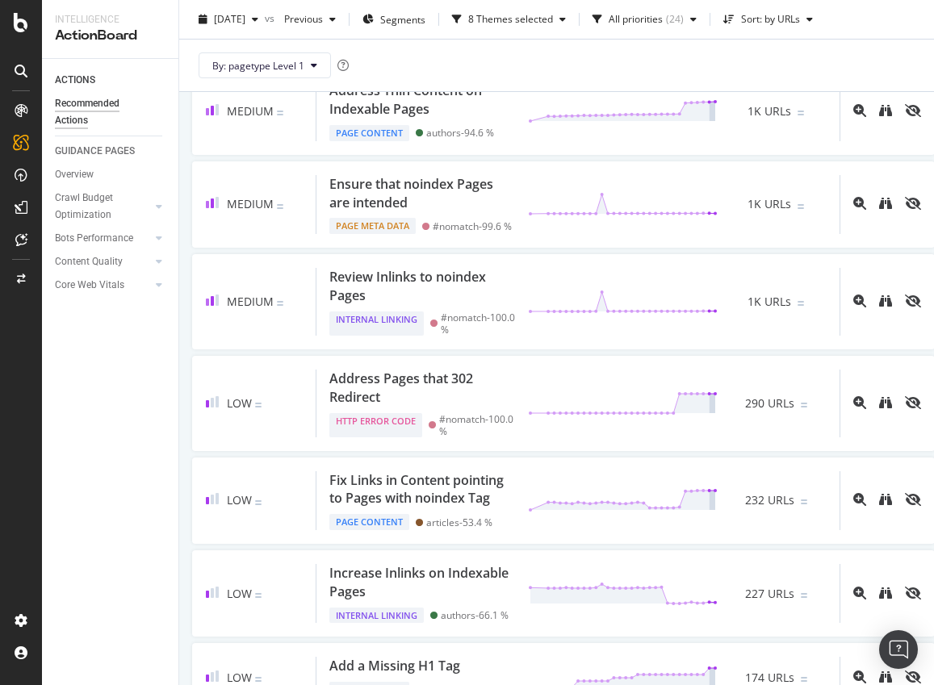
scroll to position [0, 0]
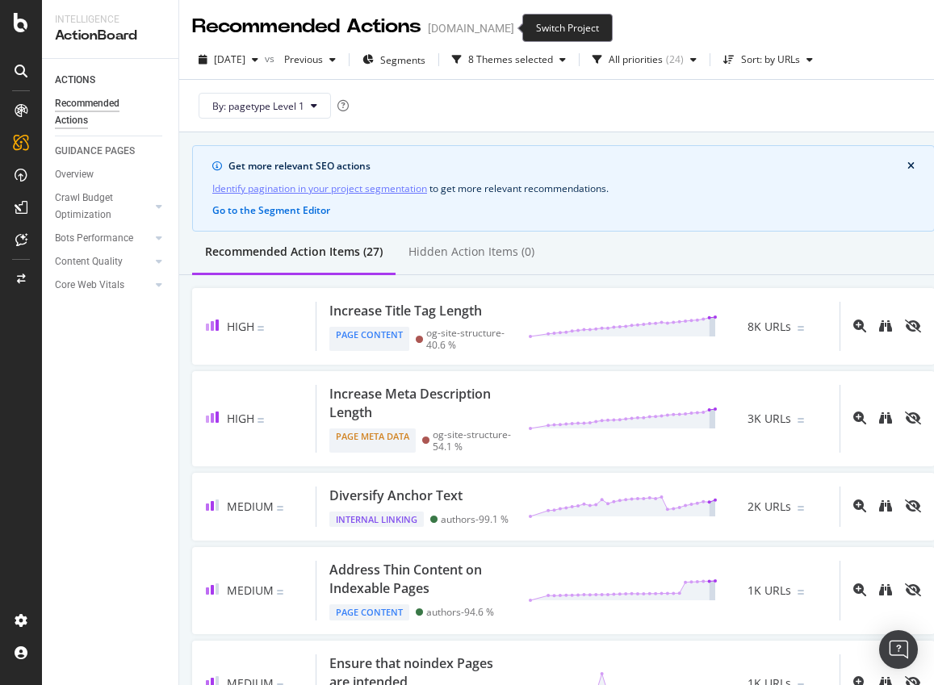
click at [521, 27] on icon "arrow-right-arrow-left" at bounding box center [526, 28] width 10 height 11
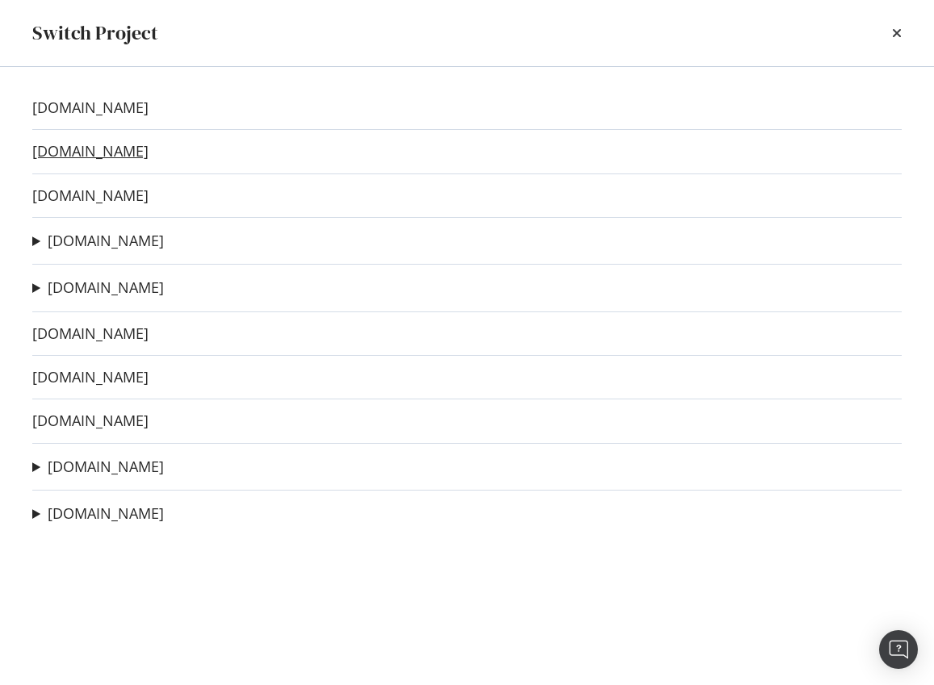
click at [64, 145] on link "twz.com" at bounding box center [90, 151] width 116 height 17
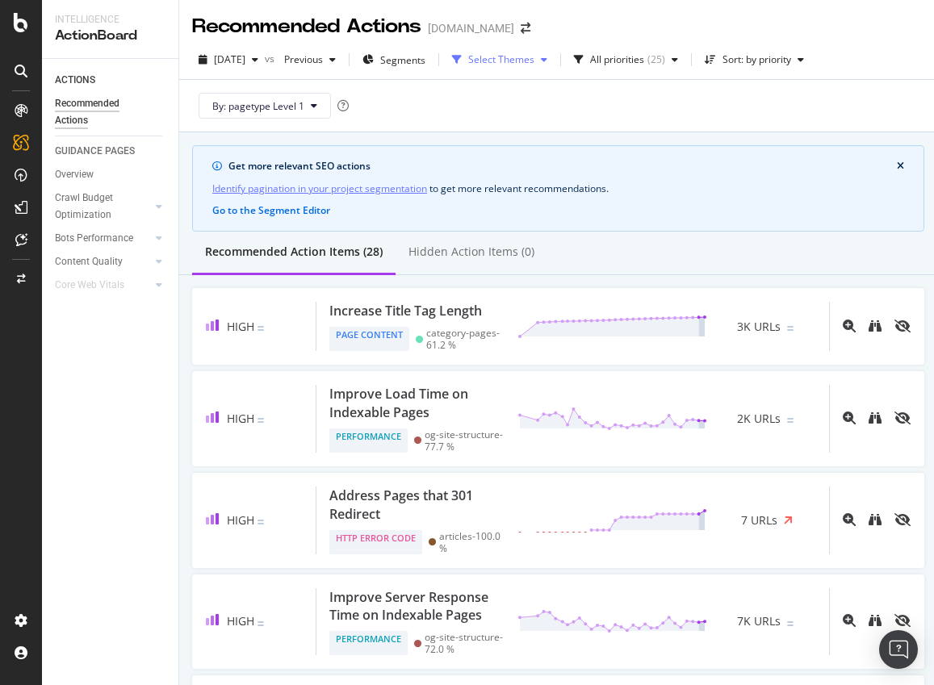
click at [535, 64] on div "Select Themes" at bounding box center [501, 60] width 66 height 10
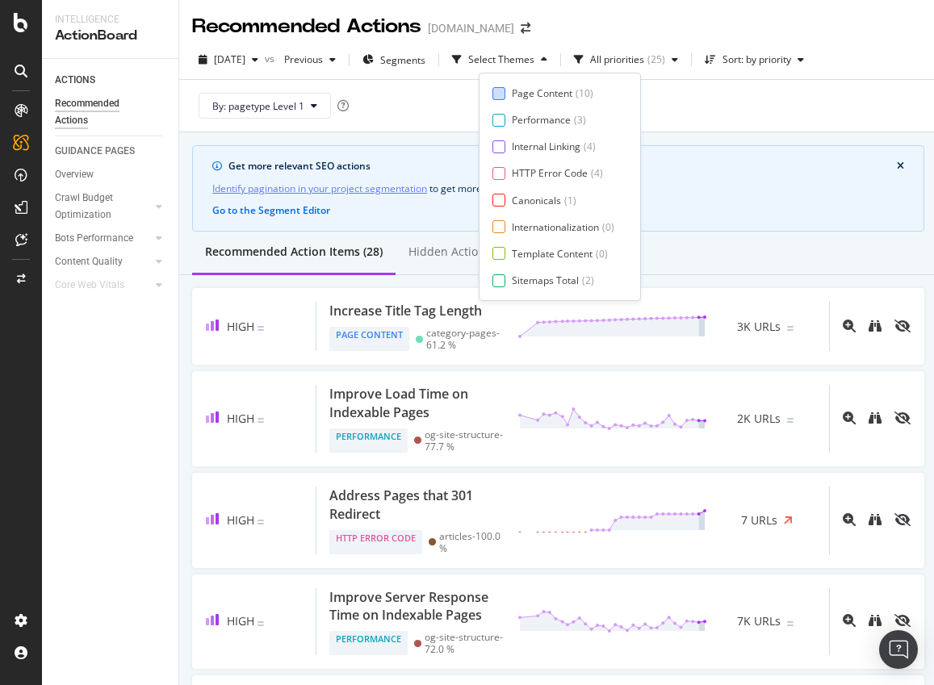
click at [543, 96] on div "Page Content" at bounding box center [542, 93] width 61 height 14
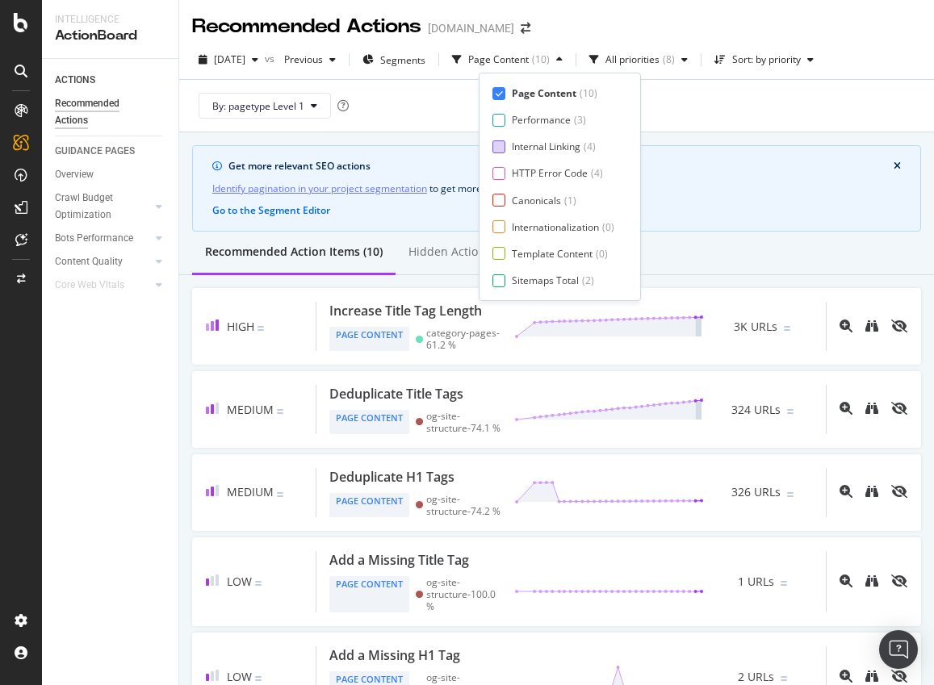
click at [520, 147] on div "Internal Linking" at bounding box center [546, 147] width 69 height 14
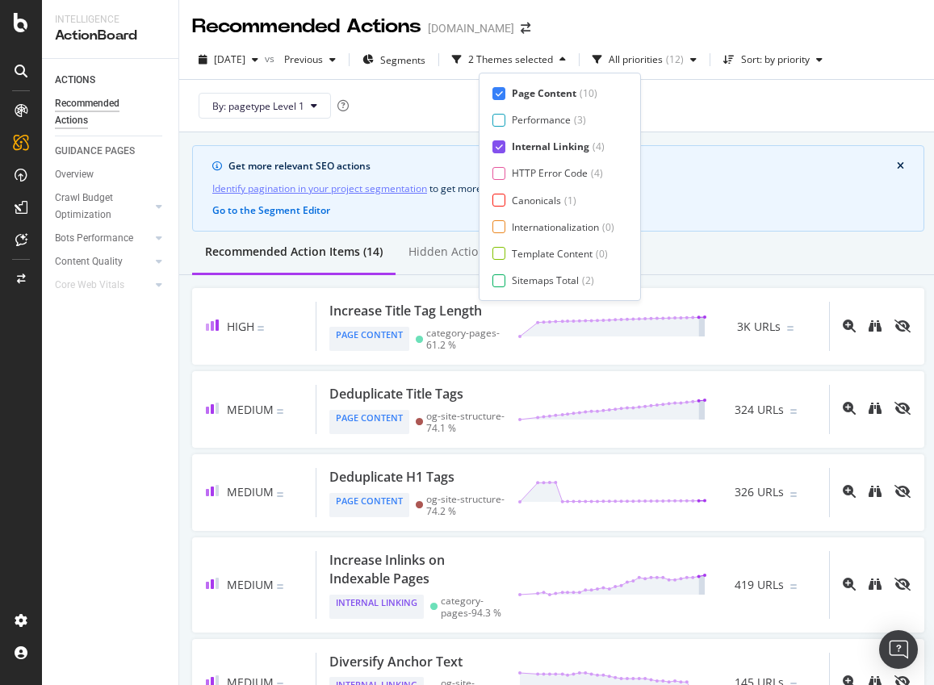
click at [514, 166] on div "Page Content ( 10 ) Performance ( 3 ) Internal Linking ( 4 ) HTTP Error Code ( …" at bounding box center [560, 186] width 135 height 201
click at [512, 172] on div "HTTP Error Code" at bounding box center [550, 173] width 76 height 14
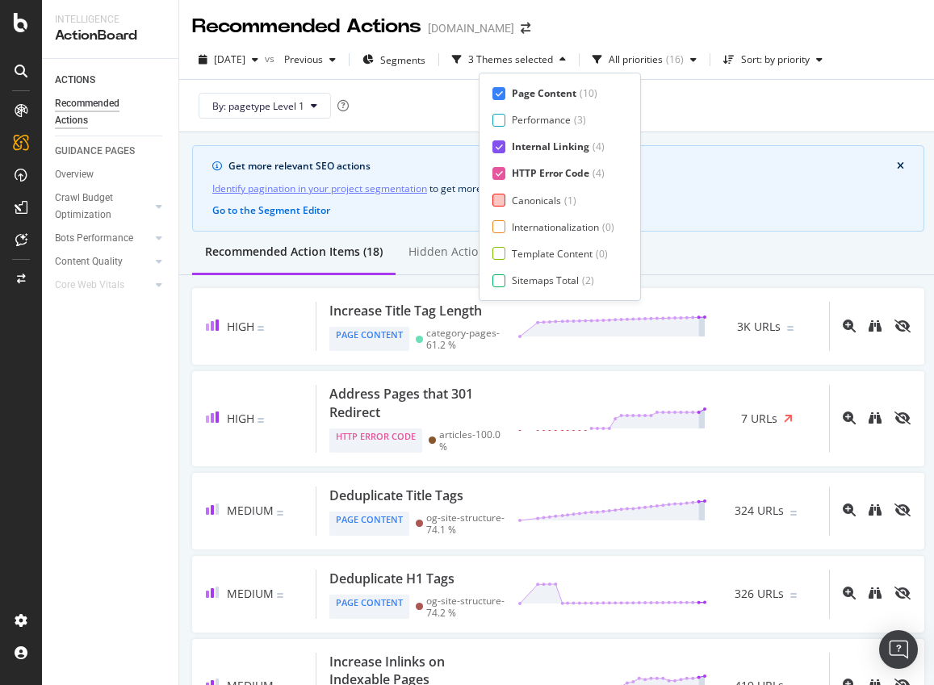
click at [508, 196] on div "Canonicals ( 1 )" at bounding box center [554, 201] width 122 height 14
click at [508, 224] on div "Internationalization ( 0 )" at bounding box center [554, 227] width 122 height 14
click at [505, 254] on div at bounding box center [499, 253] width 13 height 13
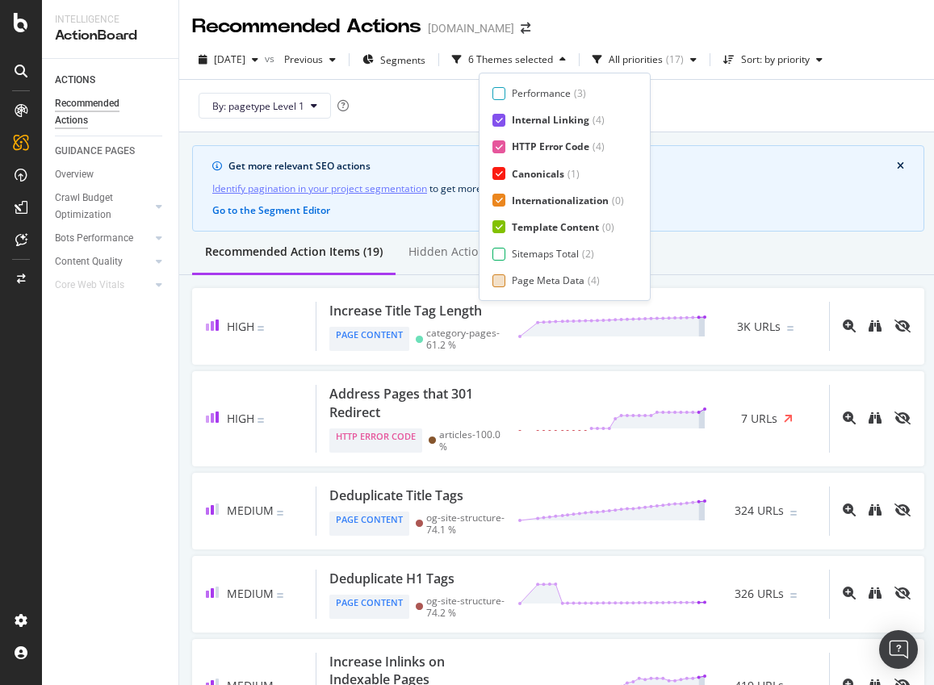
click at [509, 275] on div "Page Meta Data ( 4 )" at bounding box center [559, 281] width 132 height 14
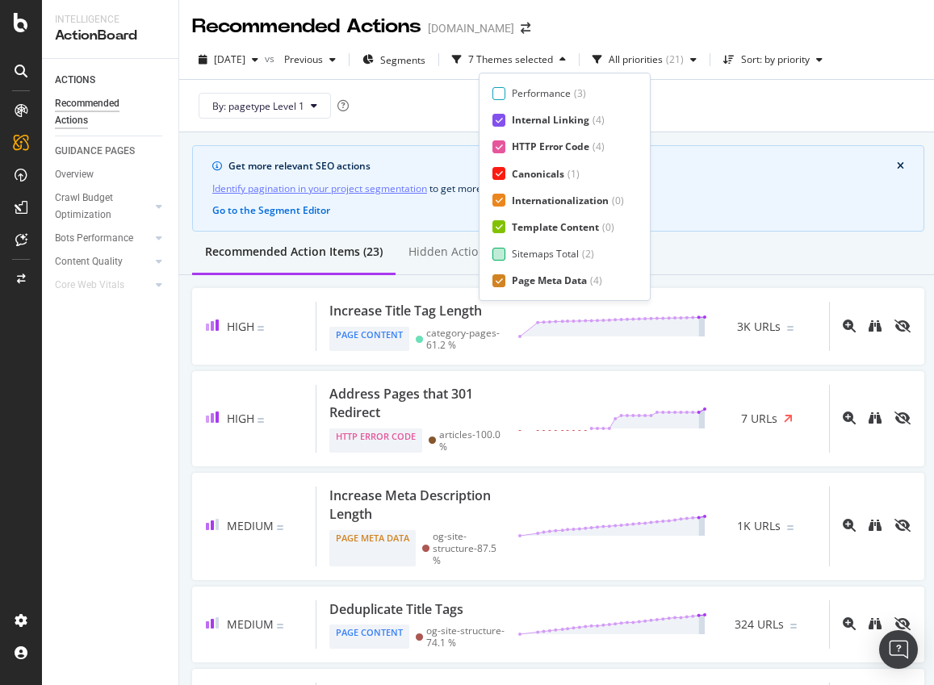
click at [509, 254] on div "Sitemaps Total ( 2 )" at bounding box center [559, 254] width 132 height 14
click at [715, 20] on div "Recommended Actions twz.com" at bounding box center [558, 20] width 758 height 40
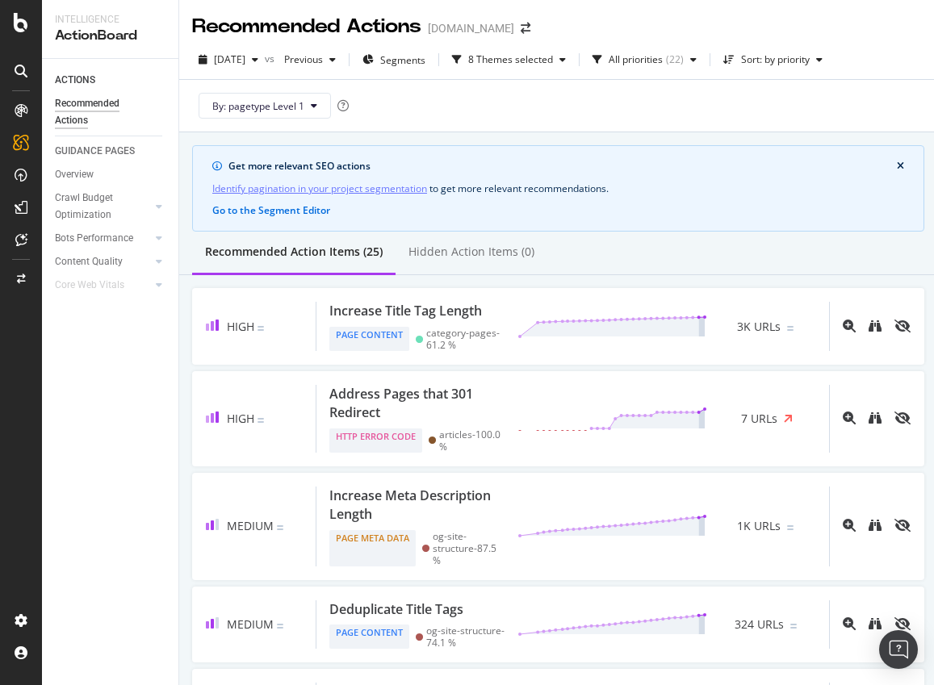
click at [804, 74] on div "2025 Sep. 28th vs Previous Segments 8 Themes selected All priorities ( 22 ) Sor…" at bounding box center [558, 63] width 758 height 32
click at [809, 55] on div "Sort: by priority" at bounding box center [775, 60] width 69 height 10
click at [786, 113] on div "by URLs" at bounding box center [785, 114] width 36 height 14
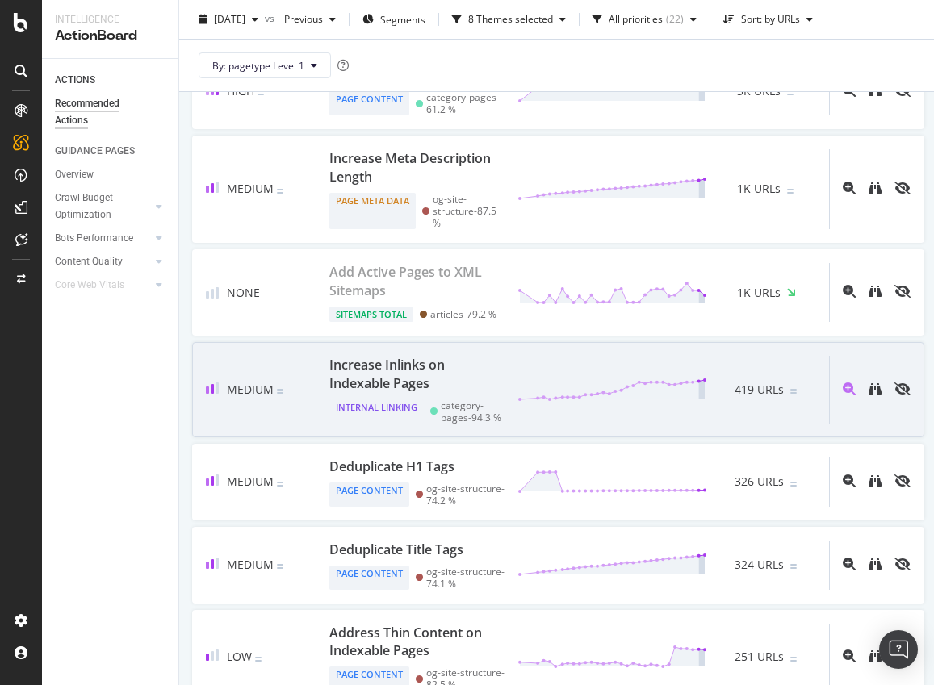
scroll to position [236, 0]
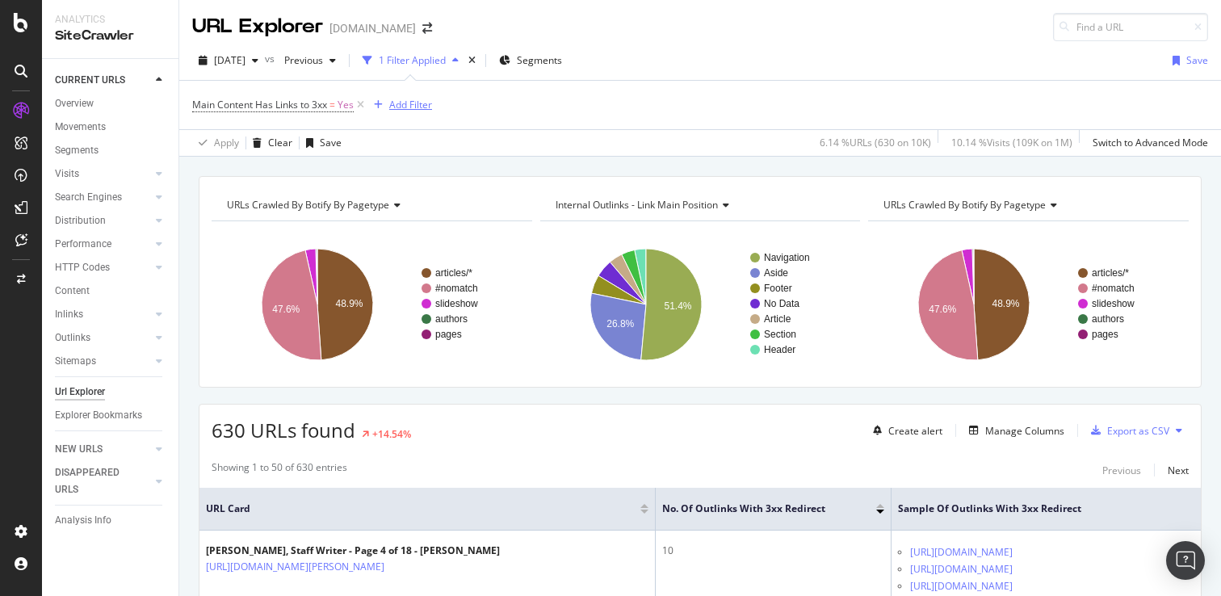
click at [403, 105] on div "Add Filter" at bounding box center [410, 105] width 43 height 14
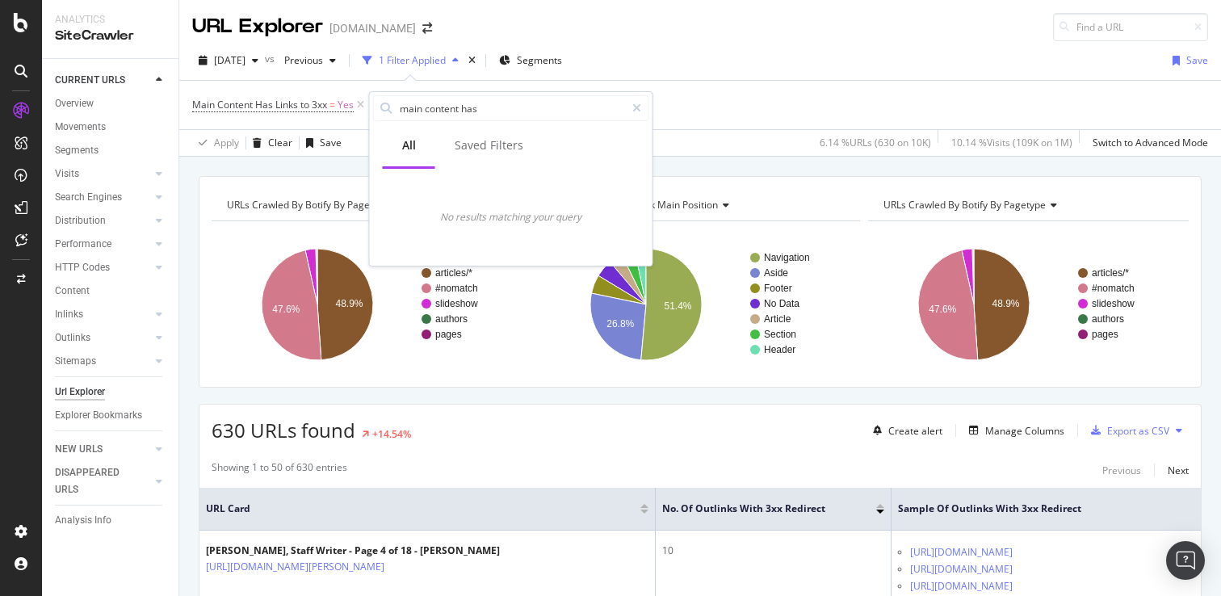
type input "main content has"
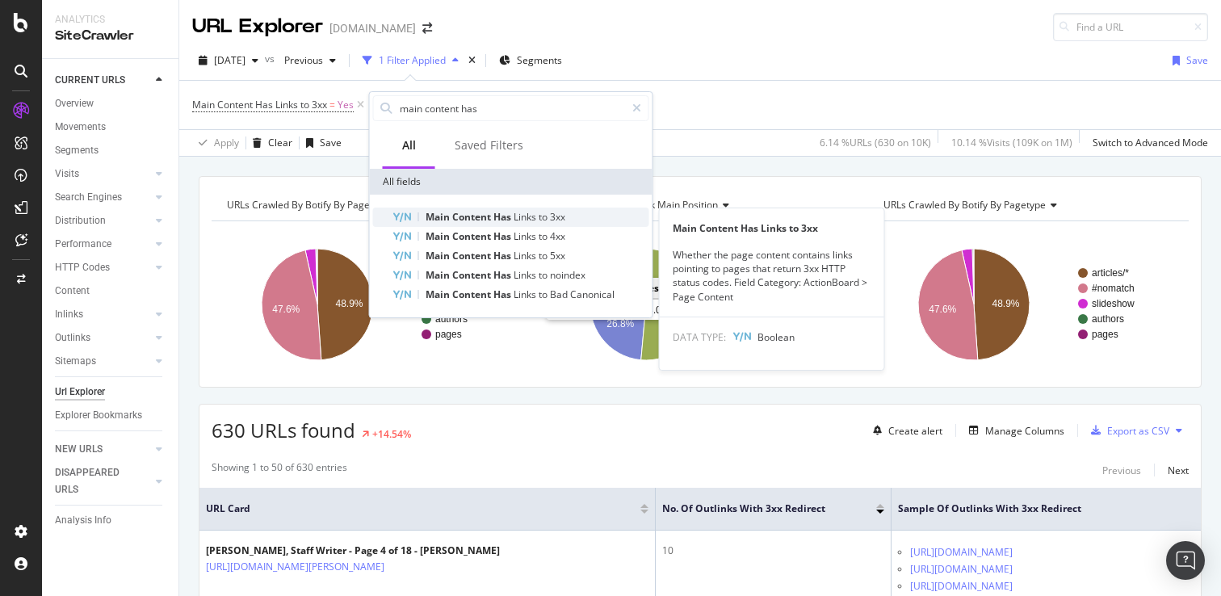
click at [497, 220] on span "Has" at bounding box center [503, 217] width 20 height 14
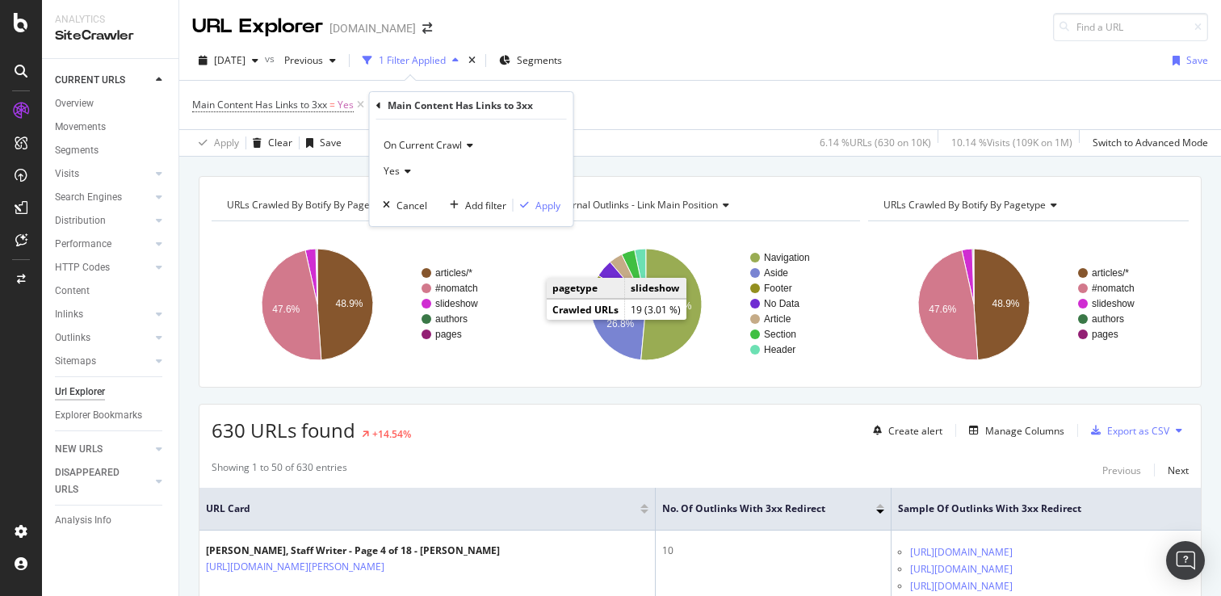
click at [462, 154] on div "On Current Crawl" at bounding box center [472, 145] width 178 height 26
click at [445, 199] on span "On Compared Crawl" at bounding box center [436, 200] width 91 height 14
click at [407, 164] on div "Yes" at bounding box center [477, 171] width 188 height 26
click at [414, 223] on div "No" at bounding box center [473, 225] width 173 height 21
click at [548, 205] on div "Apply" at bounding box center [558, 206] width 25 height 14
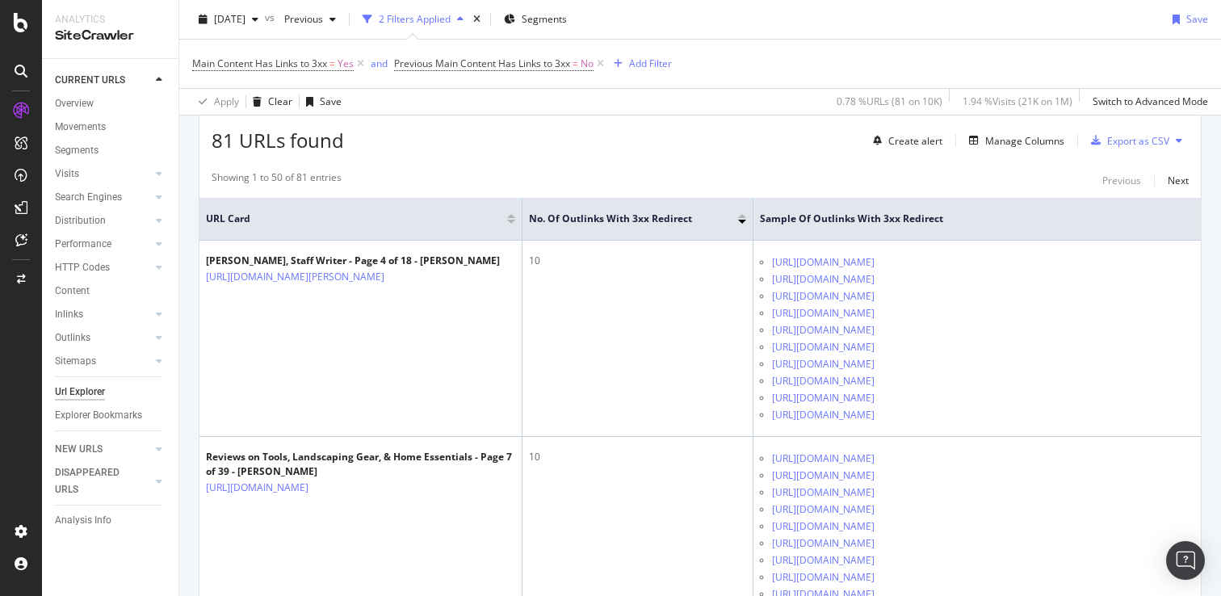
scroll to position [285, 0]
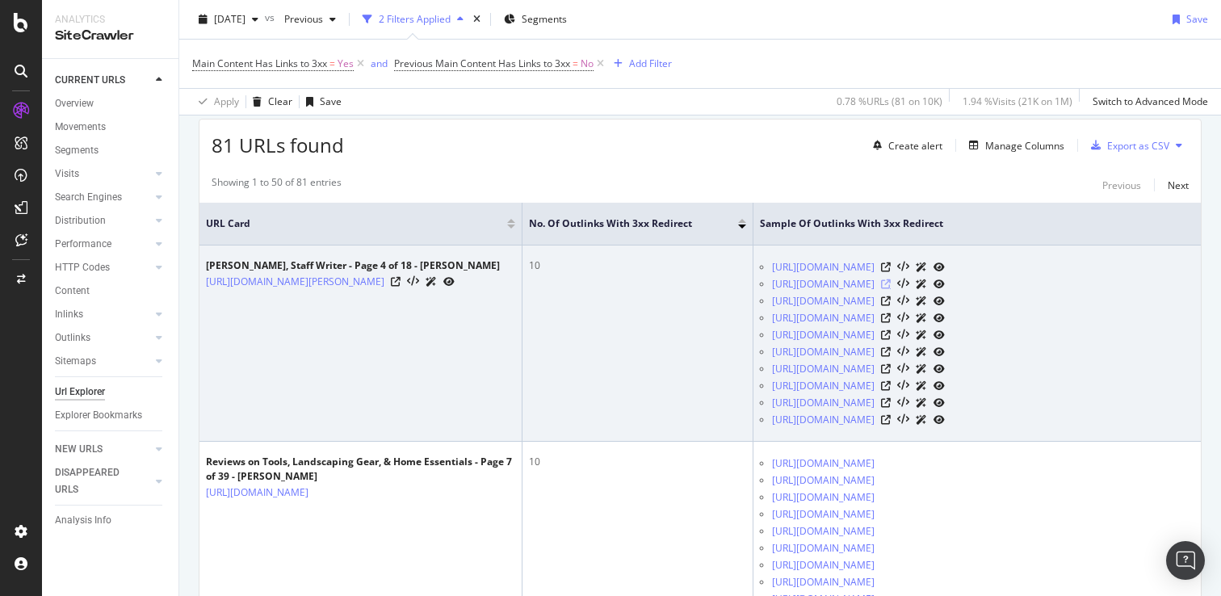
click at [891, 288] on icon at bounding box center [886, 284] width 10 height 10
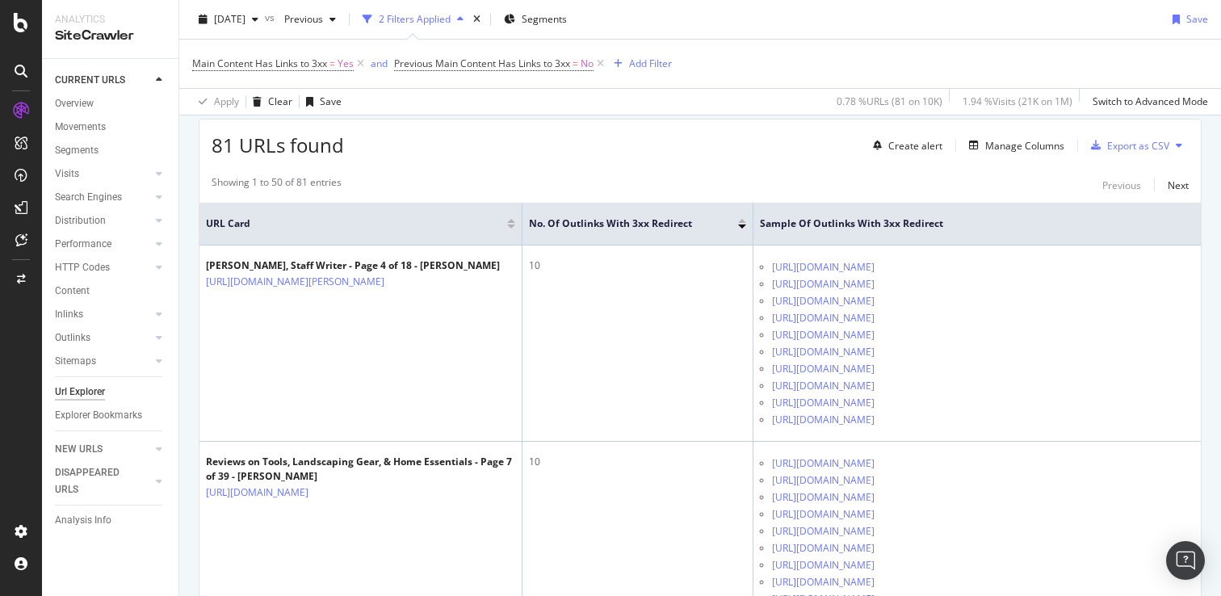
scroll to position [0, 0]
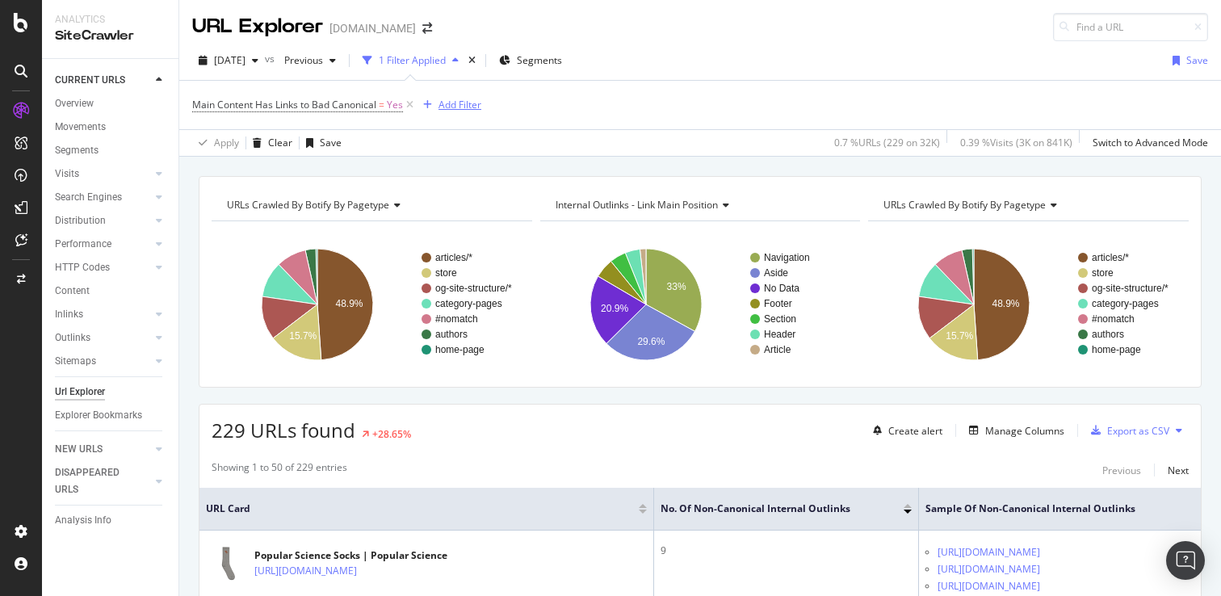
click at [461, 104] on div "Add Filter" at bounding box center [459, 105] width 43 height 14
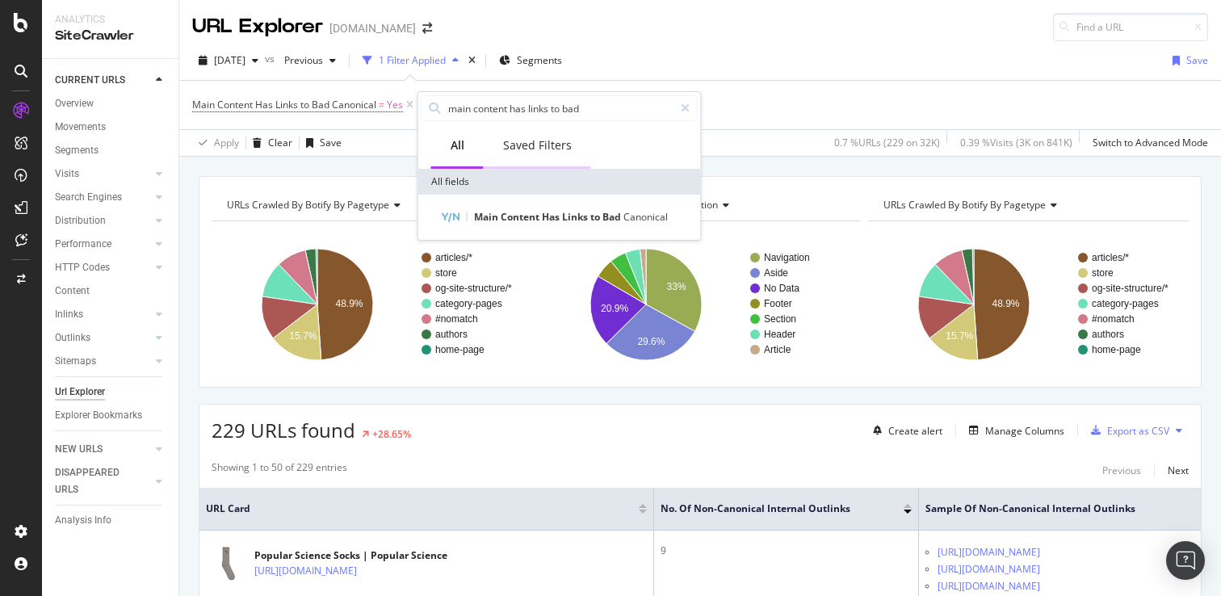
type input "main content has links to bad"
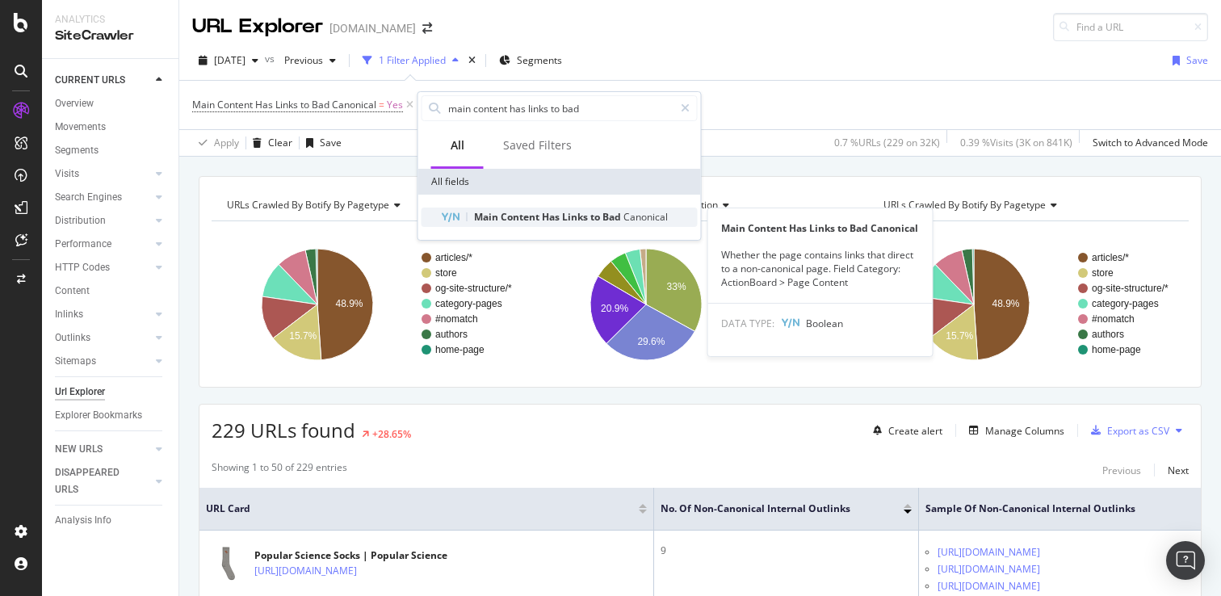
click at [534, 220] on span "Content" at bounding box center [521, 217] width 41 height 14
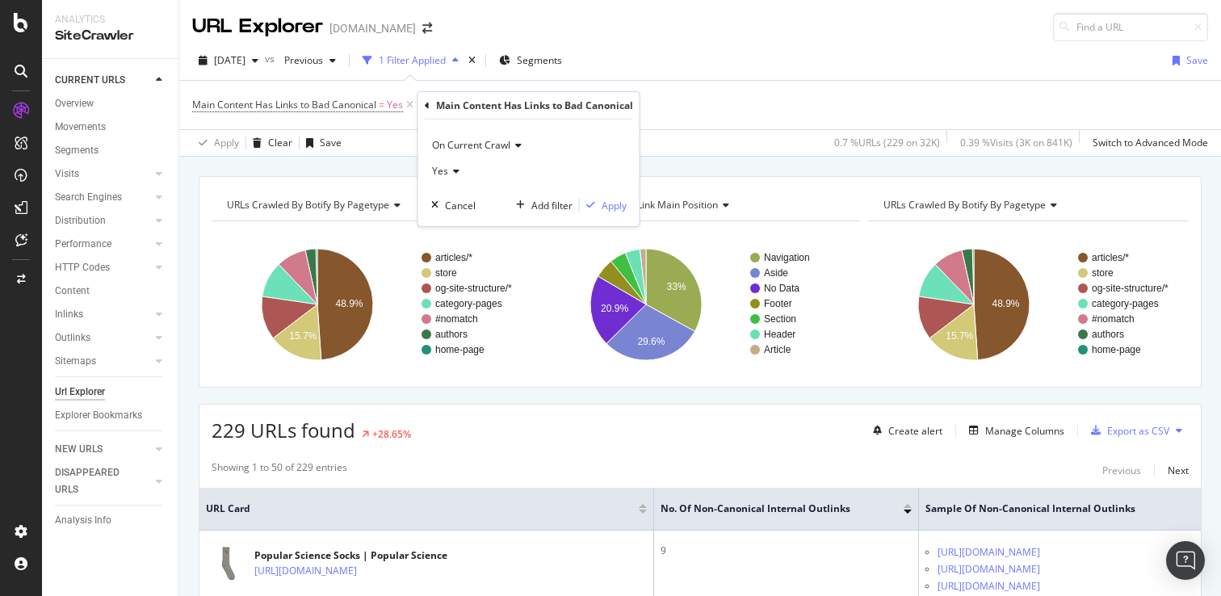
click at [501, 153] on div "On Current Crawl" at bounding box center [528, 145] width 195 height 26
click at [486, 197] on span "On Compared Crawl" at bounding box center [484, 200] width 91 height 14
click at [454, 178] on div "Yes" at bounding box center [551, 171] width 240 height 26
click at [458, 222] on div "No" at bounding box center [521, 225] width 173 height 21
click at [652, 204] on div "Apply" at bounding box center [658, 206] width 25 height 14
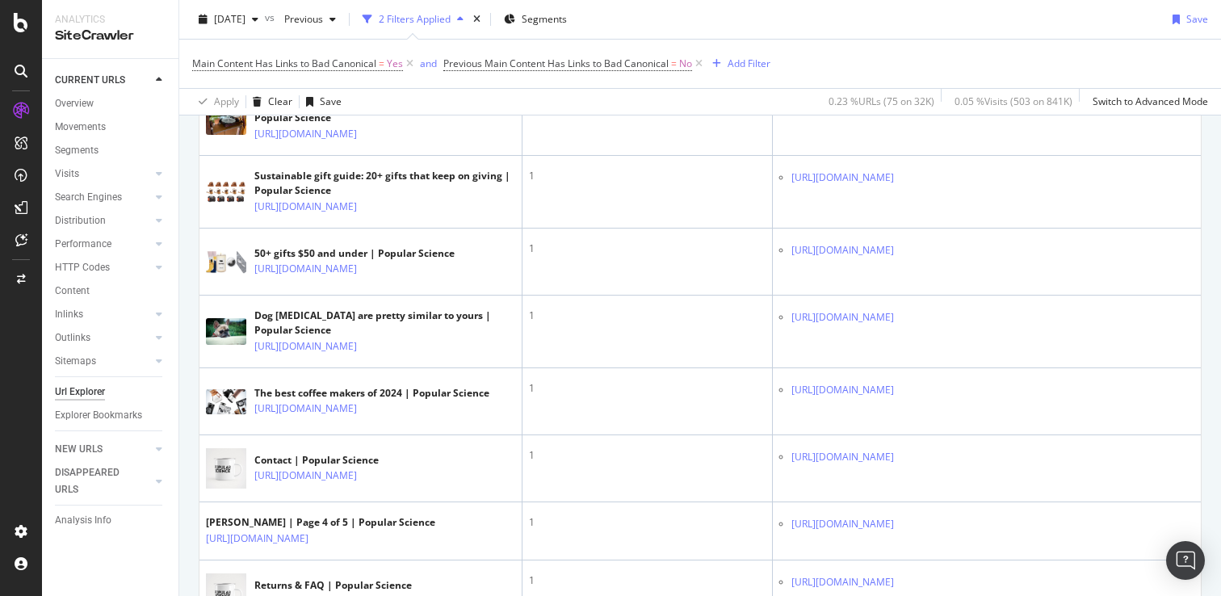
scroll to position [1662, 0]
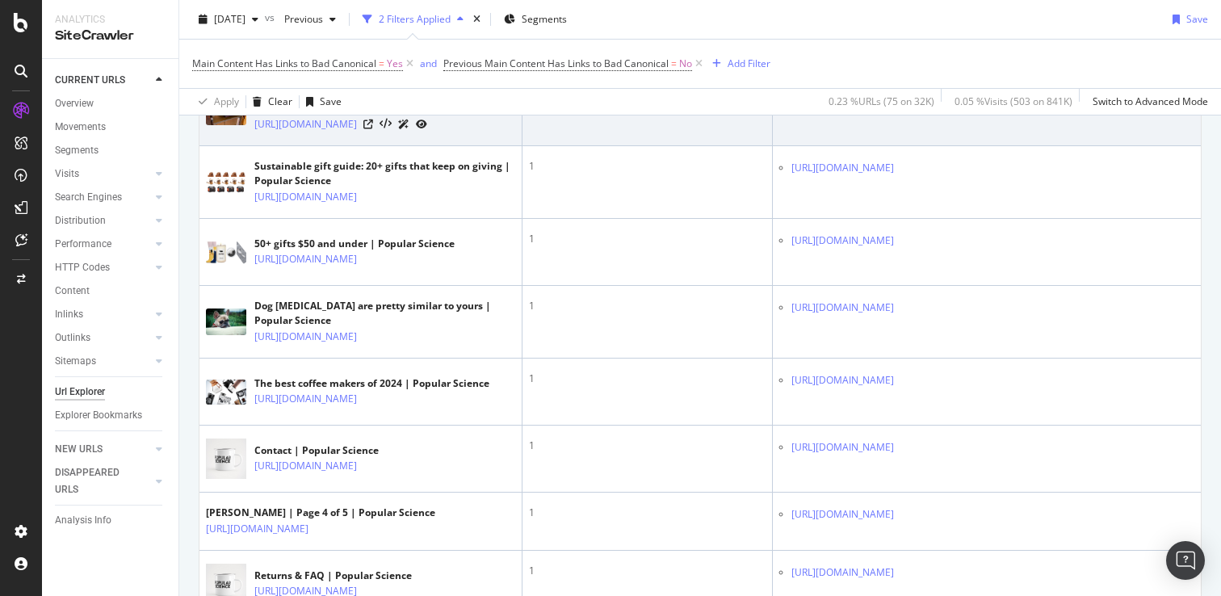
click at [910, 100] on icon at bounding box center [905, 95] width 10 height 10
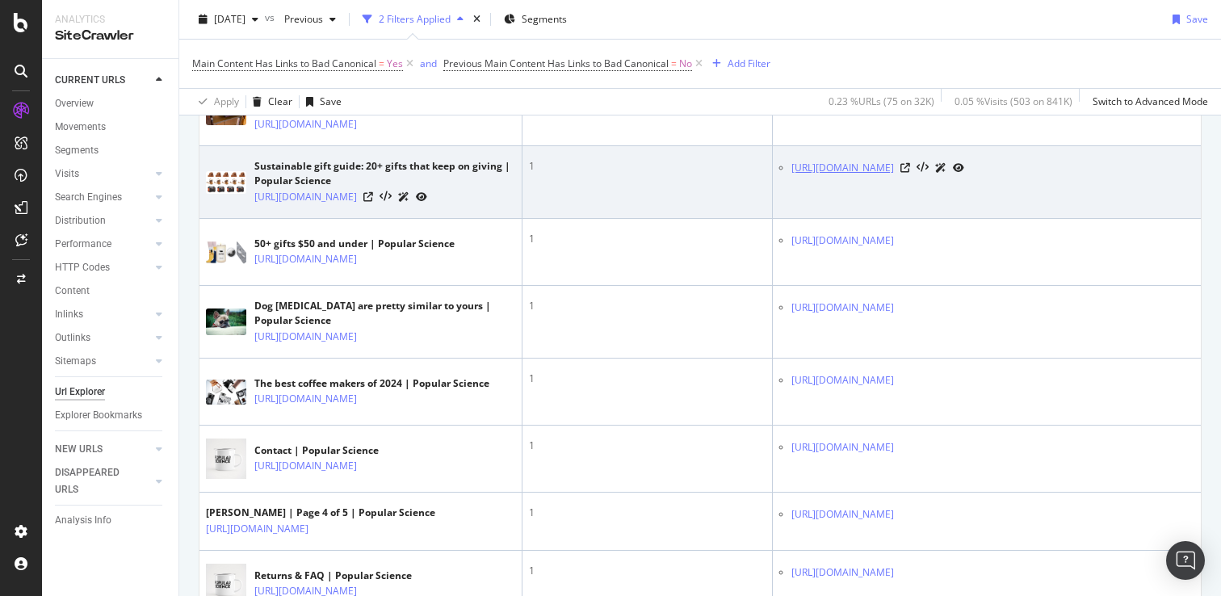
click at [874, 176] on link "https://www.popsci.com/gear/valentines-gifts/" at bounding box center [842, 168] width 103 height 16
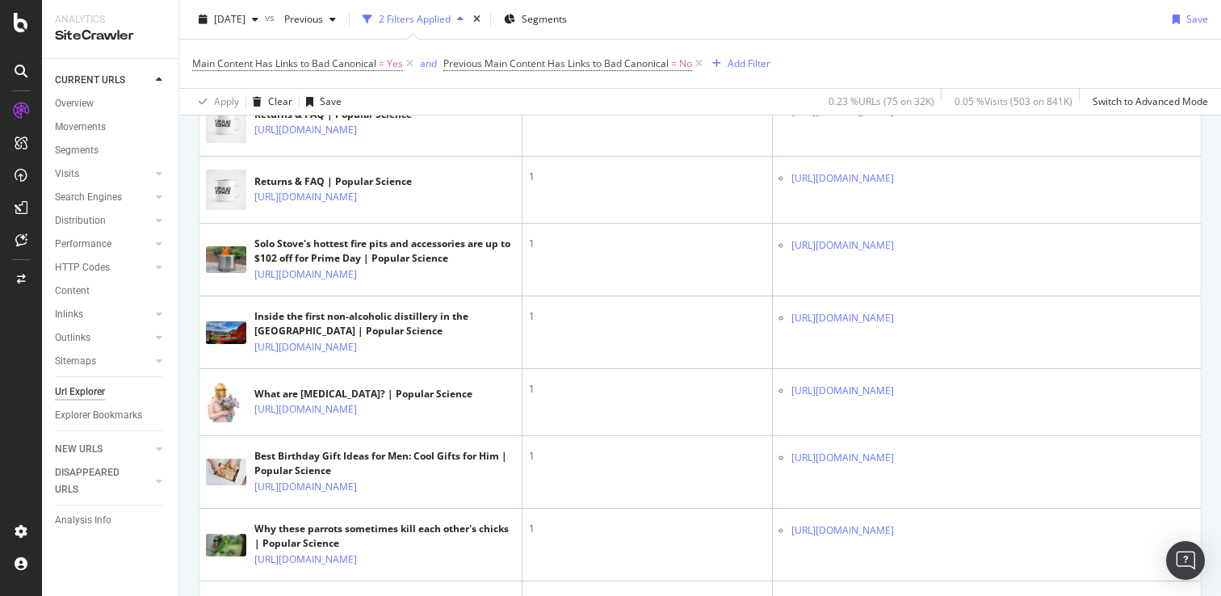
scroll to position [3408, 0]
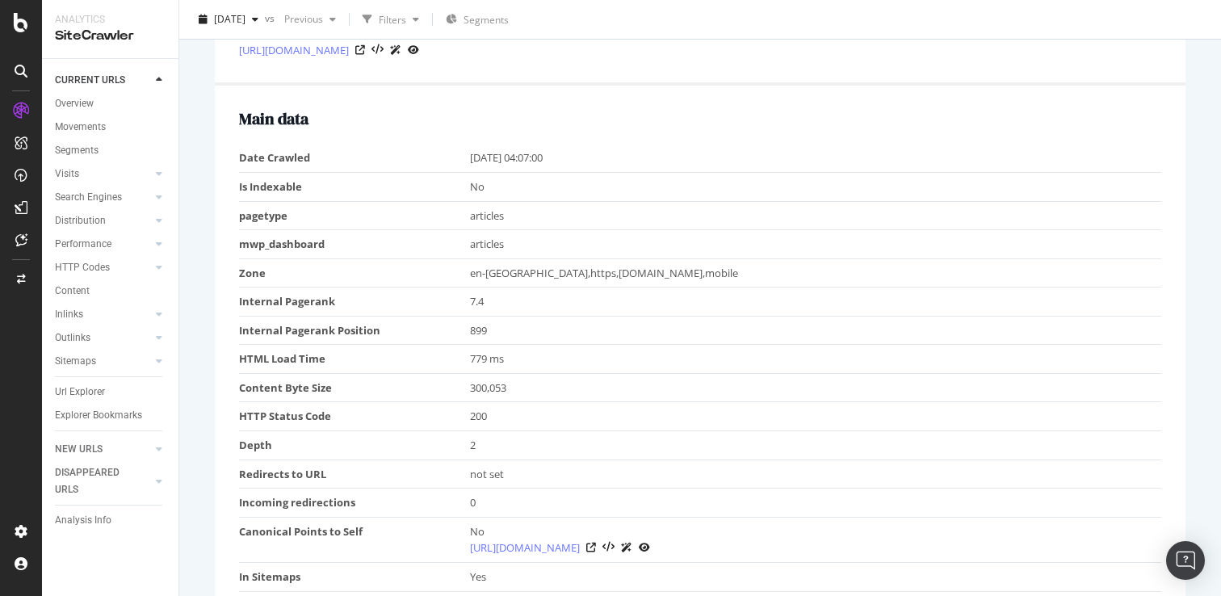
scroll to position [758, 0]
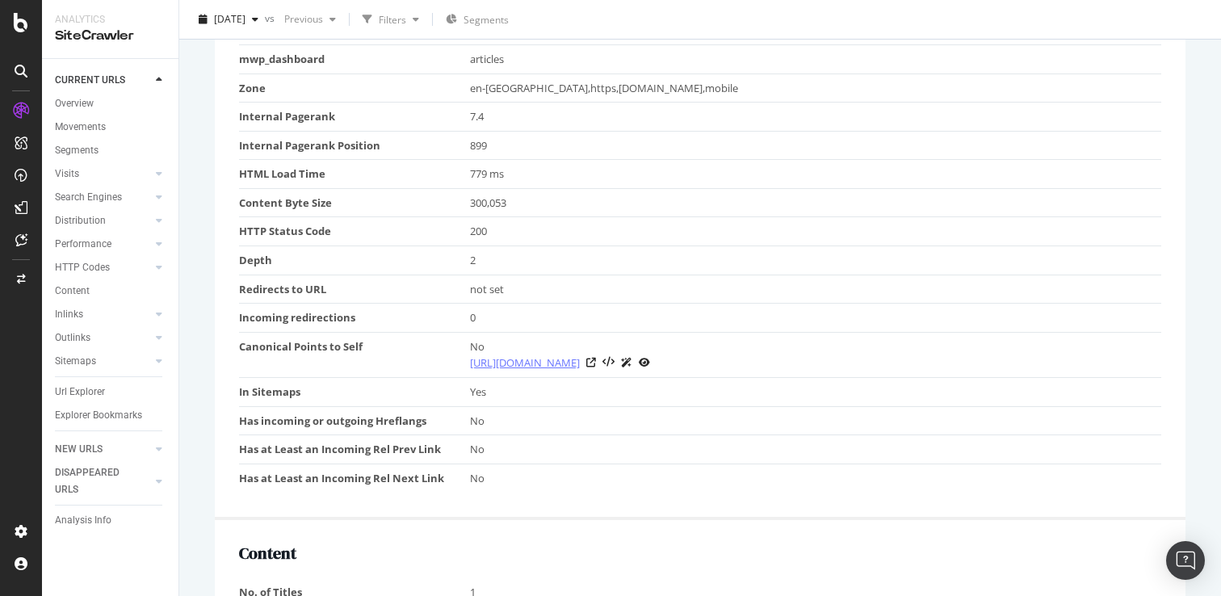
drag, startPoint x: 754, startPoint y: 362, endPoint x: 586, endPoint y: 365, distance: 168.0
click at [586, 365] on div "[URL][DOMAIN_NAME]" at bounding box center [812, 362] width 684 height 17
copy div "/gear/gift-guides/valentines-gifts/"
